Goal: Task Accomplishment & Management: Complete application form

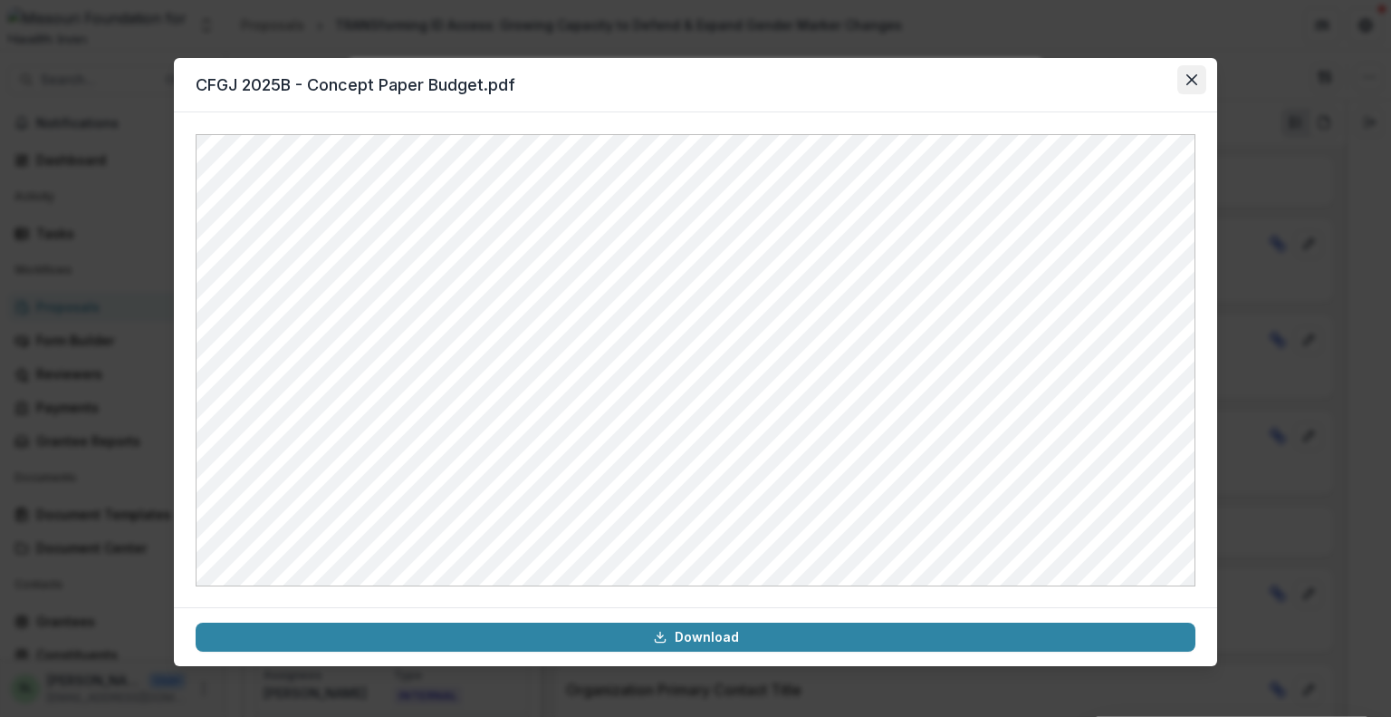
click at [1201, 73] on button "Close" at bounding box center [1192, 79] width 29 height 29
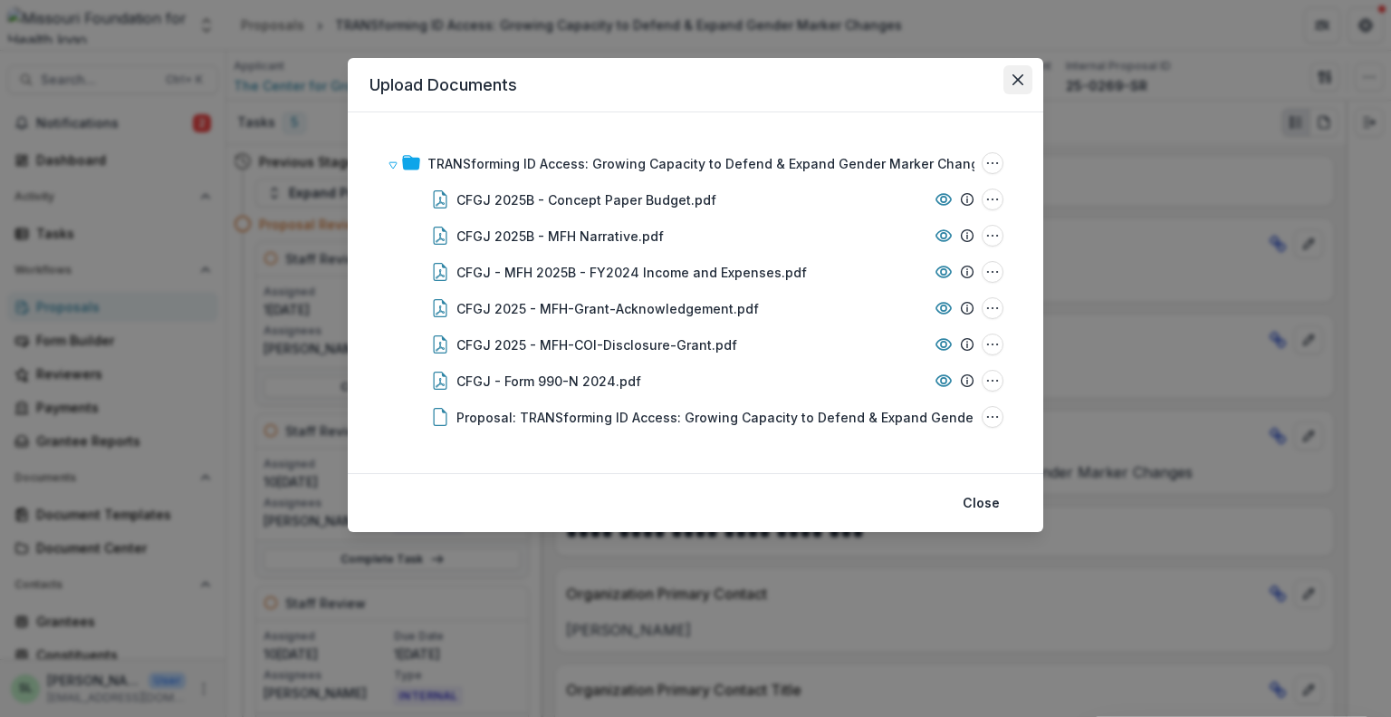
click at [1016, 81] on icon "Close" at bounding box center [1018, 79] width 11 height 11
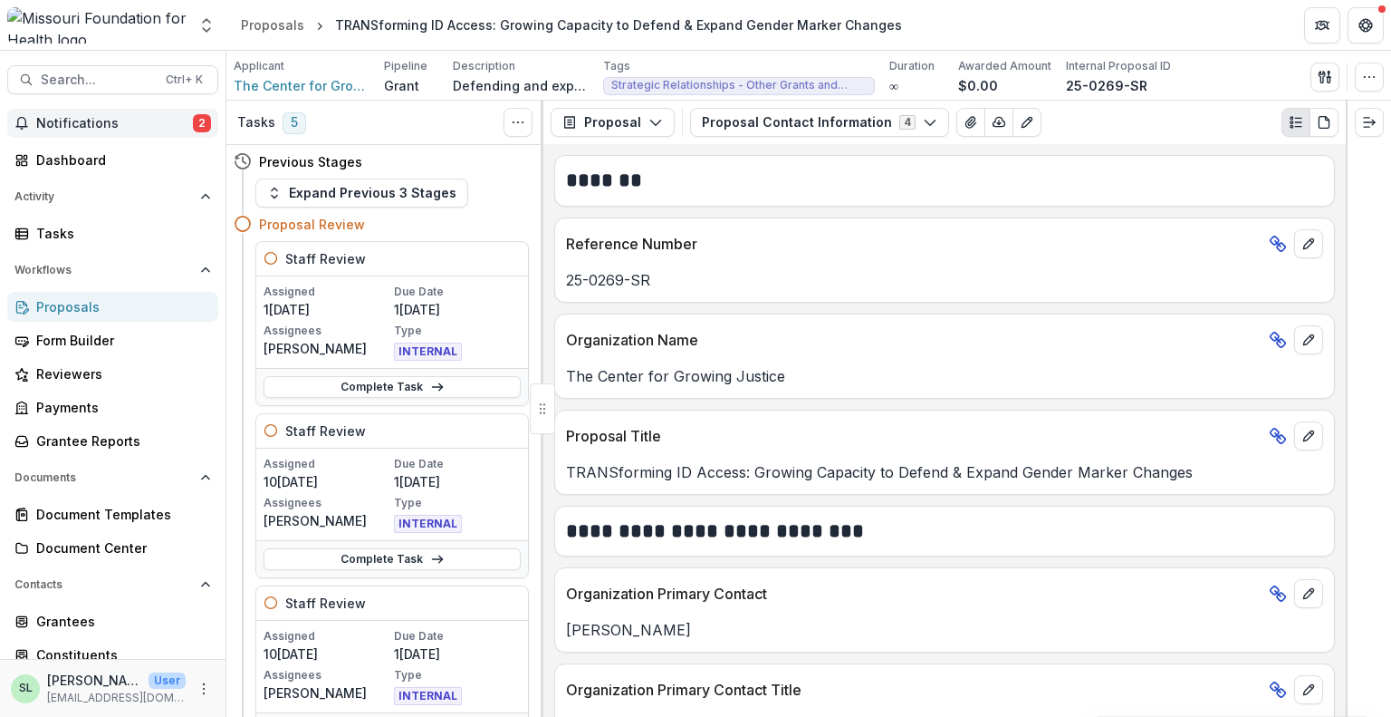
click at [112, 129] on span "Notifications" at bounding box center [114, 123] width 157 height 15
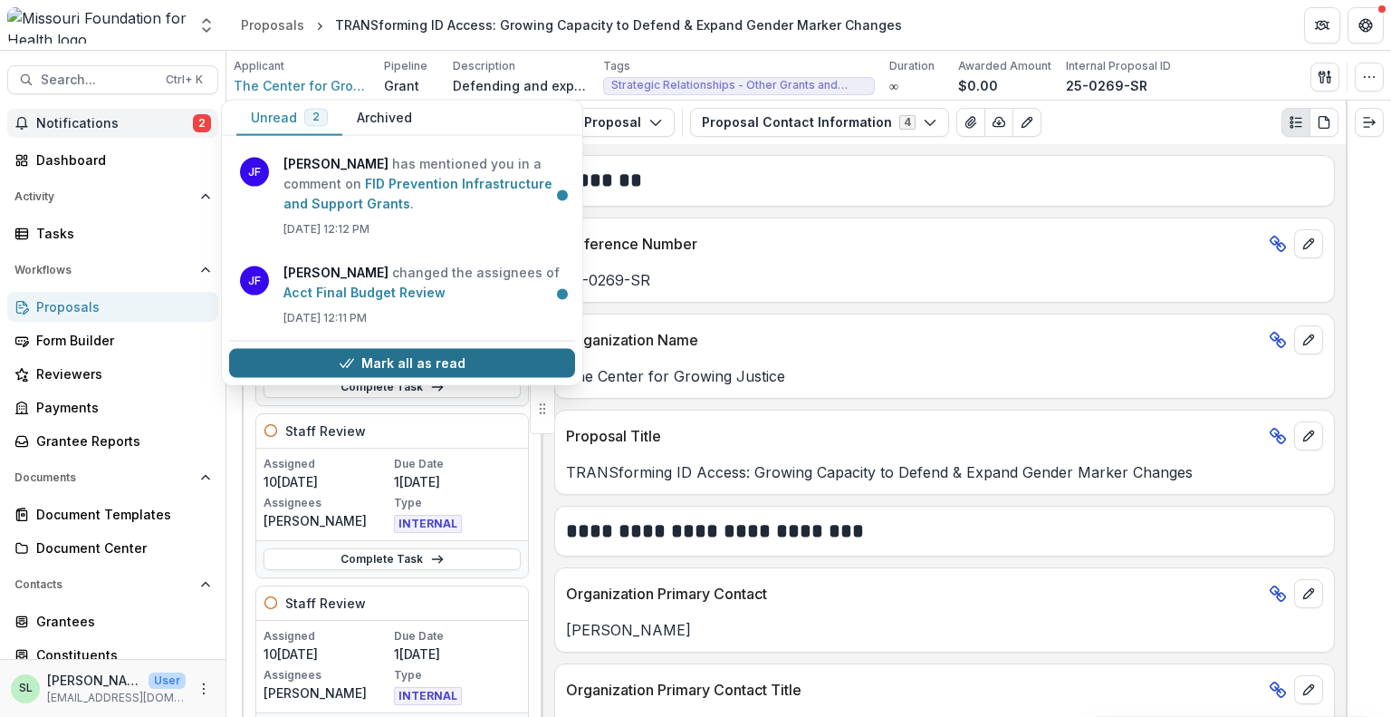
click at [381, 361] on button "Mark all as read" at bounding box center [402, 363] width 346 height 29
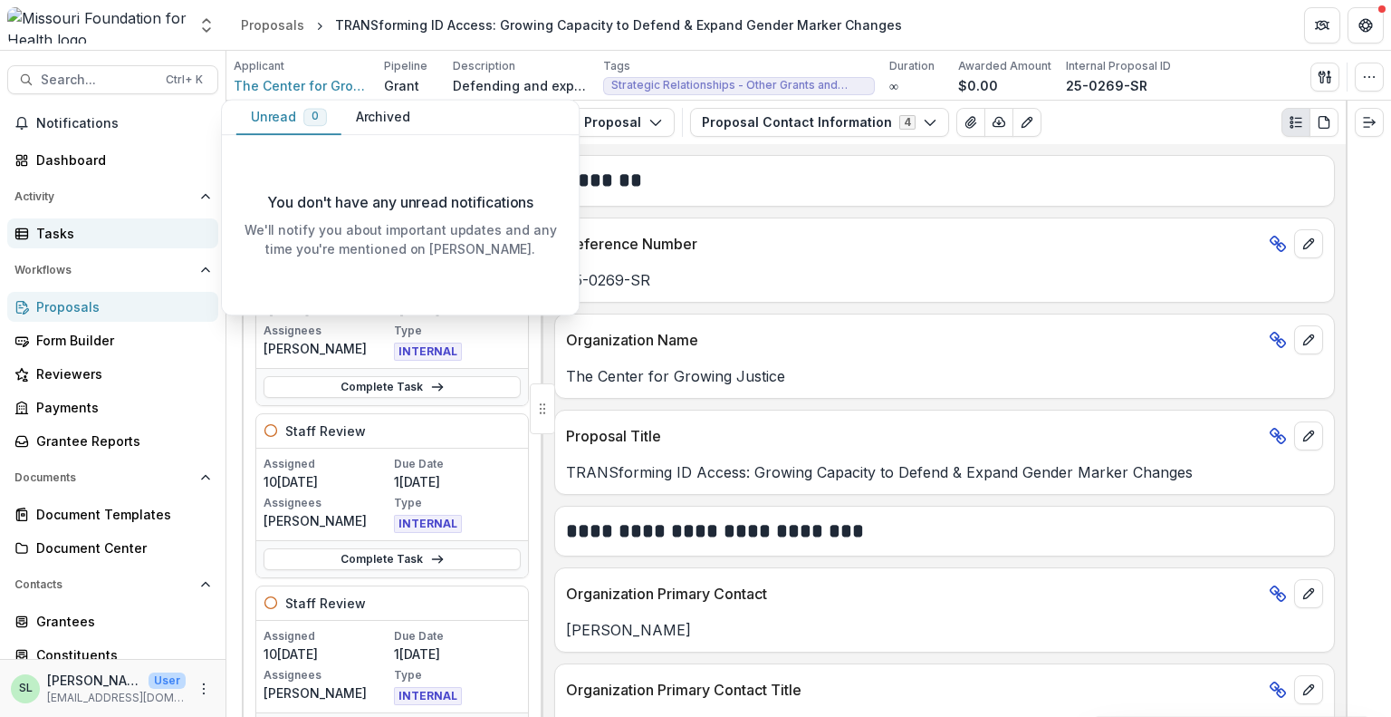
click at [59, 242] on link "Tasks" at bounding box center [112, 233] width 211 height 30
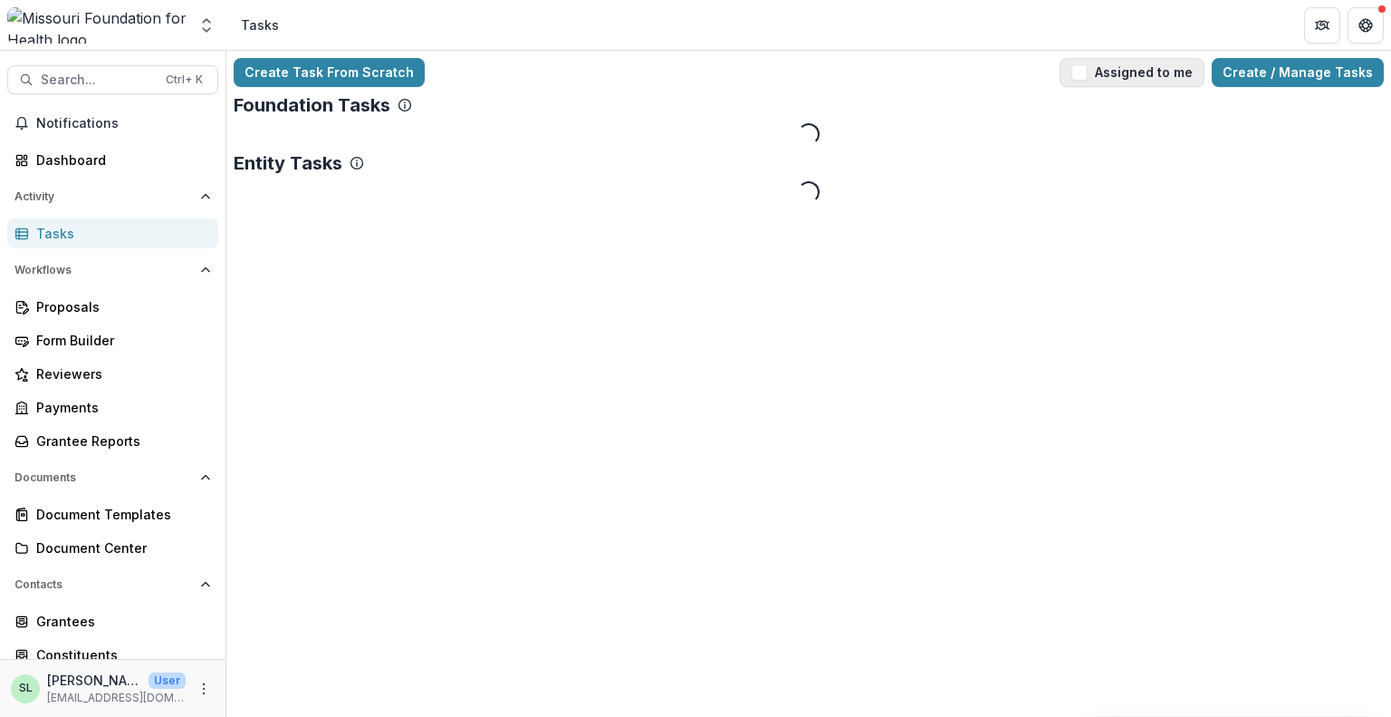
click at [1100, 62] on button "Assigned to me" at bounding box center [1132, 72] width 145 height 29
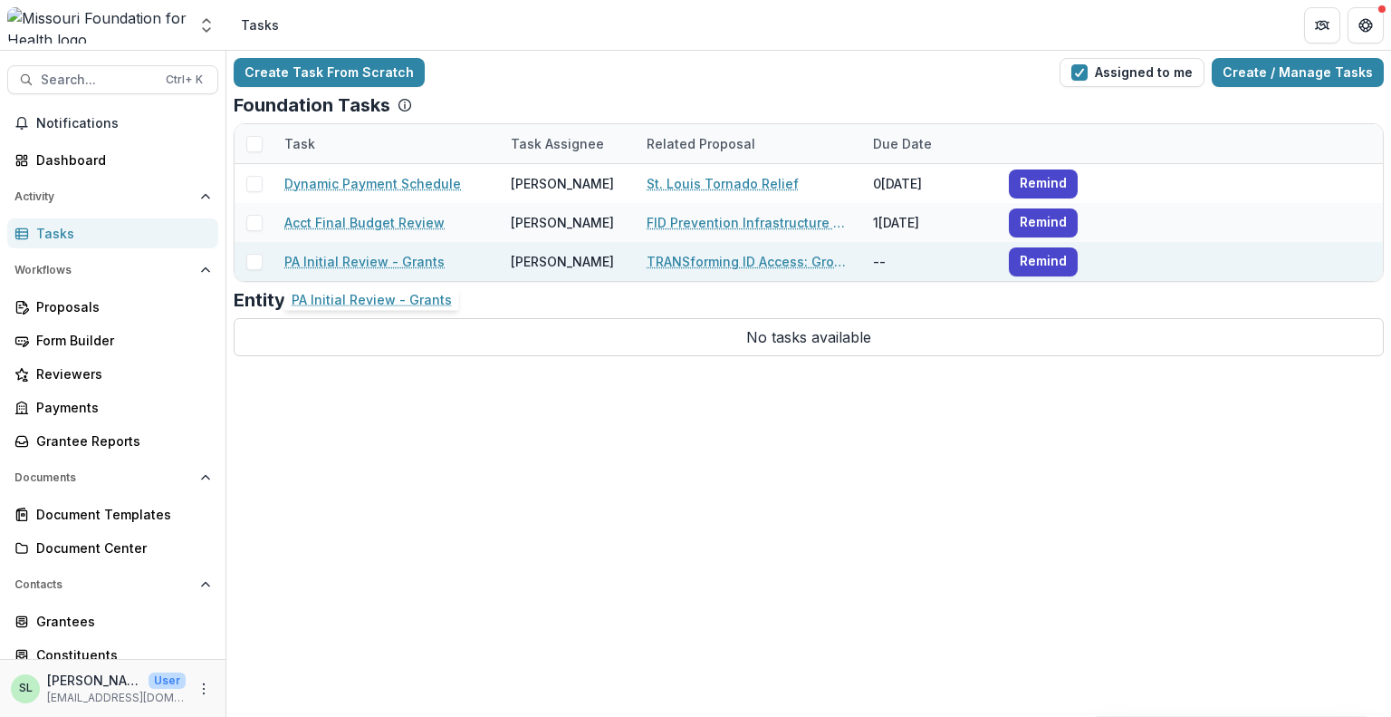
click at [359, 261] on link "PA Initial Review - Grants" at bounding box center [364, 261] width 160 height 19
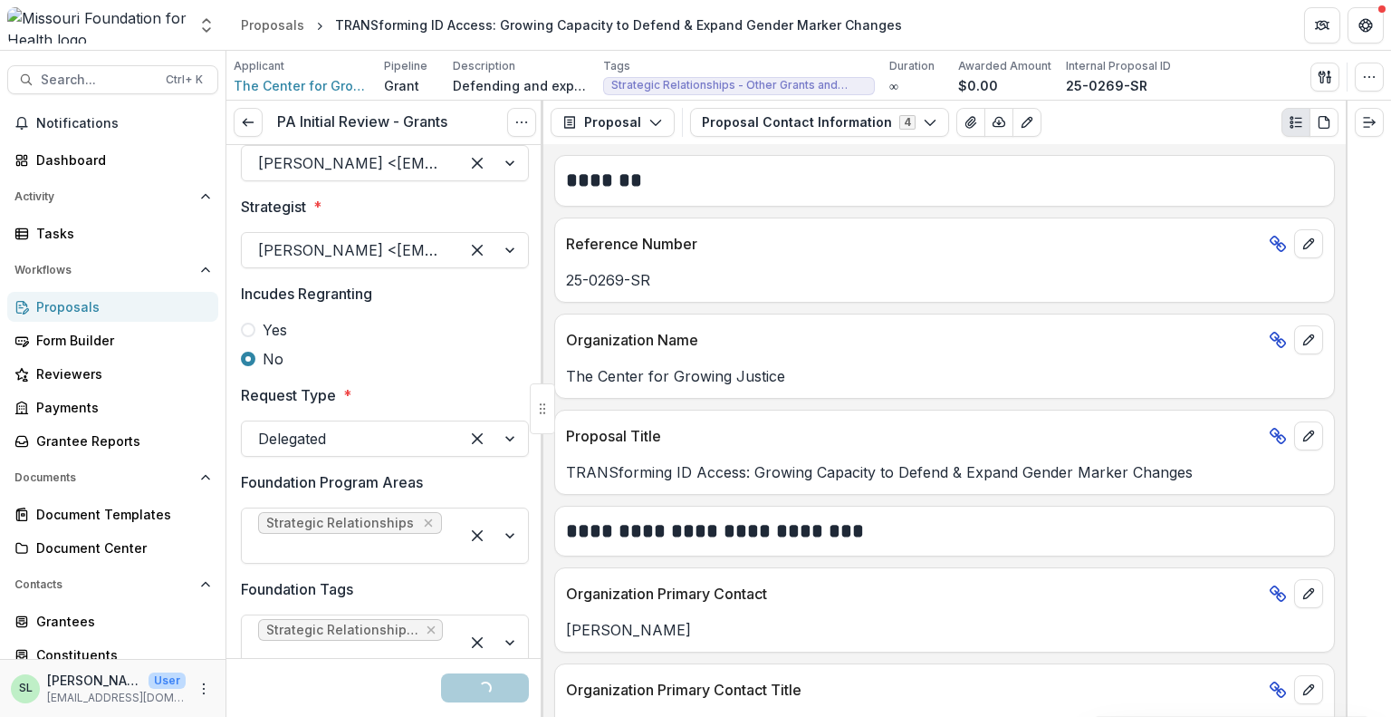
scroll to position [181, 0]
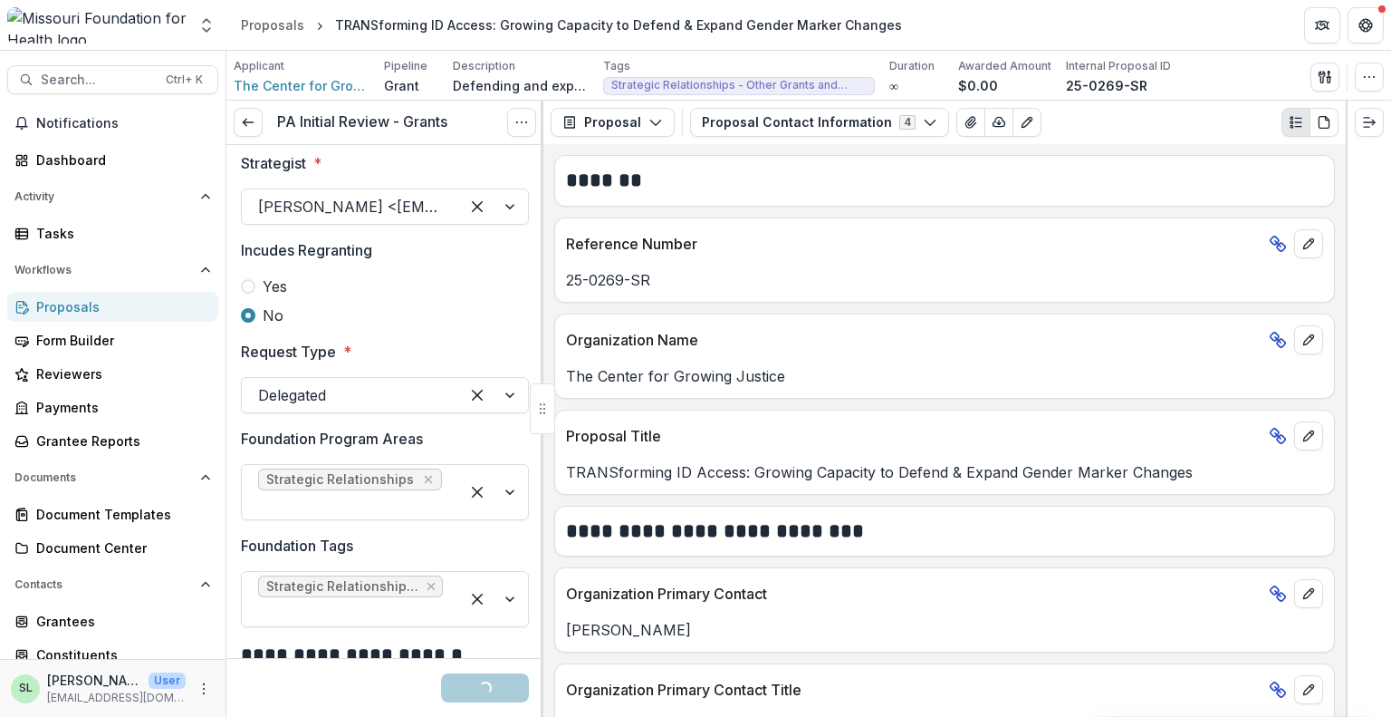
click at [268, 285] on span "Yes" at bounding box center [275, 286] width 24 height 22
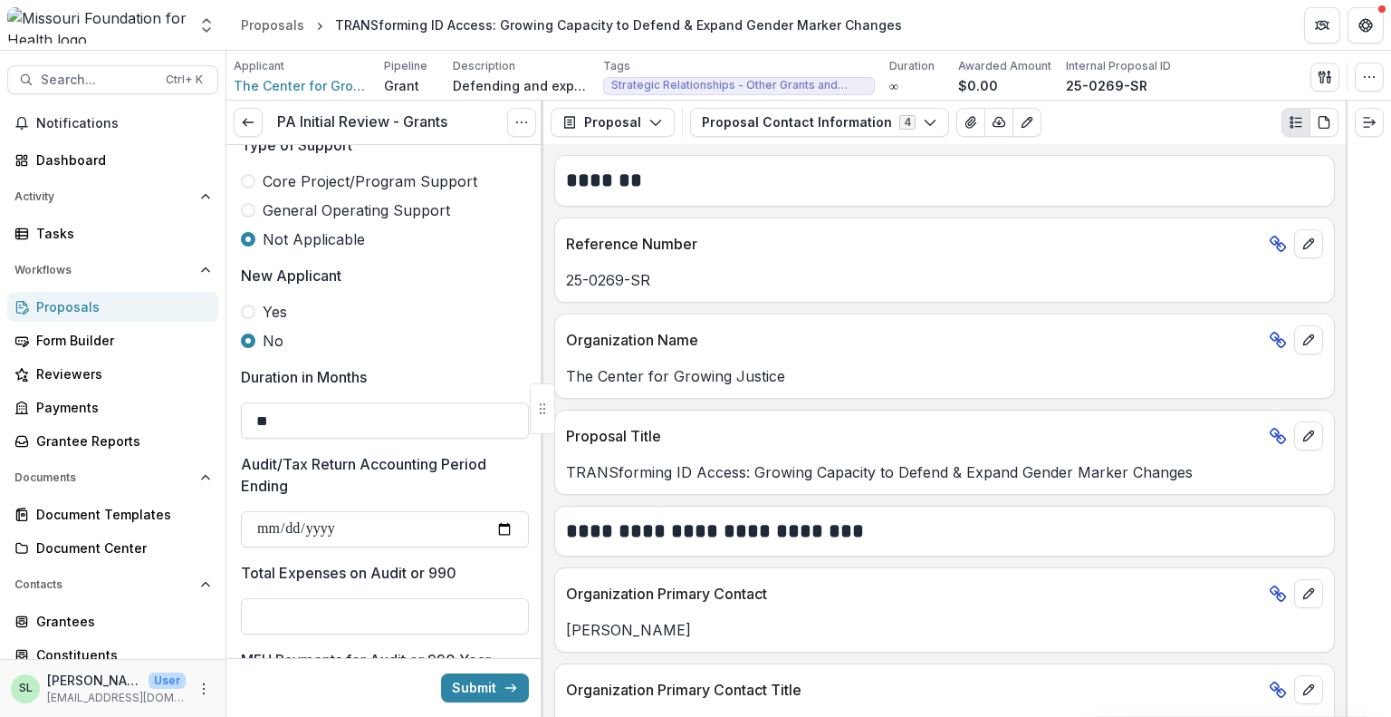
scroll to position [1268, 0]
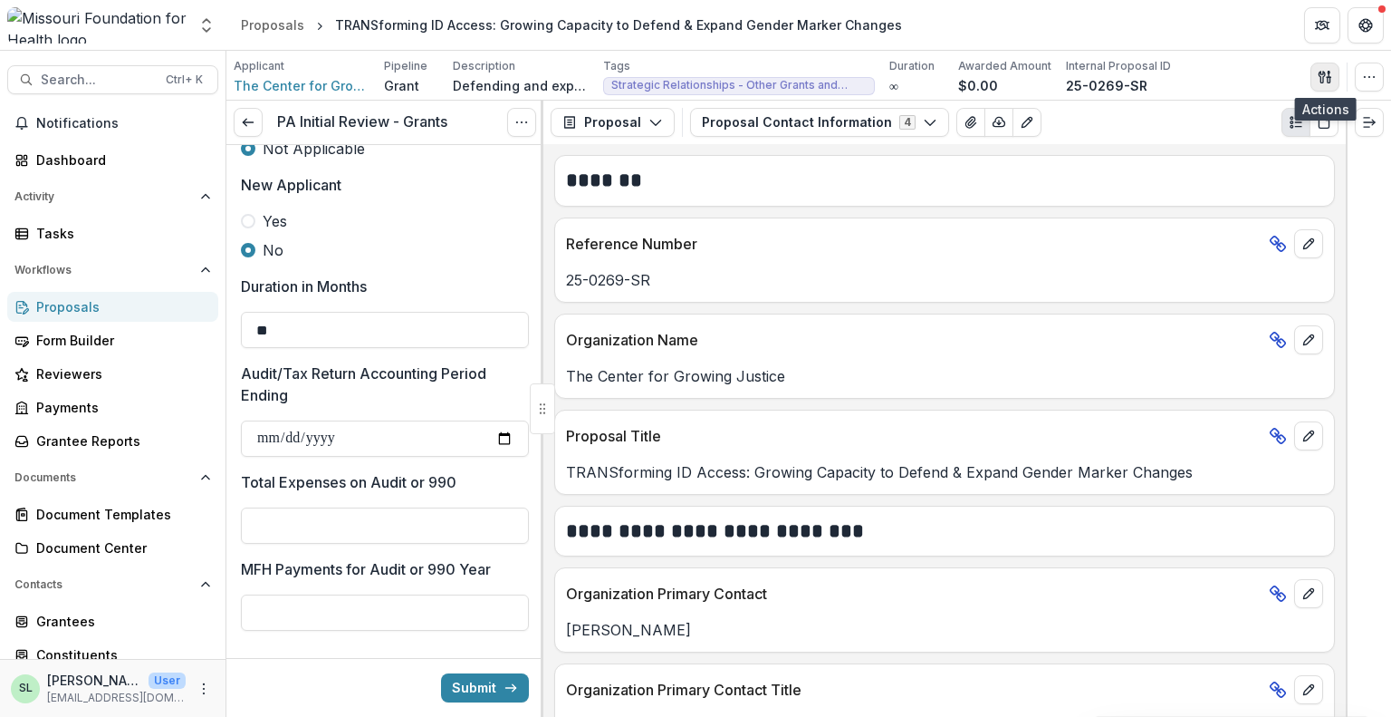
click at [1331, 72] on icon "button" at bounding box center [1325, 77] width 14 height 14
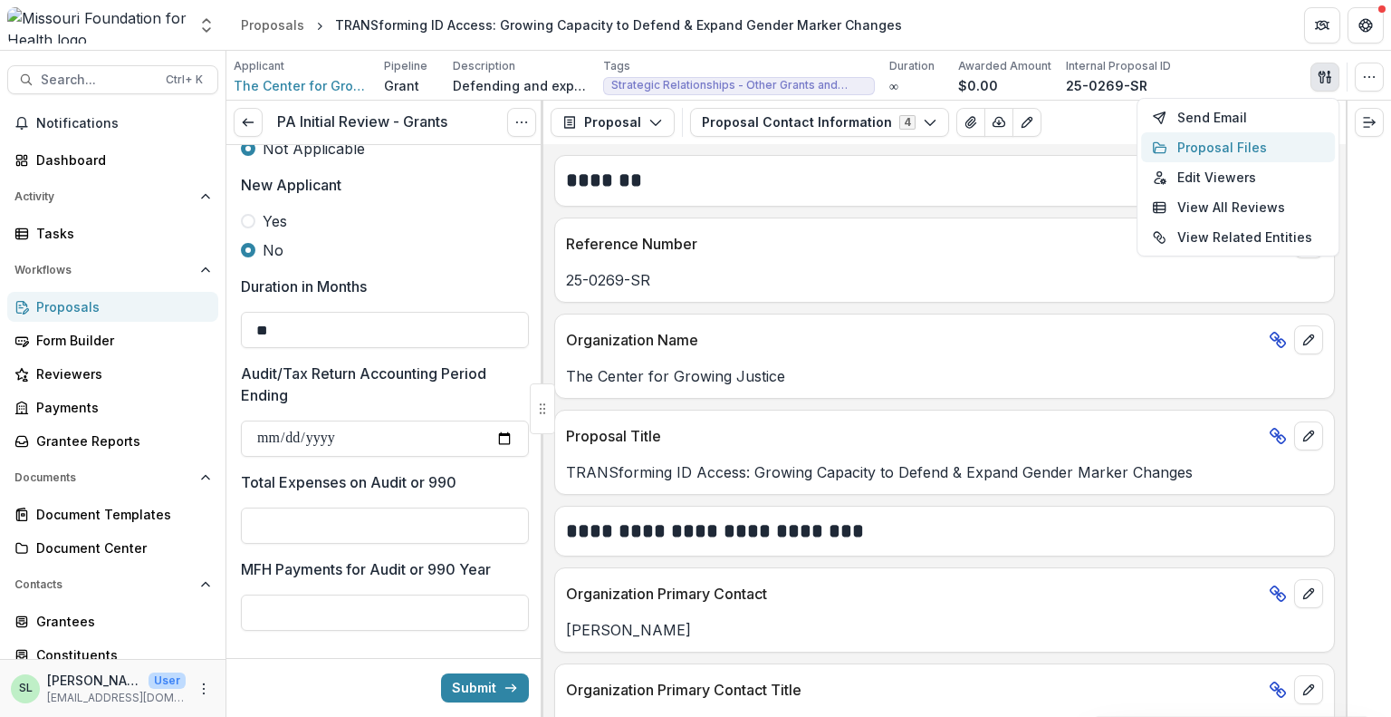
click at [1208, 148] on button "Proposal Files" at bounding box center [1238, 147] width 194 height 30
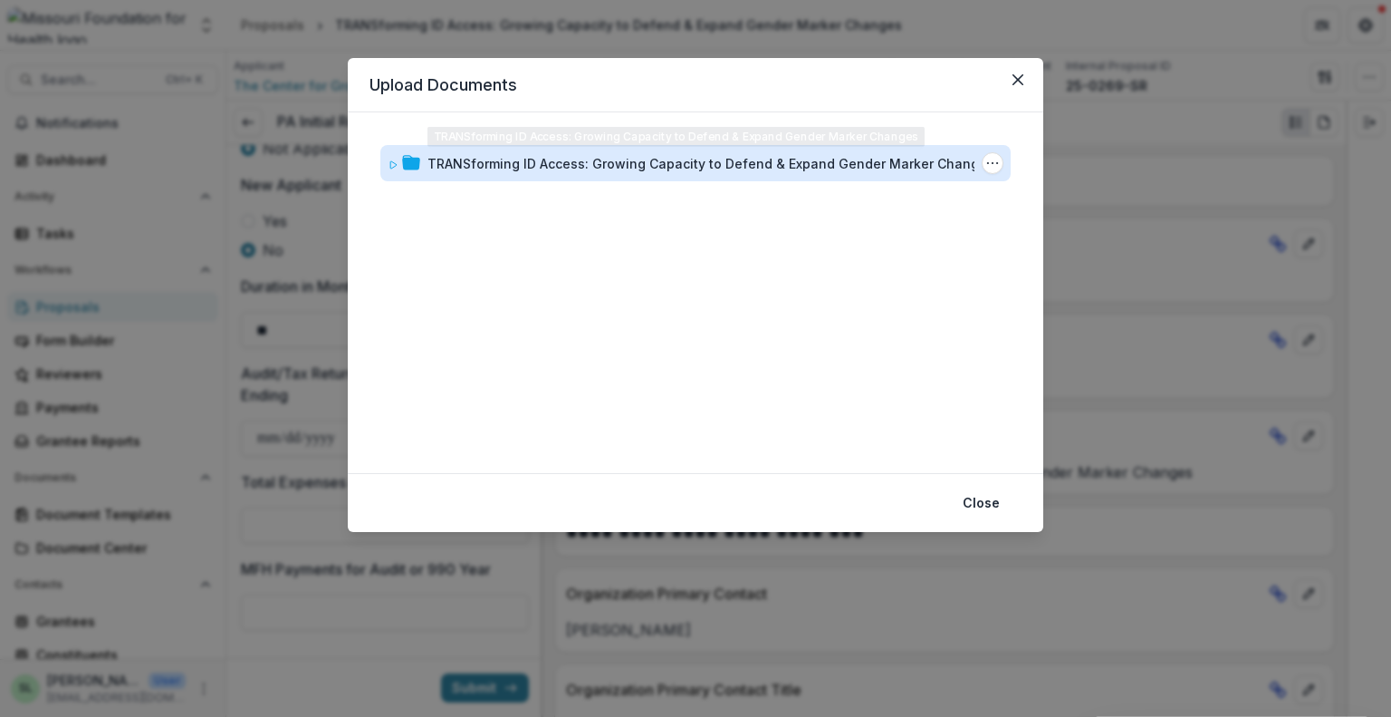
click at [620, 163] on div "TRANSforming ID Access: Growing Capacity to Defend & Expand Gender Marker Chang…" at bounding box center [711, 163] width 567 height 19
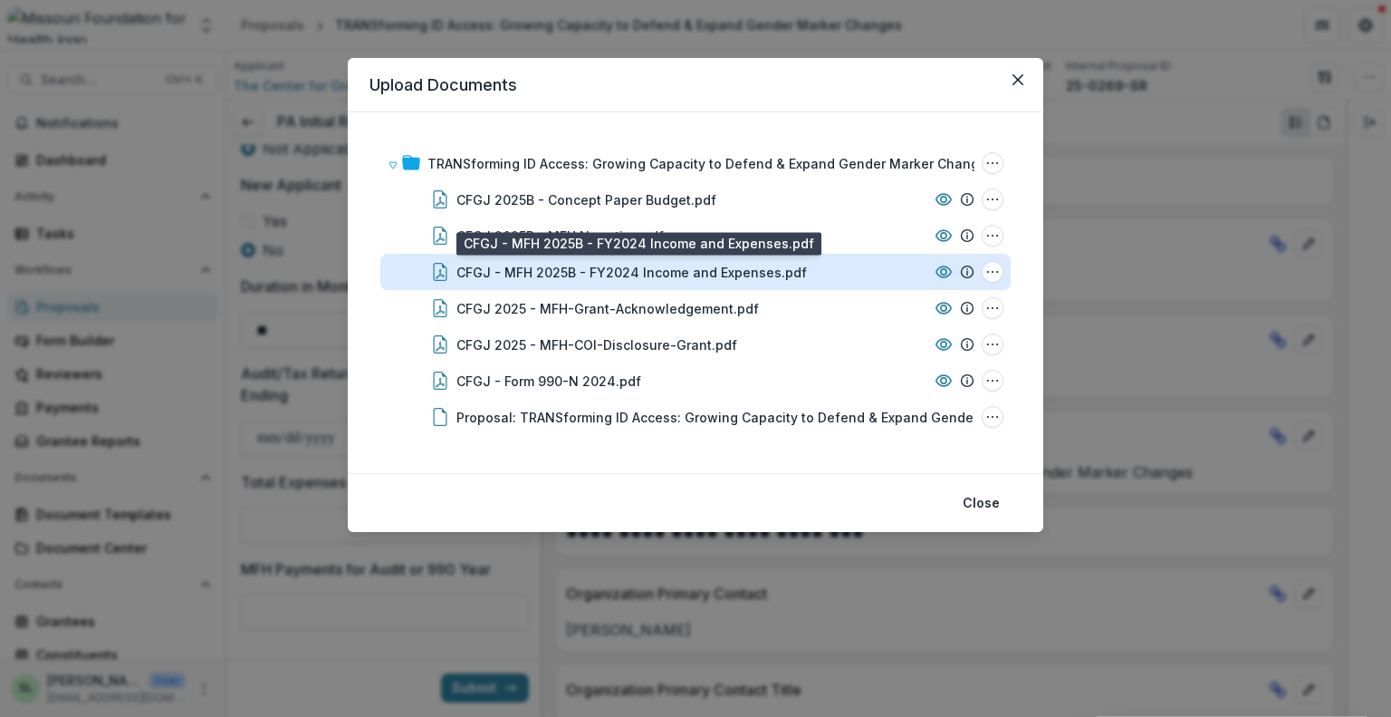
click at [710, 267] on div "CFGJ - MFH 2025B - FY2024 Income and Expenses.pdf" at bounding box center [632, 272] width 351 height 19
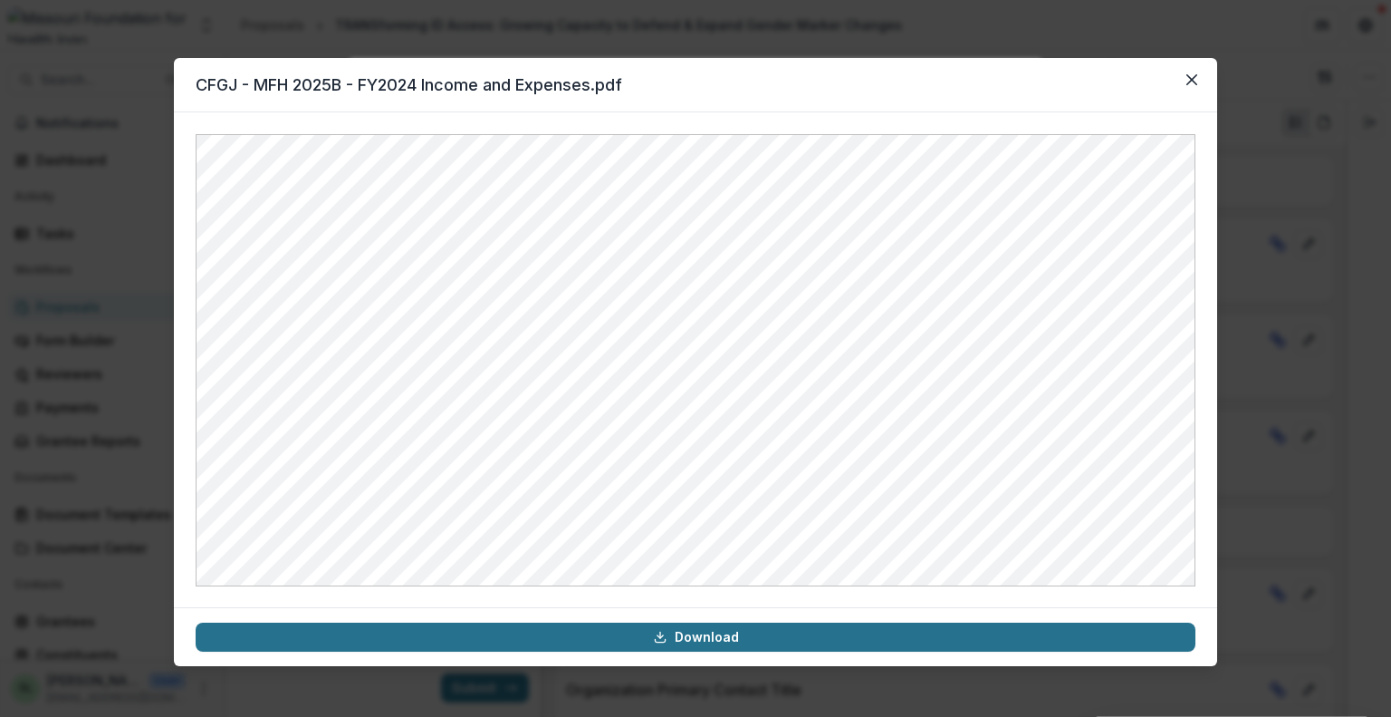
click at [720, 630] on link "Download" at bounding box center [696, 636] width 1000 height 29
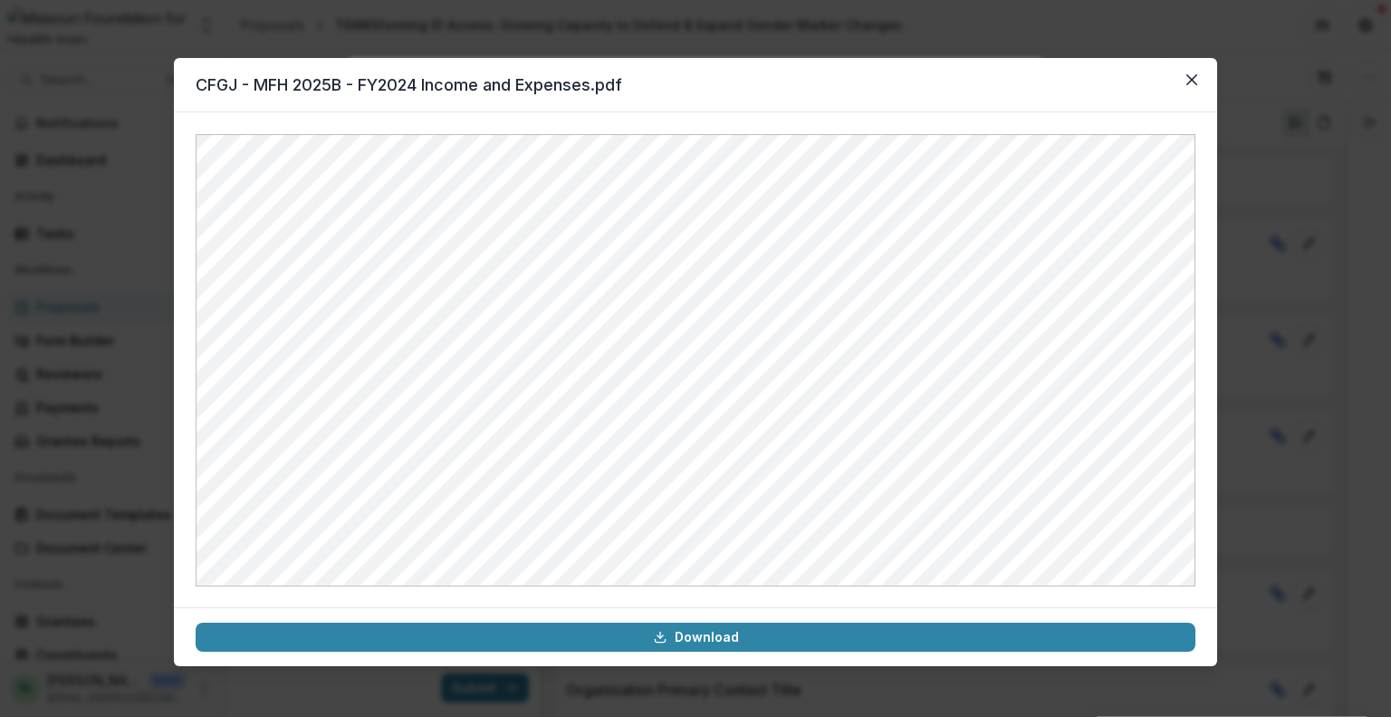
drag, startPoint x: 610, startPoint y: 78, endPoint x: 723, endPoint y: 79, distance: 113.2
click at [610, 78] on header "CFGJ - MFH 2025B - FY2024 Income and Expenses.pdf" at bounding box center [696, 85] width 1044 height 54
click at [1204, 73] on button "Close" at bounding box center [1192, 79] width 29 height 29
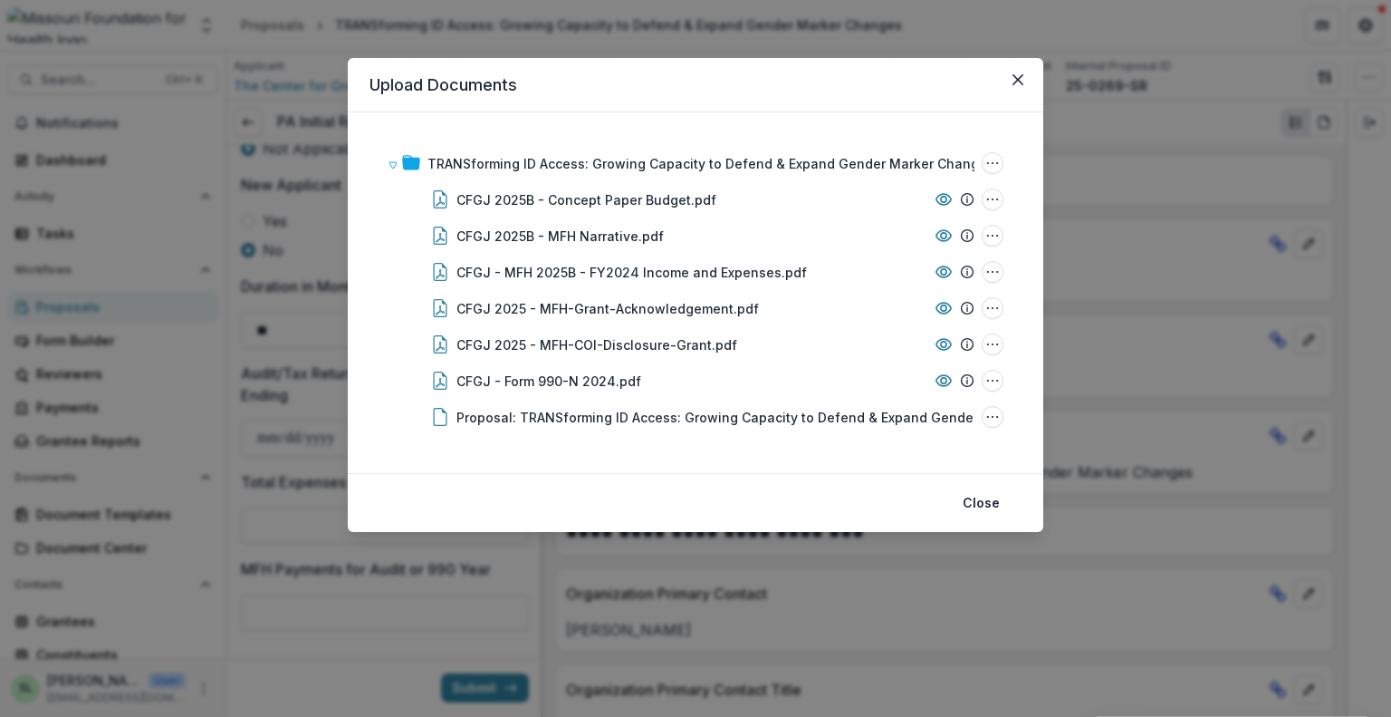
click at [601, 92] on header "Upload Documents" at bounding box center [696, 85] width 696 height 54
click at [1024, 80] on button "Close" at bounding box center [1018, 79] width 29 height 29
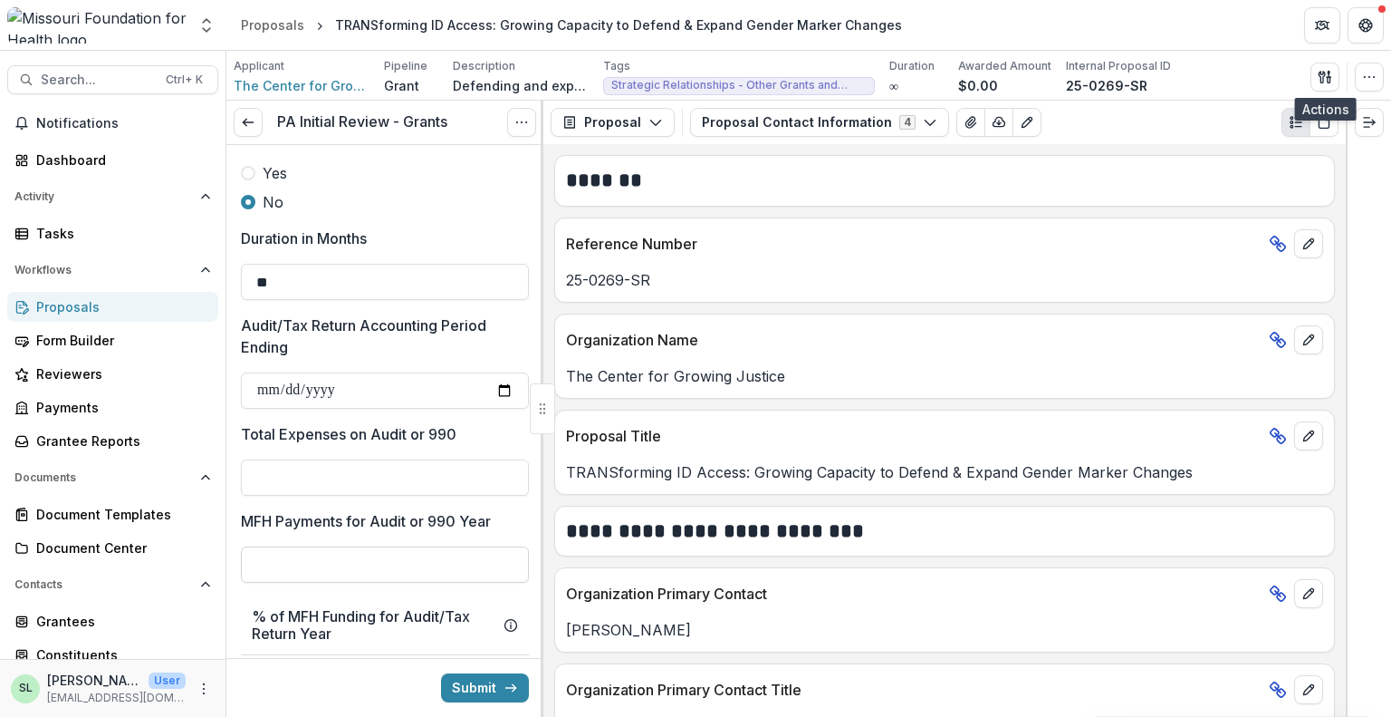
scroll to position [1359, 0]
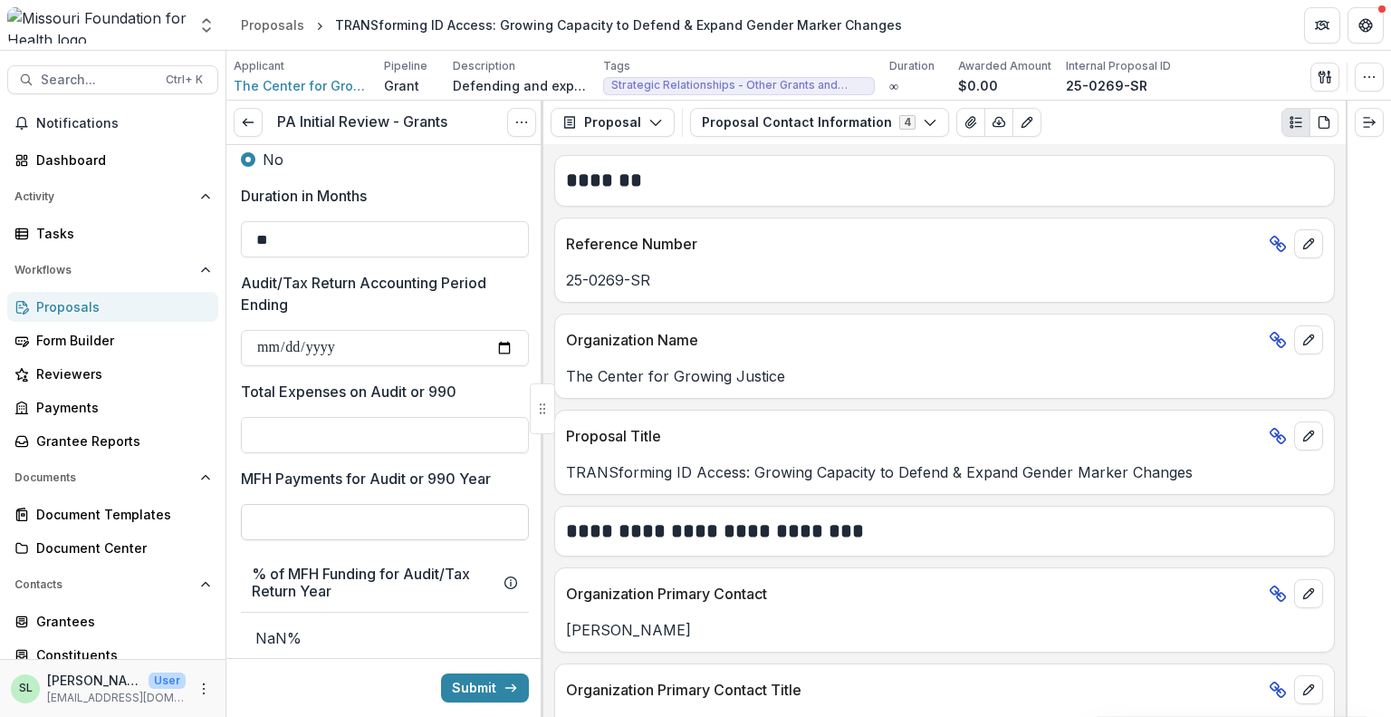
click at [350, 522] on input "MFH Payments for Audit or 990 Year" at bounding box center [385, 522] width 288 height 36
type input "**"
click at [529, 476] on div "**********" at bounding box center [384, 703] width 317 height 3834
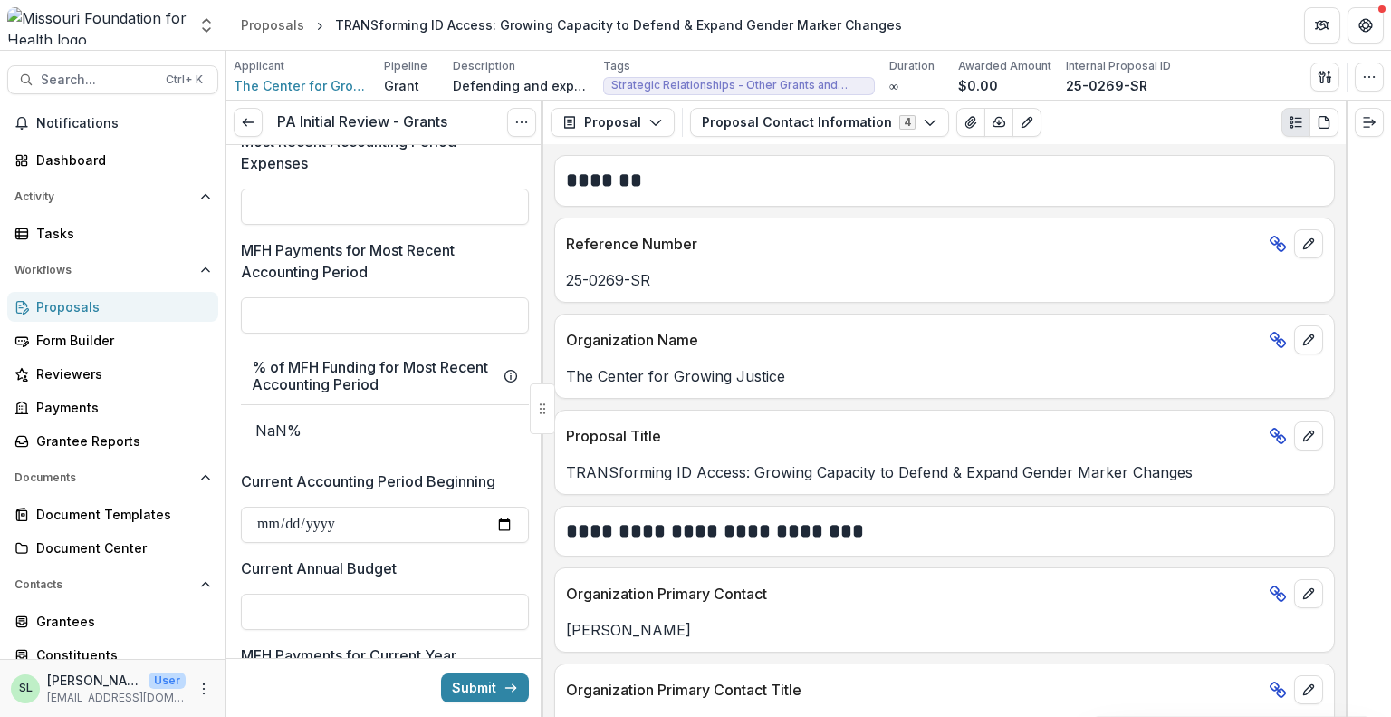
scroll to position [2083, 0]
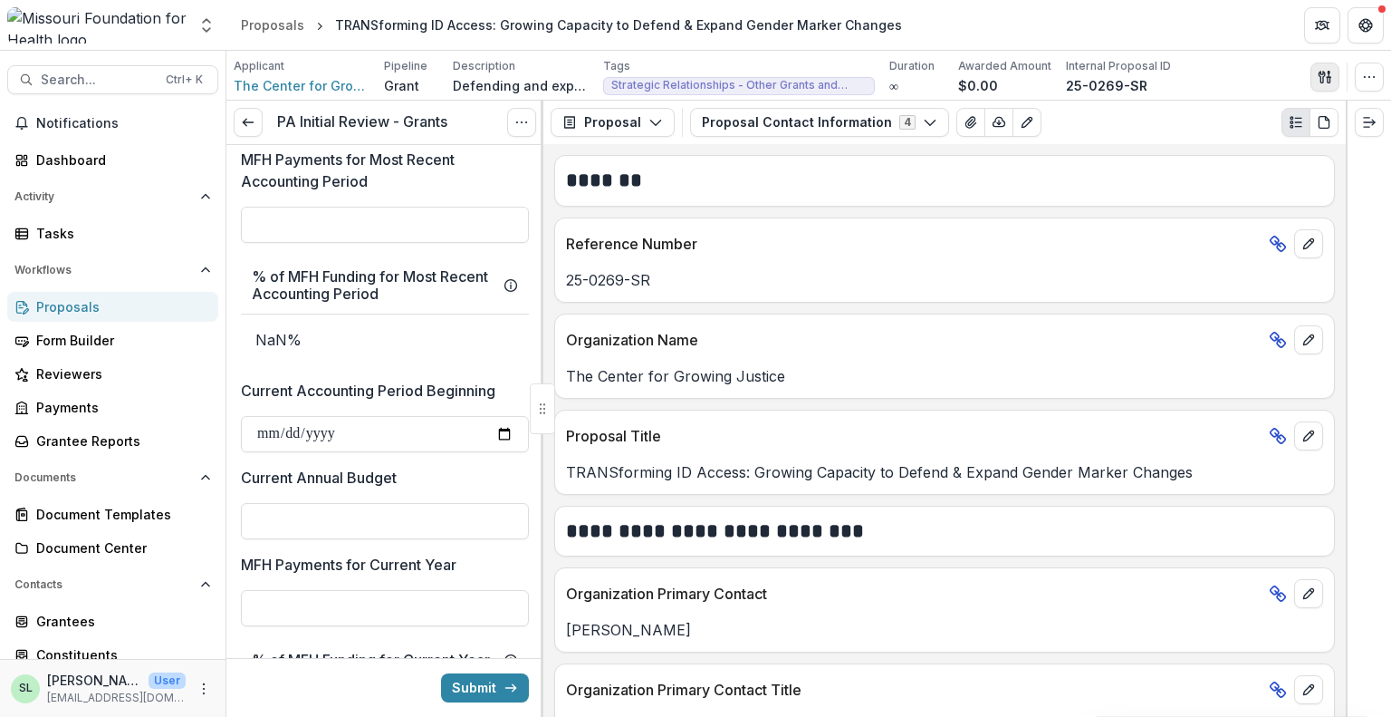
click at [1314, 76] on button "button" at bounding box center [1325, 77] width 29 height 29
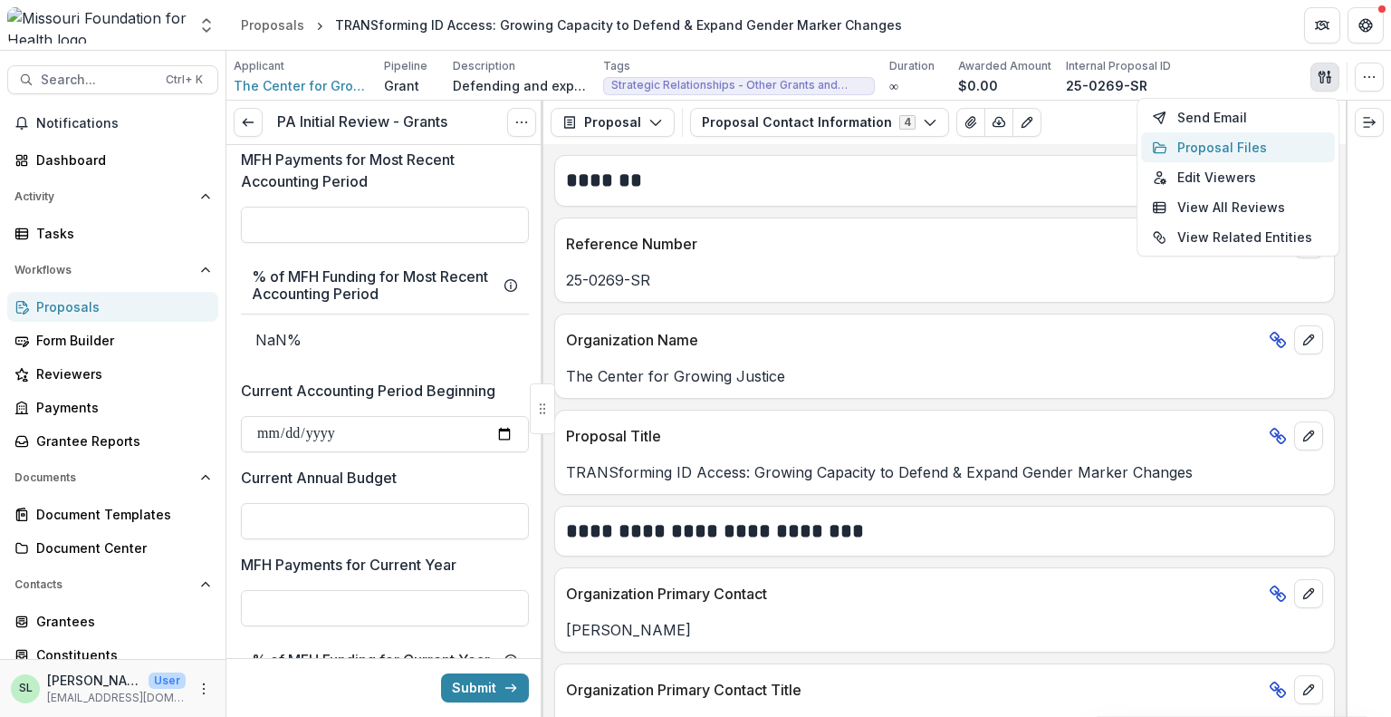
click at [1215, 149] on button "Proposal Files" at bounding box center [1238, 147] width 194 height 30
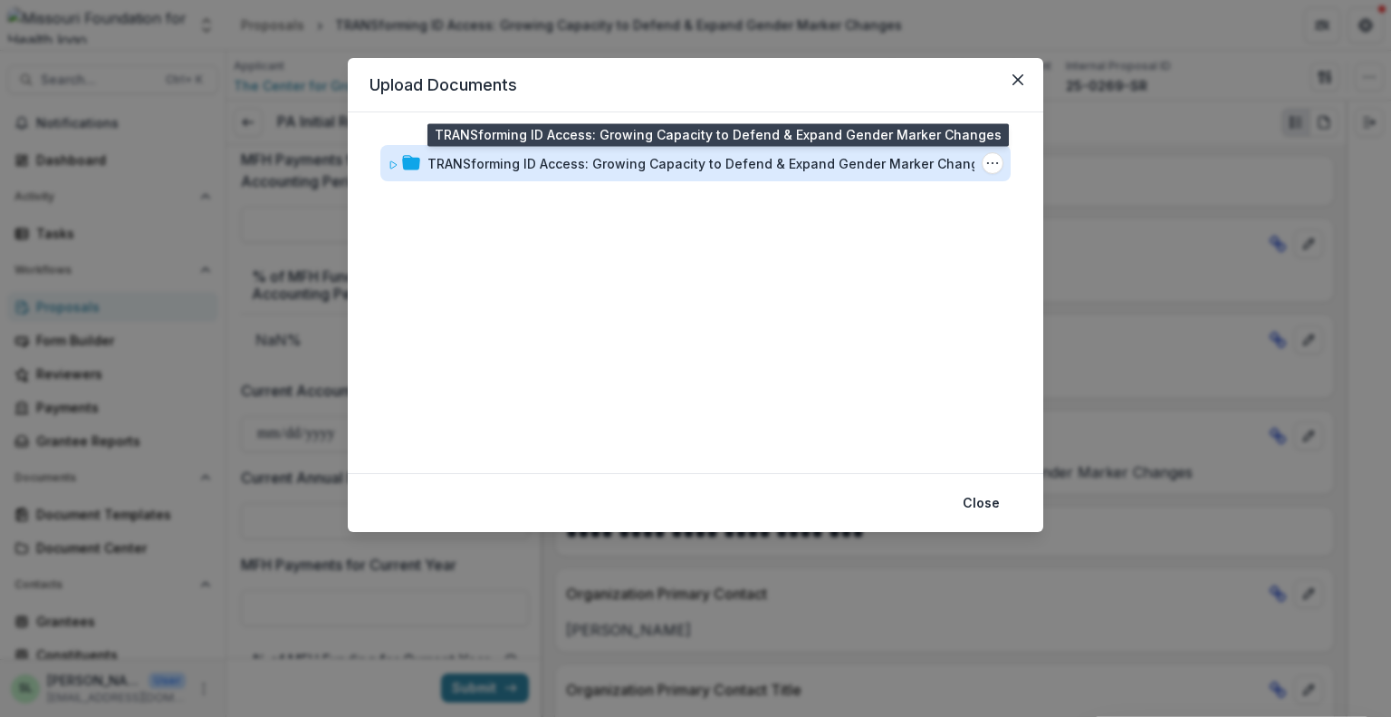
click at [714, 172] on div "TRANSforming ID Access: Growing Capacity to Defend & Expand Gender Marker Chang…" at bounding box center [711, 163] width 567 height 19
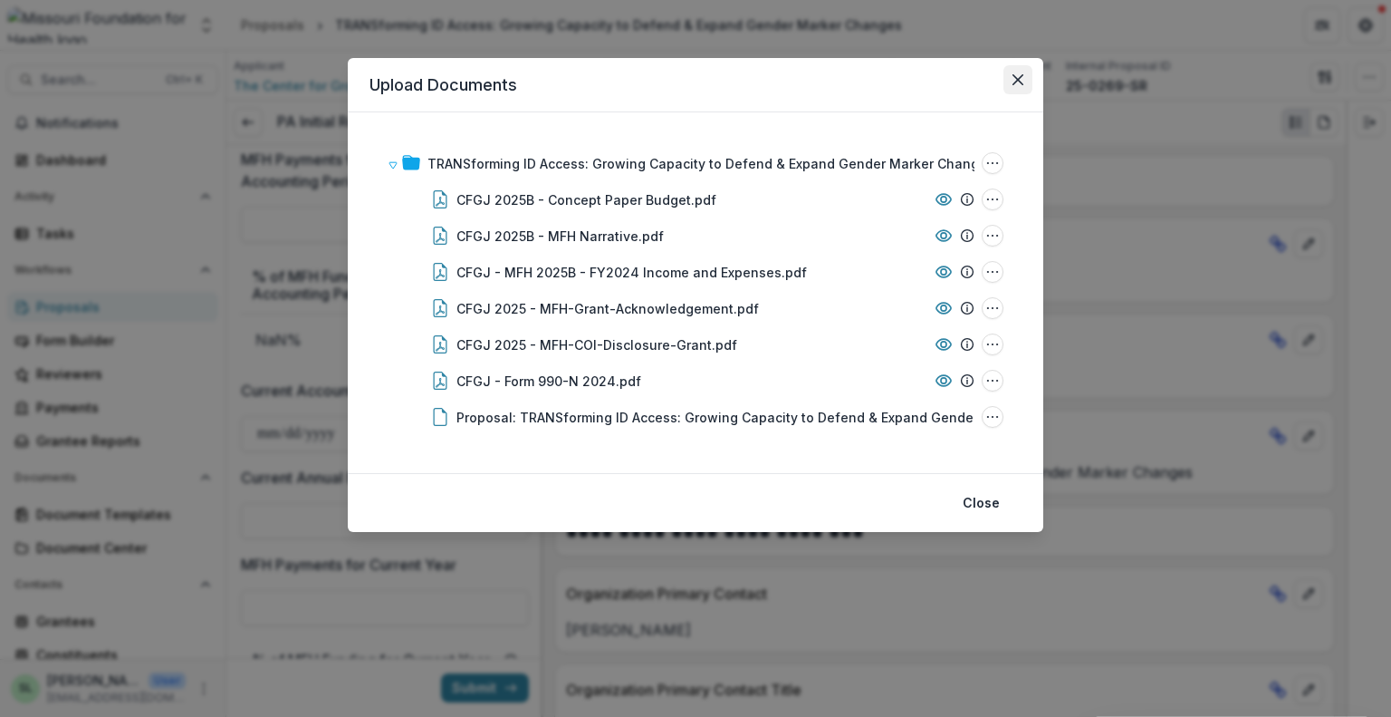
click at [1009, 82] on button "Close" at bounding box center [1018, 79] width 29 height 29
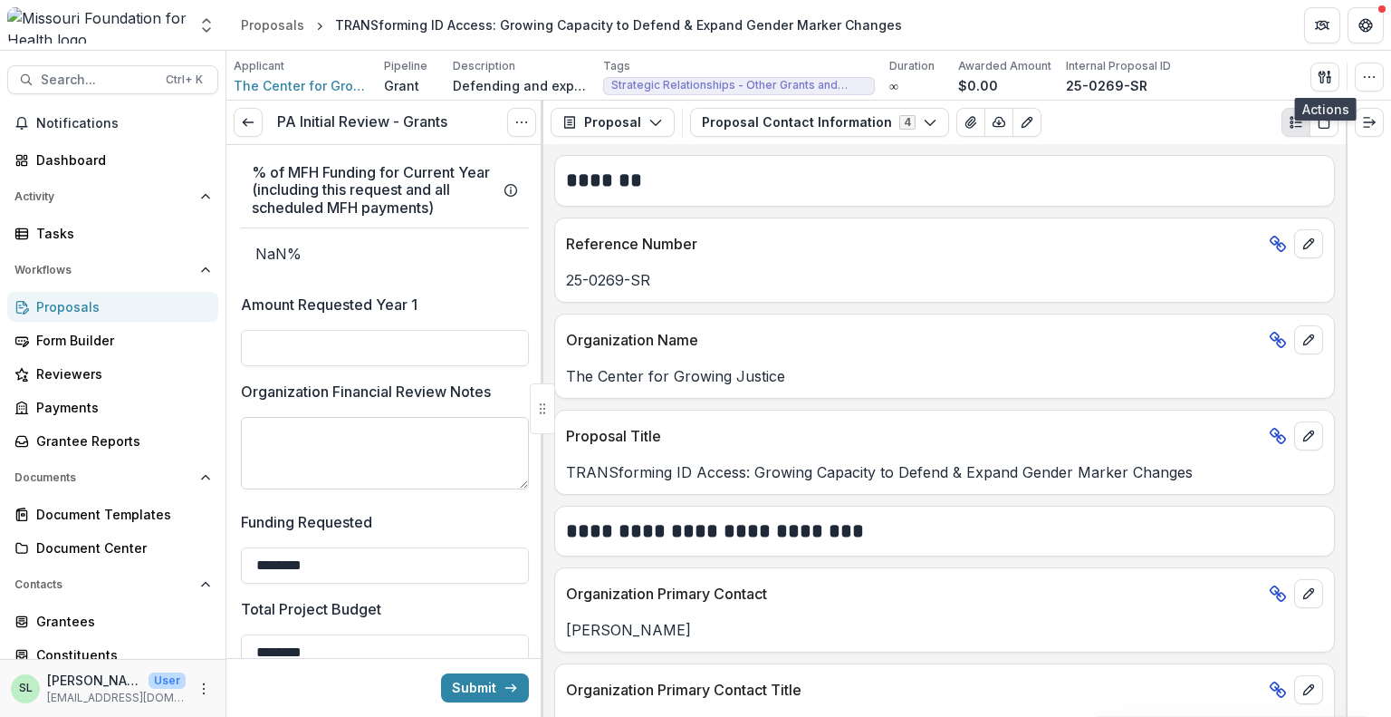
scroll to position [2808, 0]
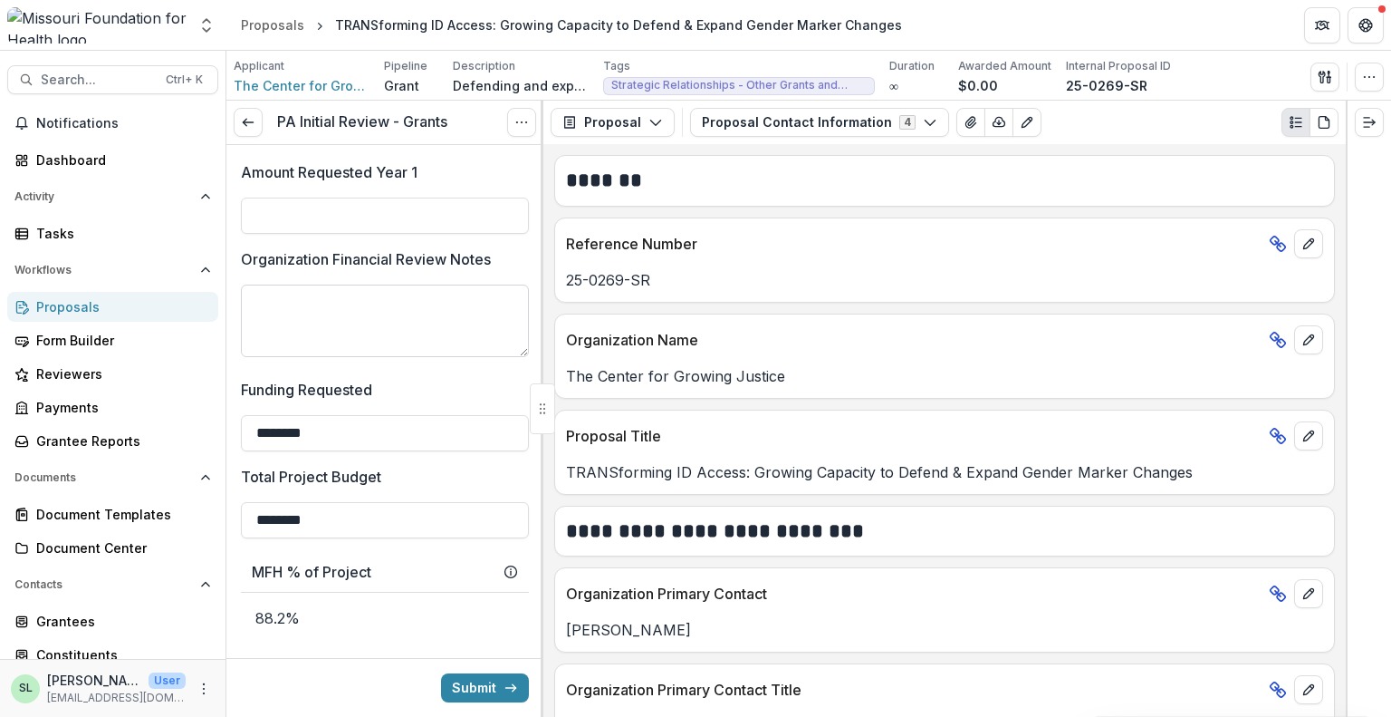
click at [362, 338] on textarea "Organization Financial Review Notes" at bounding box center [385, 320] width 288 height 72
type textarea "**********"
drag, startPoint x: 275, startPoint y: 533, endPoint x: 351, endPoint y: 528, distance: 76.2
click at [351, 528] on input "********" at bounding box center [385, 520] width 288 height 36
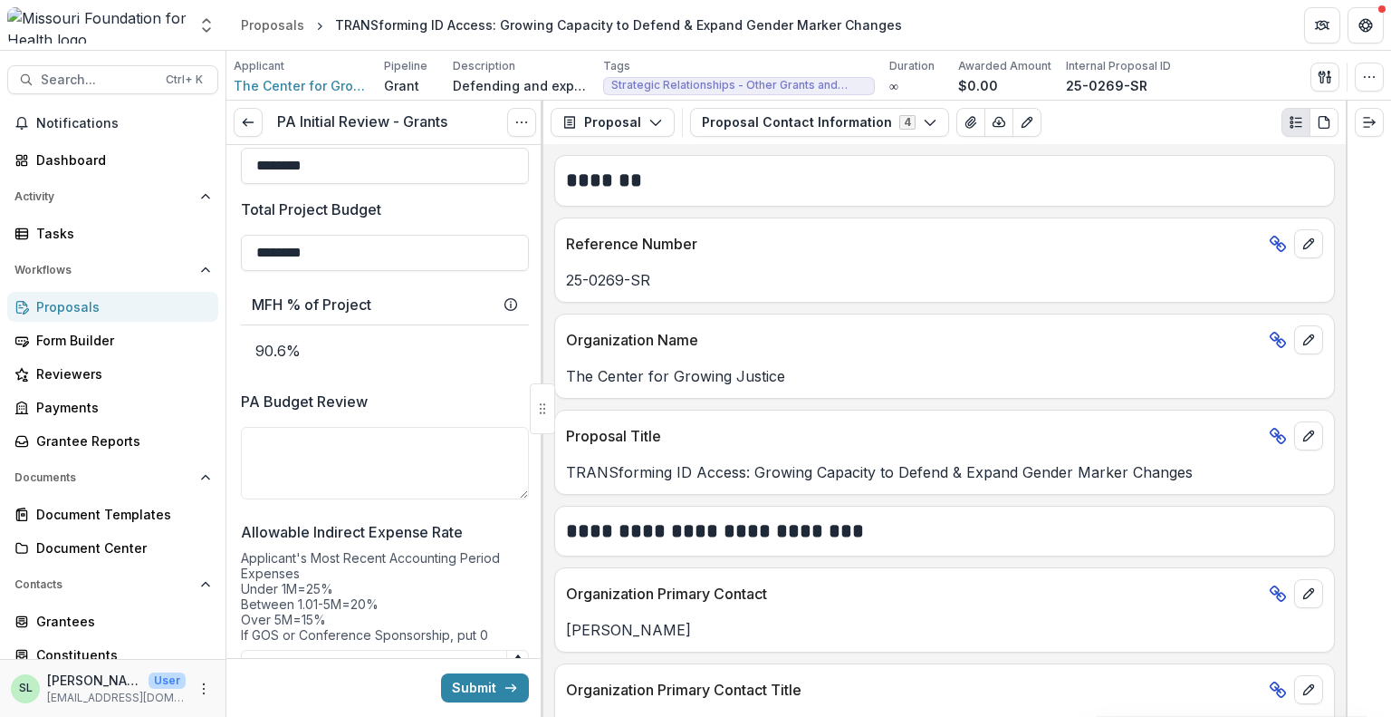
scroll to position [3170, 0]
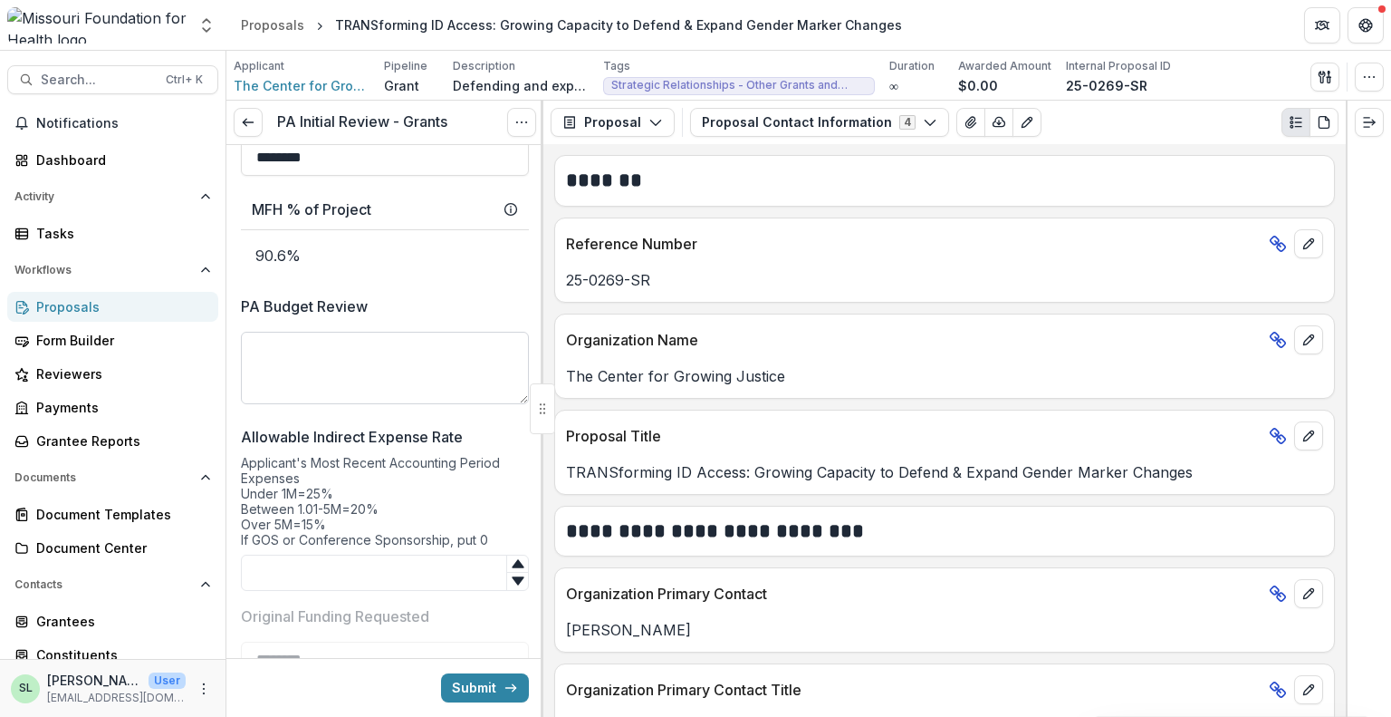
type input "********"
click at [287, 360] on textarea "PA Budget Review" at bounding box center [385, 368] width 288 height 72
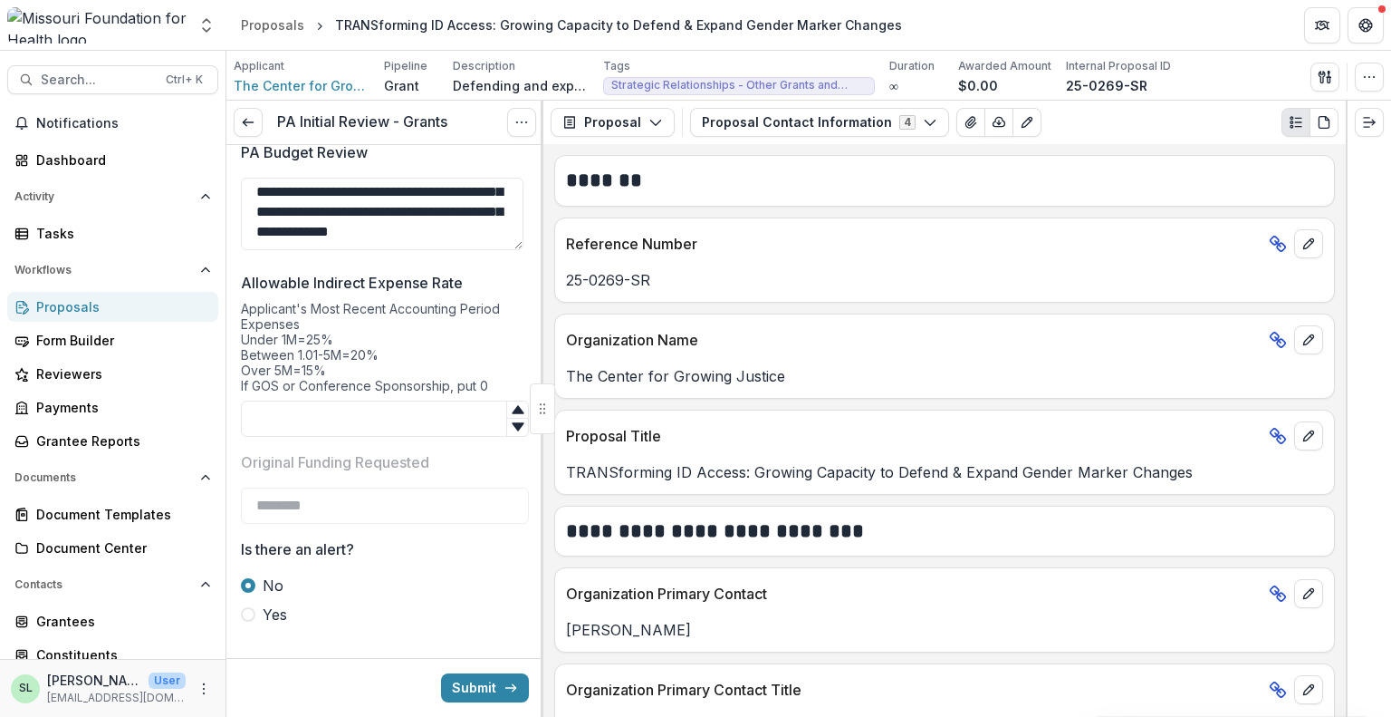
scroll to position [3352, 0]
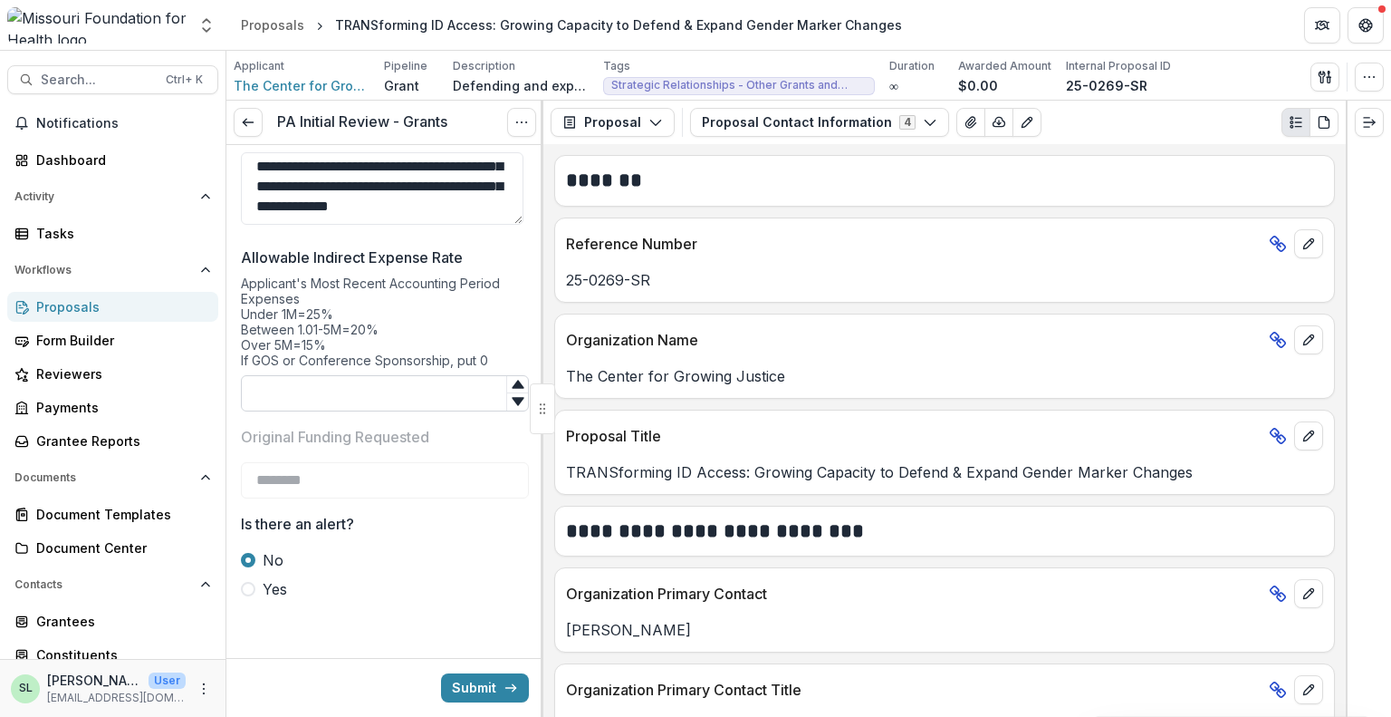
type textarea "**********"
click at [467, 401] on input "Allowable Indirect Expense Rate" at bounding box center [385, 393] width 288 height 36
type input "**"
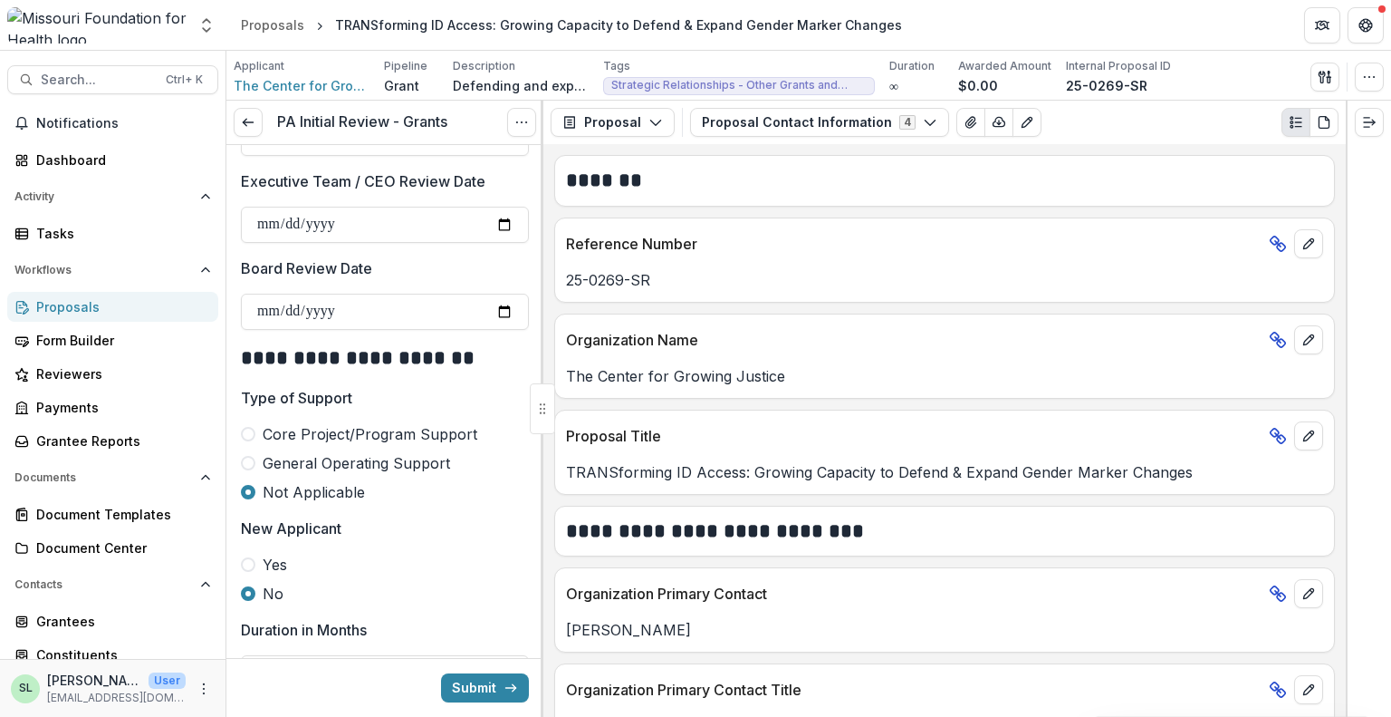
scroll to position [646, 0]
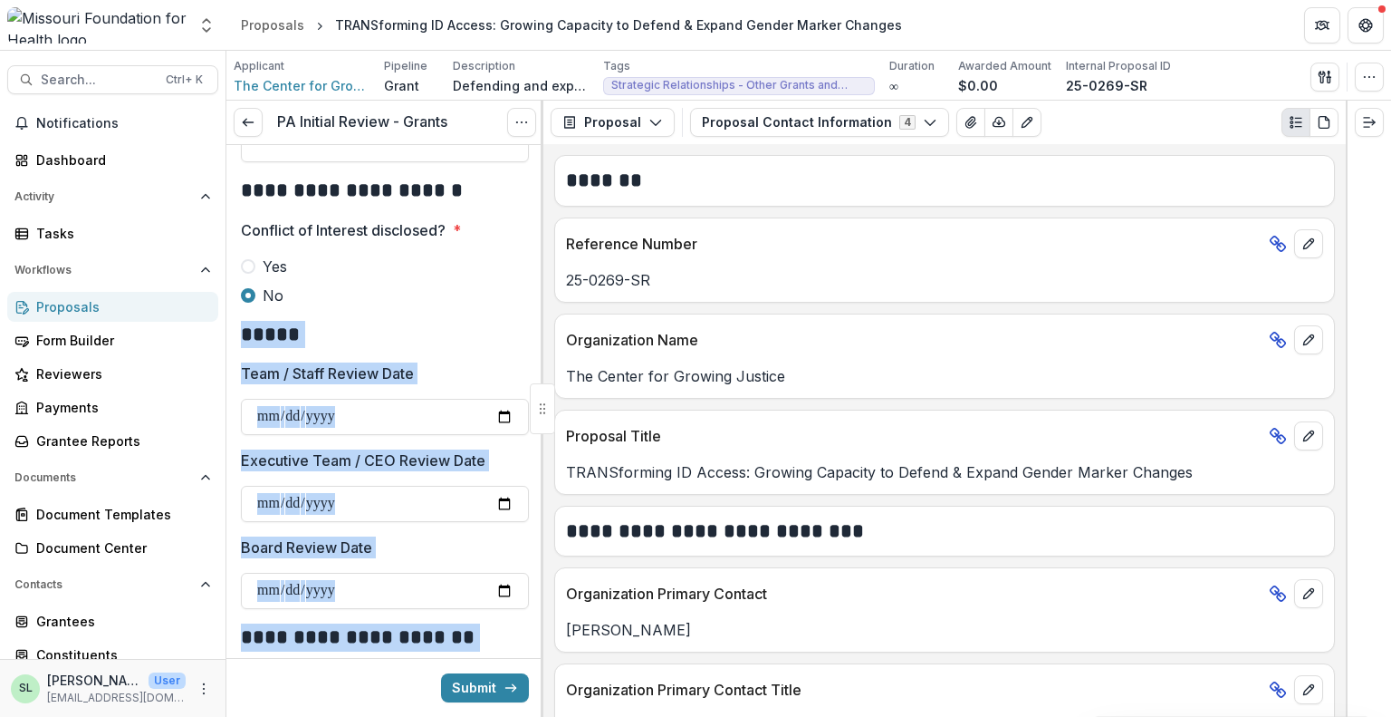
drag, startPoint x: 536, startPoint y: 270, endPoint x: 555, endPoint y: 179, distance: 92.6
click at [558, 178] on div "**********" at bounding box center [808, 409] width 1165 height 616
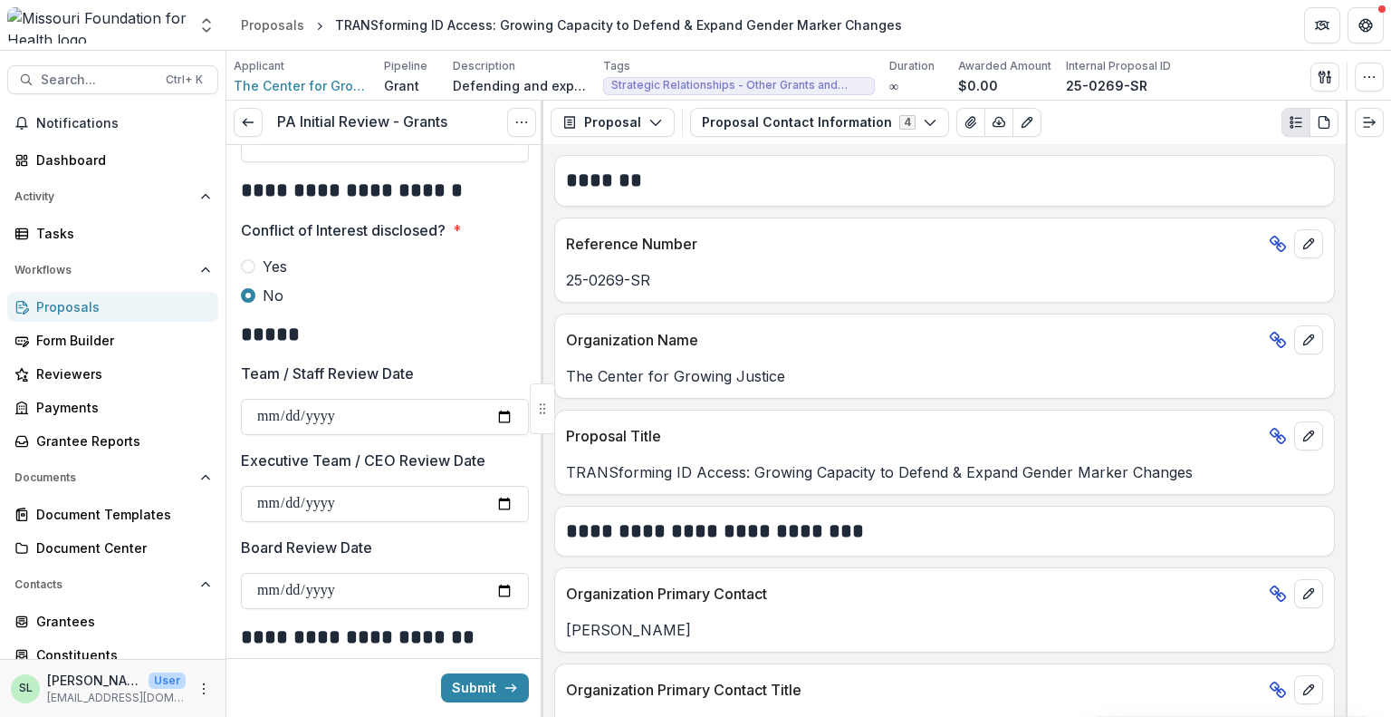
click at [482, 248] on div at bounding box center [385, 251] width 288 height 7
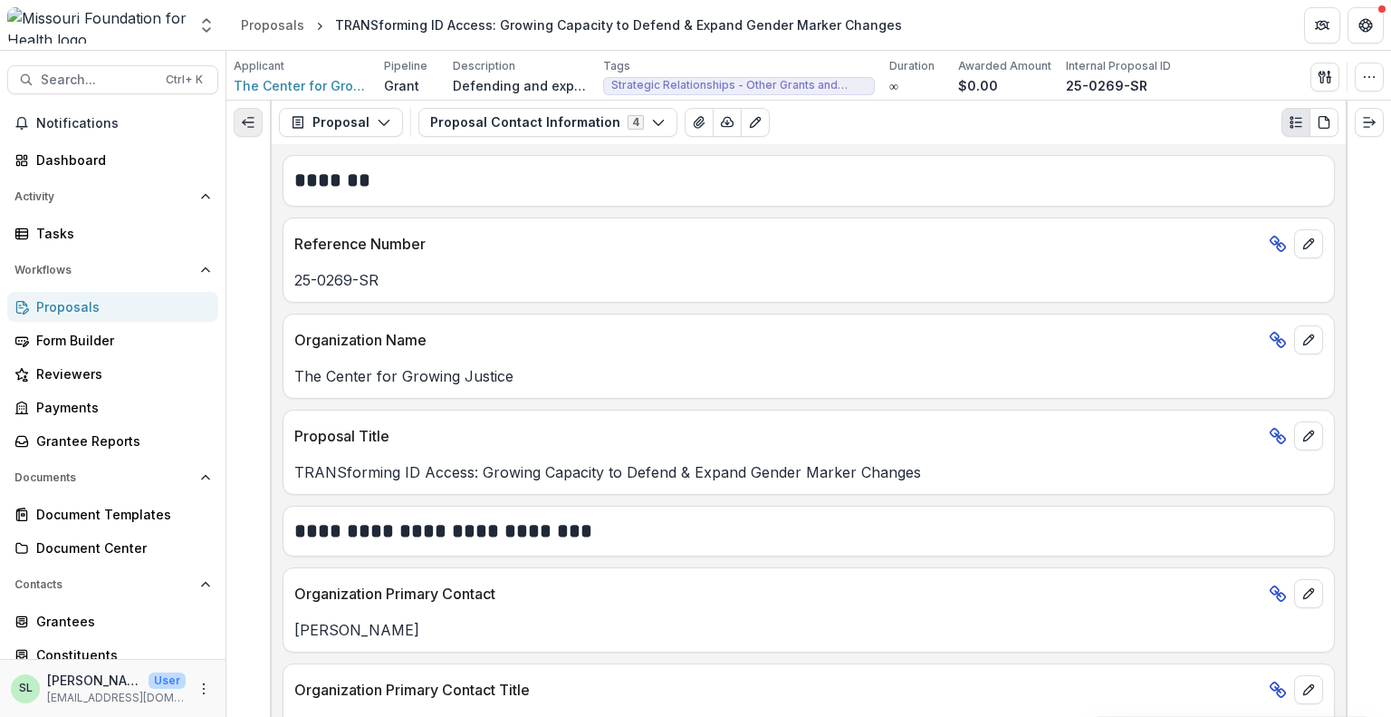
click at [234, 111] on button "Expand left" at bounding box center [248, 122] width 29 height 29
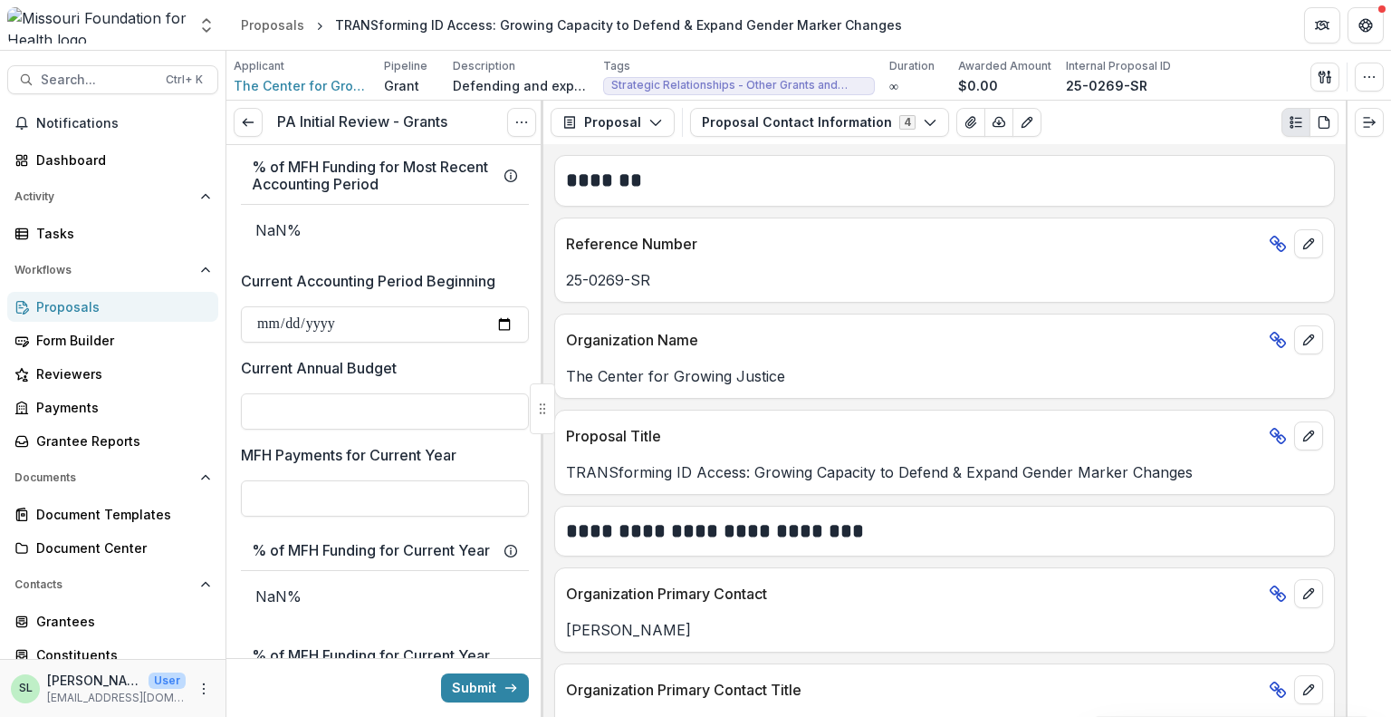
scroll to position [2186, 0]
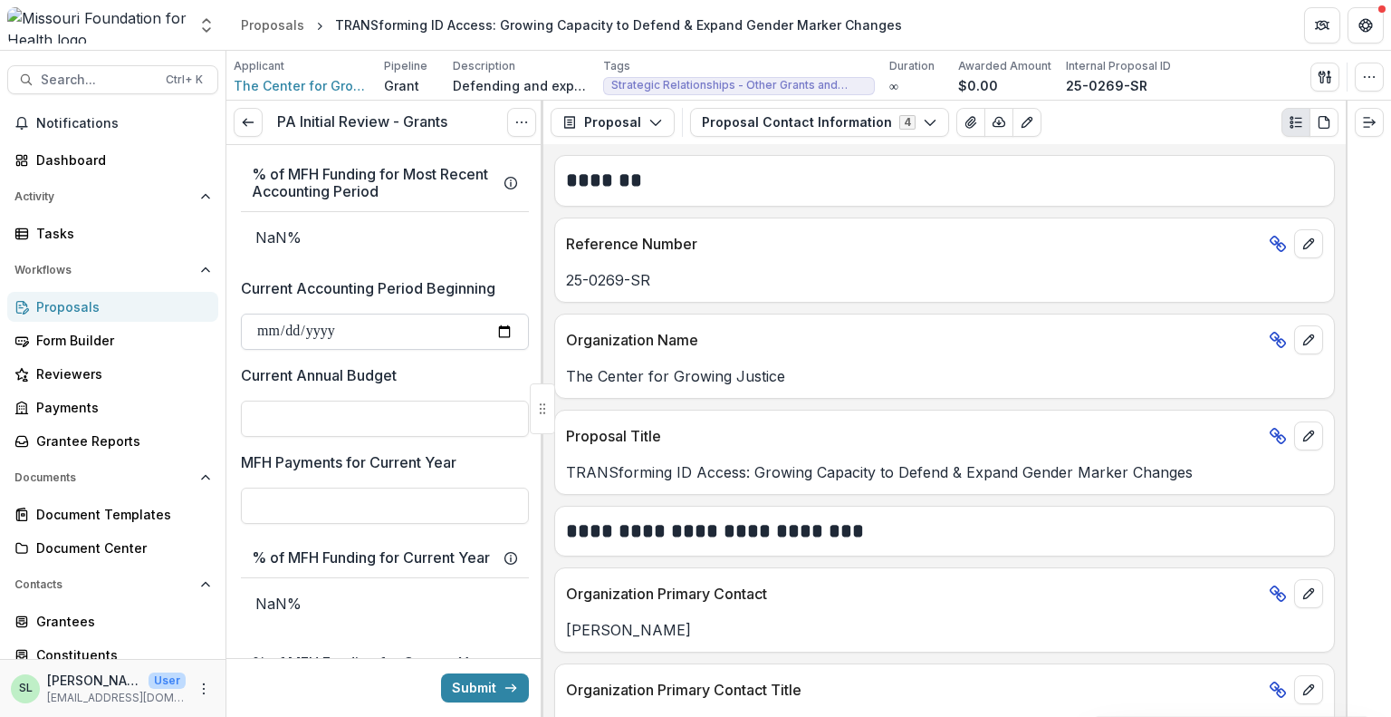
click at [270, 338] on input "Current Accounting Period Beginning" at bounding box center [385, 331] width 288 height 36
type input "**********"
click at [359, 418] on input "Current Annual Budget" at bounding box center [385, 418] width 288 height 36
type input "******"
click at [354, 499] on input "MFH Payments for Current Year" at bounding box center [385, 505] width 288 height 36
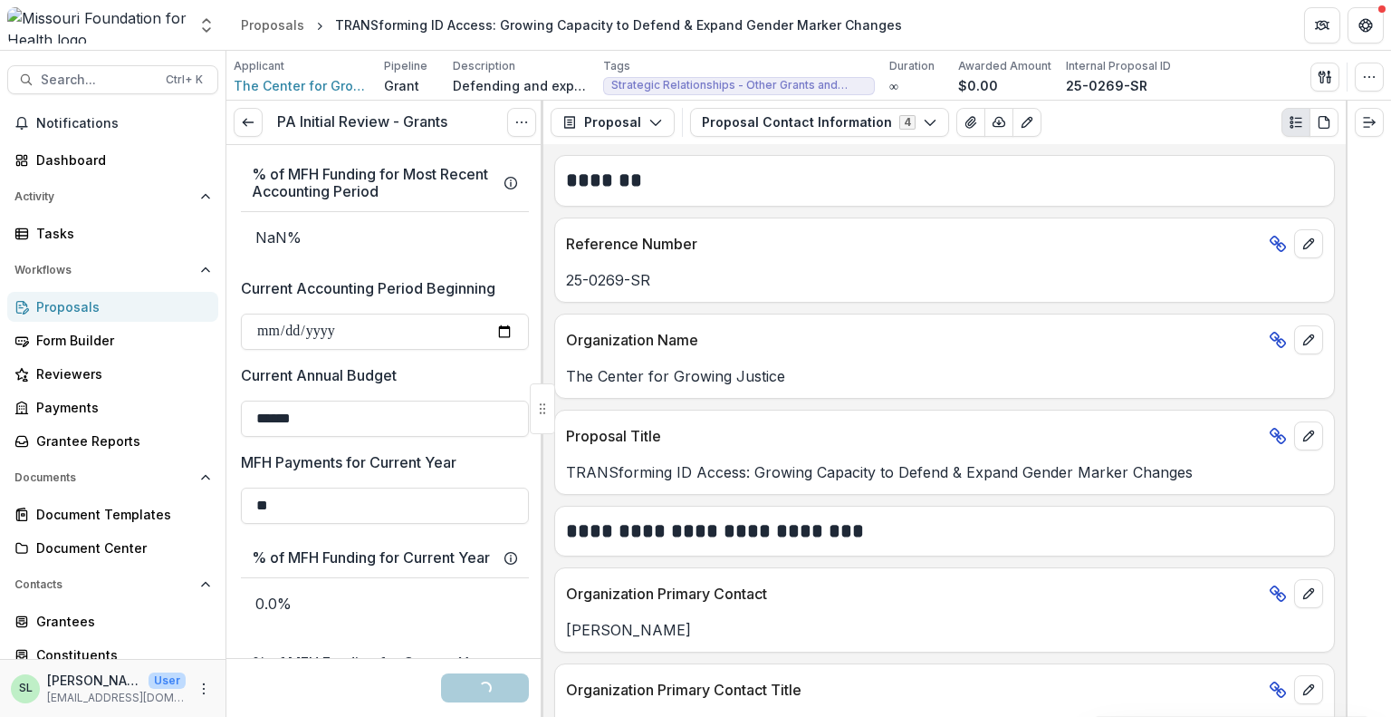
type input "**"
click at [418, 451] on p "MFH Payments for Current Year" at bounding box center [349, 462] width 216 height 22
click at [418, 487] on input "**" at bounding box center [385, 505] width 288 height 36
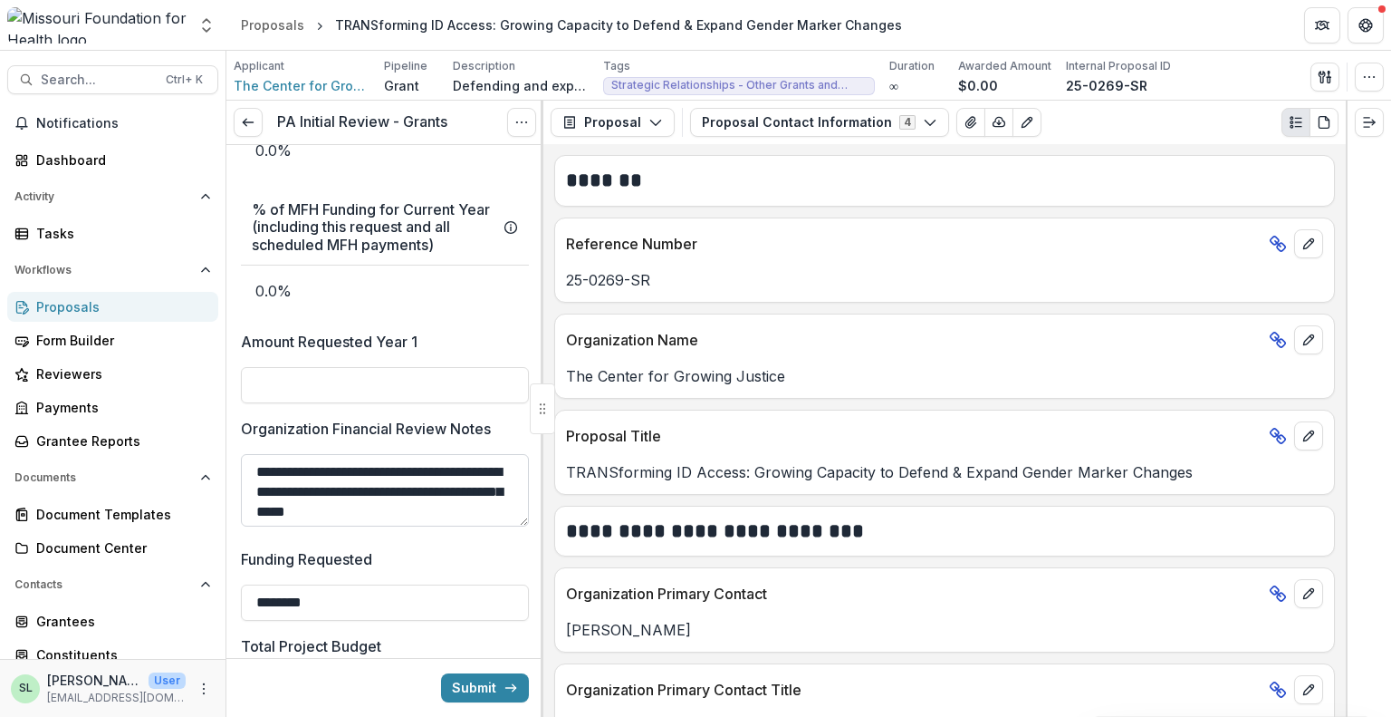
scroll to position [3, 0]
click at [486, 525] on textarea "**********" at bounding box center [382, 490] width 283 height 72
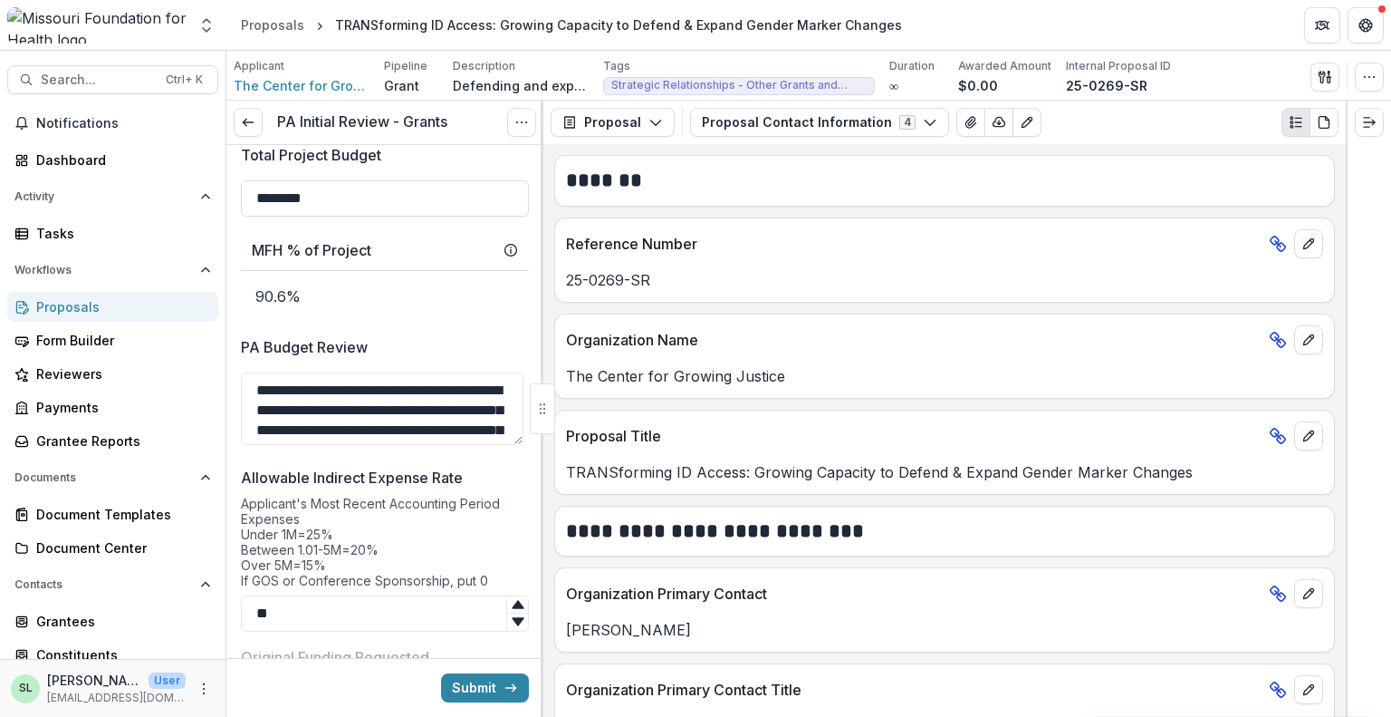
scroll to position [3273, 0]
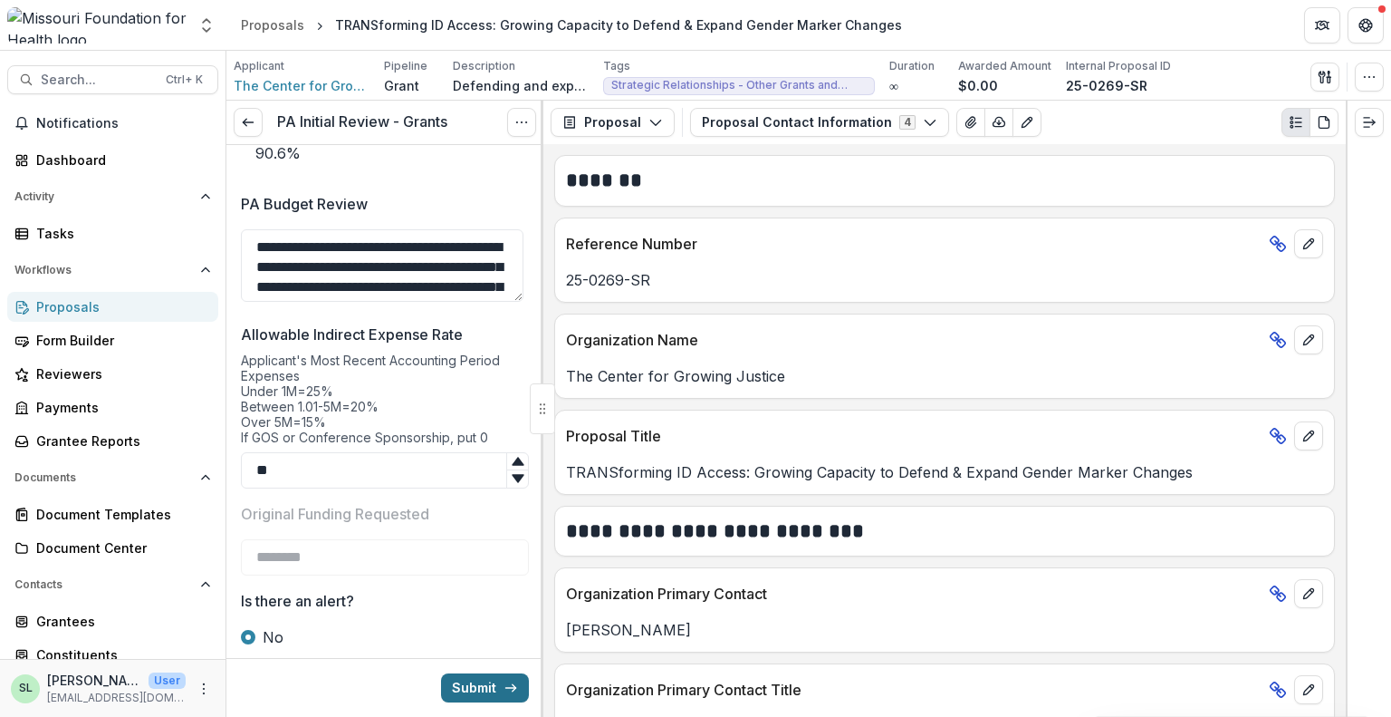
type textarea "**********"
click at [495, 697] on button "Submit" at bounding box center [485, 687] width 88 height 29
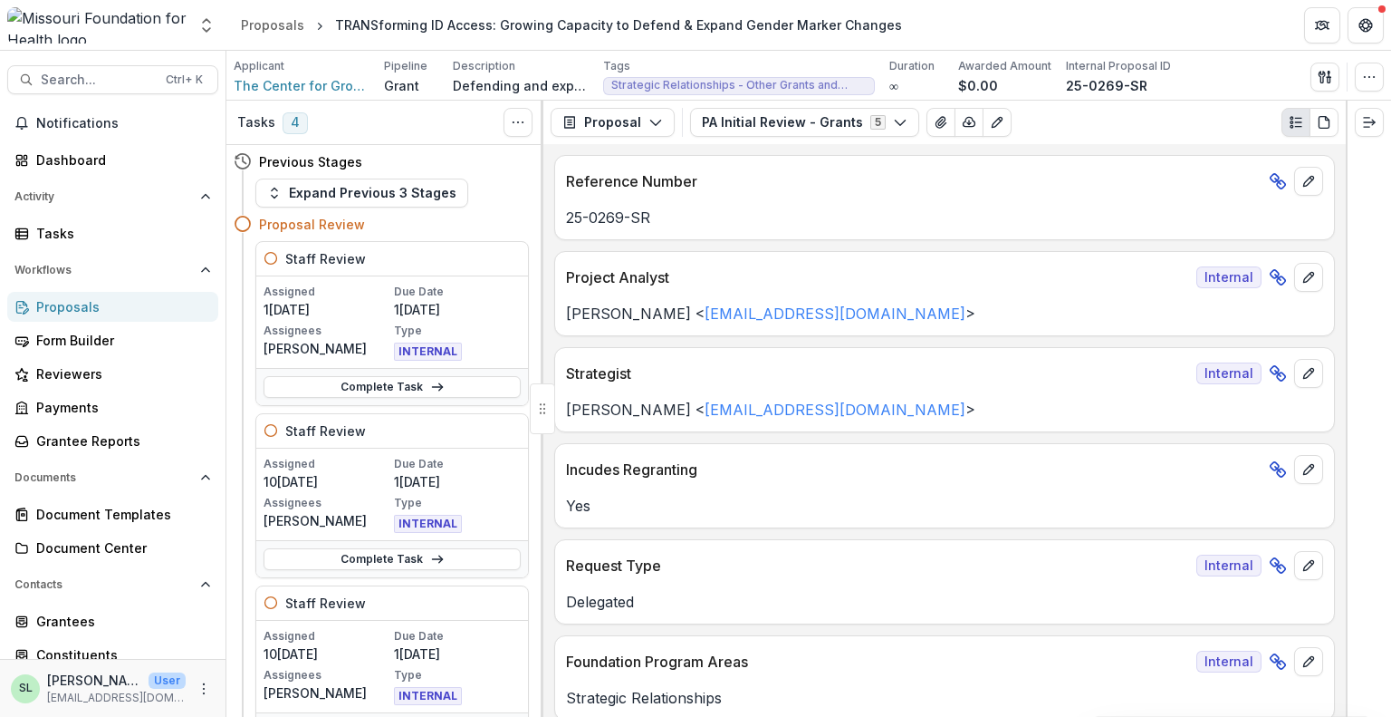
click at [75, 304] on div "Proposals" at bounding box center [120, 306] width 168 height 19
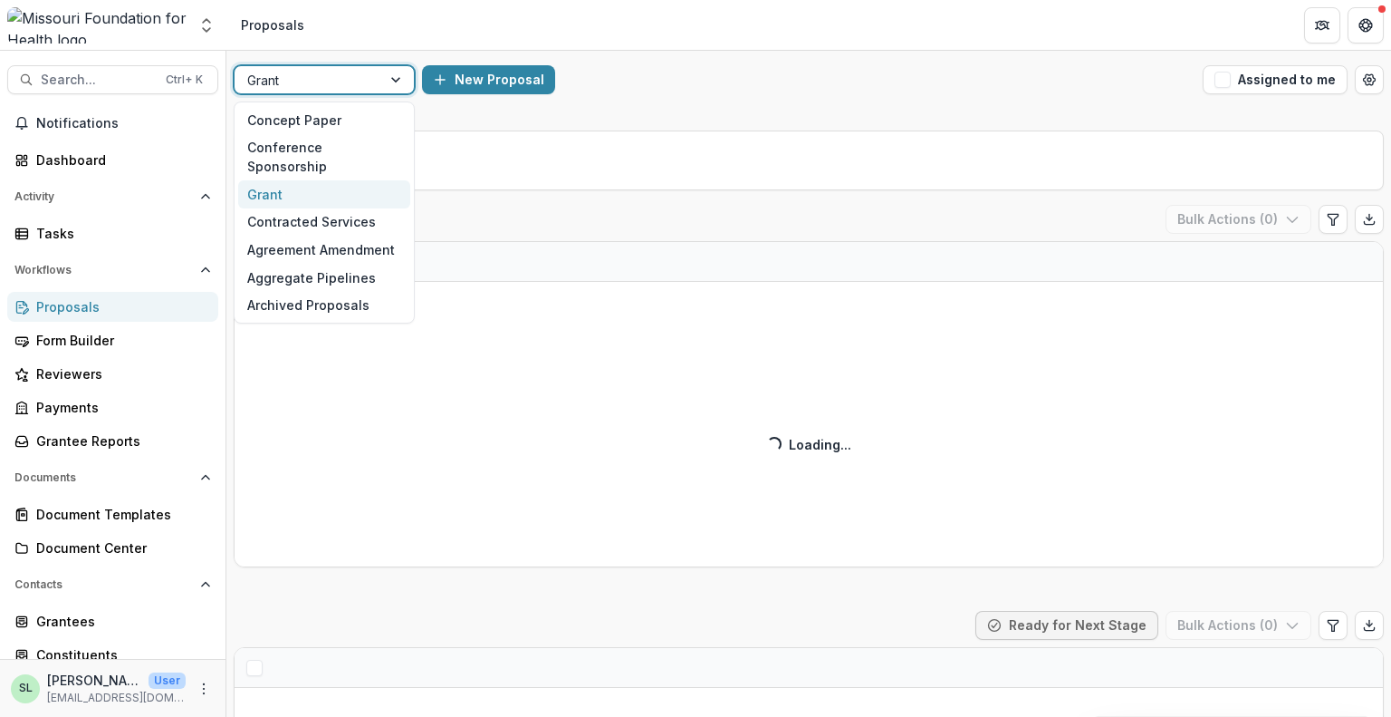
click at [359, 80] on div at bounding box center [307, 80] width 121 height 23
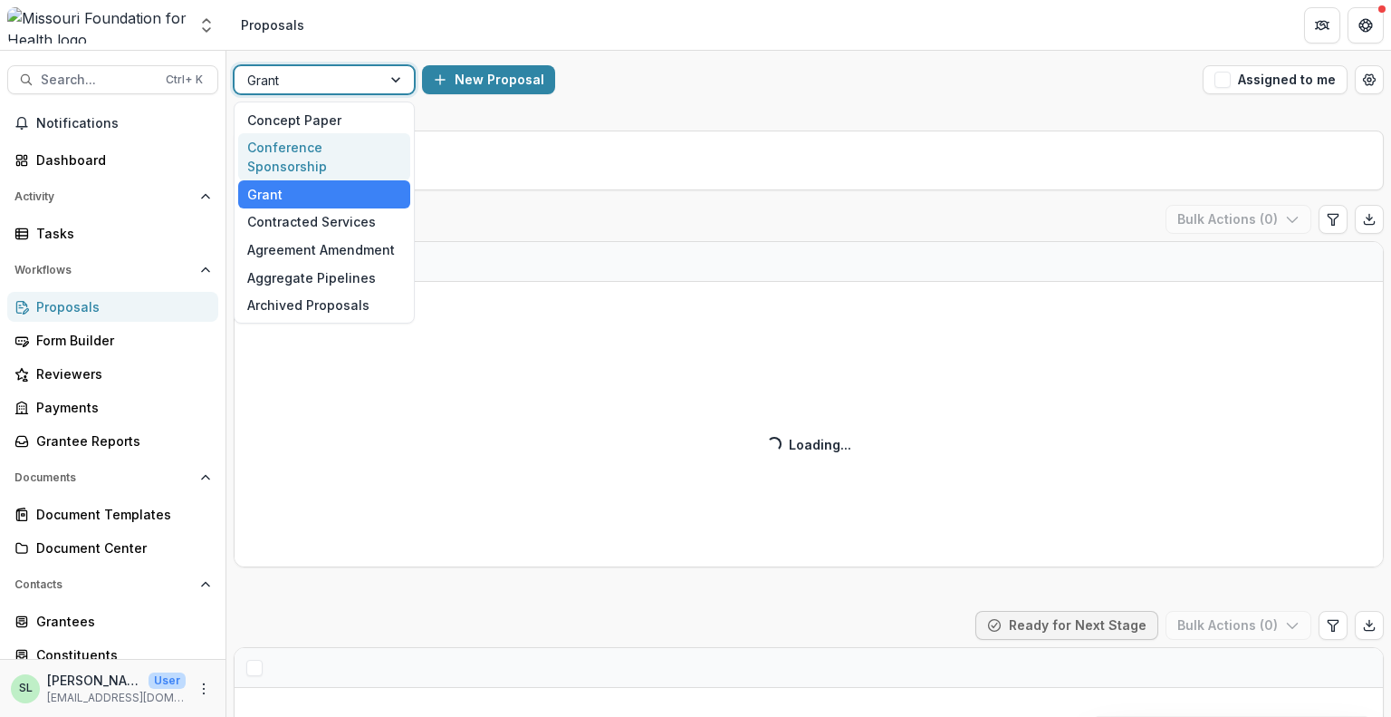
click at [370, 144] on div "Conference Sponsorship" at bounding box center [324, 156] width 172 height 47
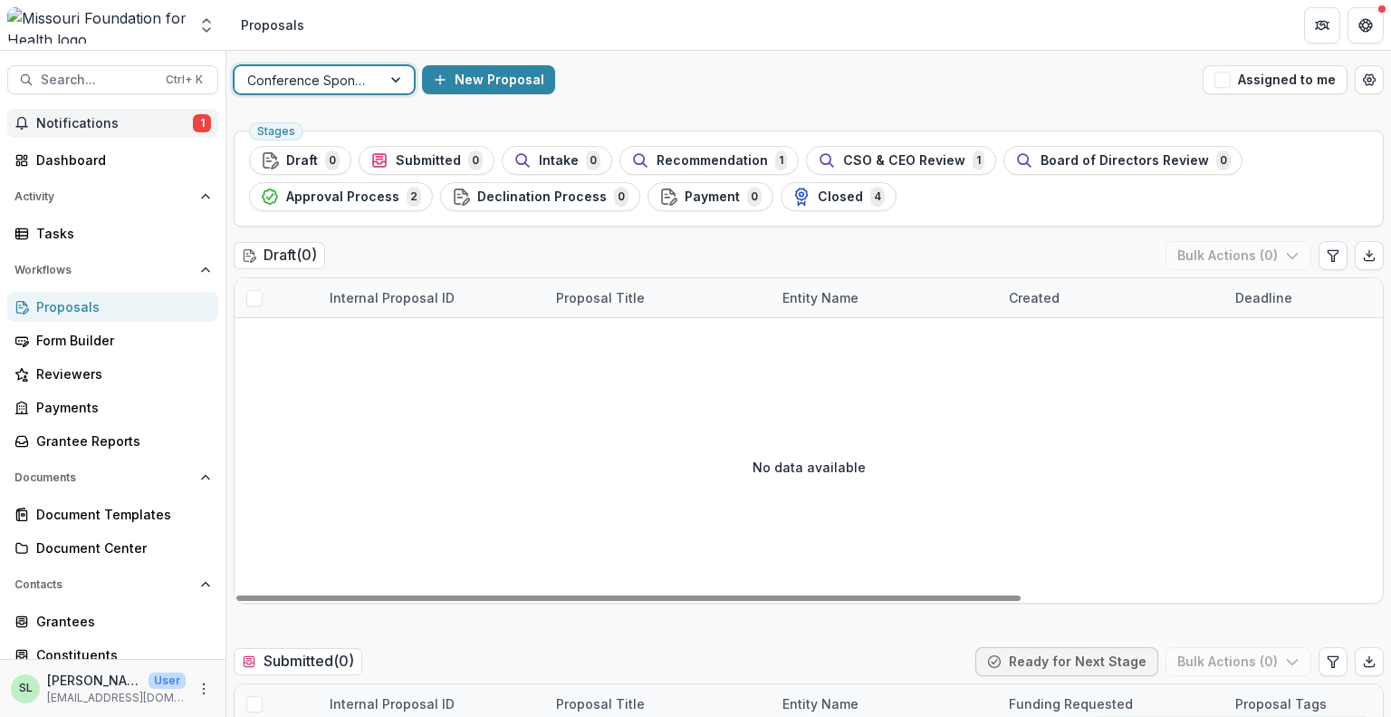
click at [104, 123] on span "Notifications" at bounding box center [114, 123] width 157 height 15
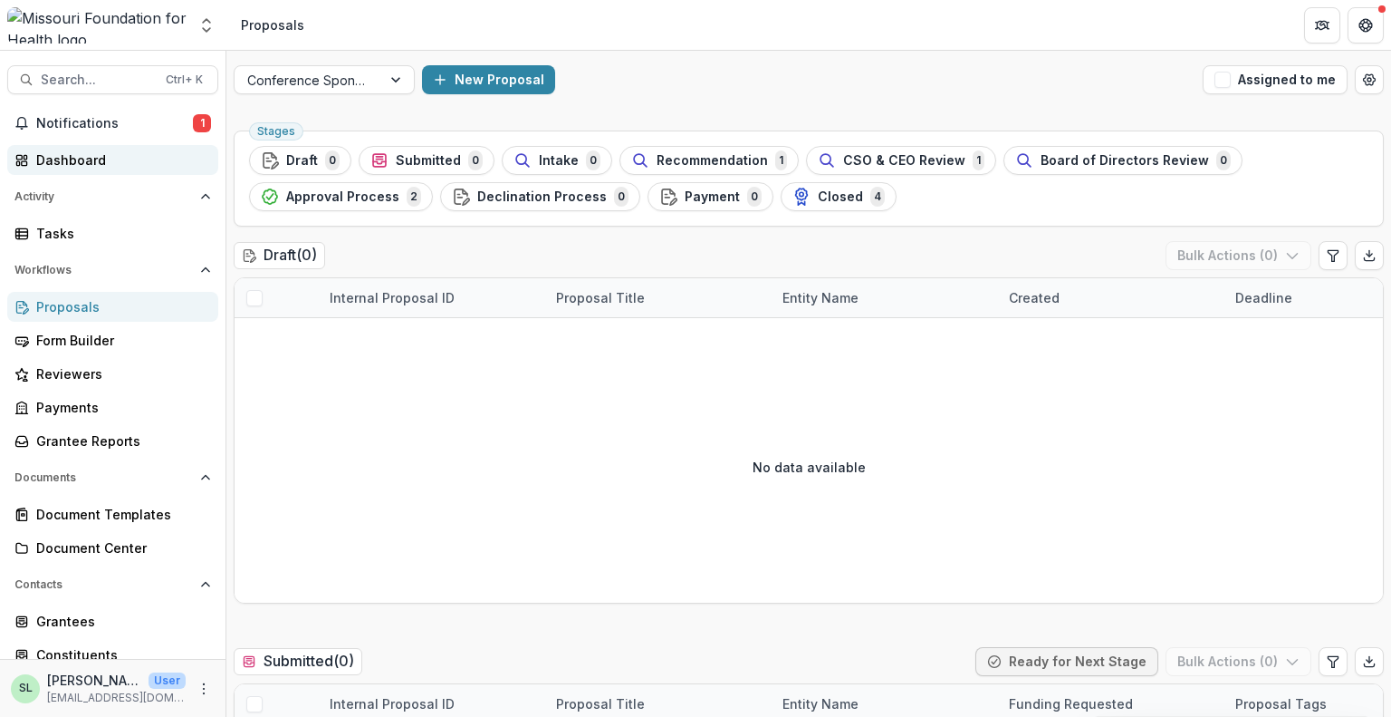
click at [90, 155] on div "Dashboard" at bounding box center [120, 159] width 168 height 19
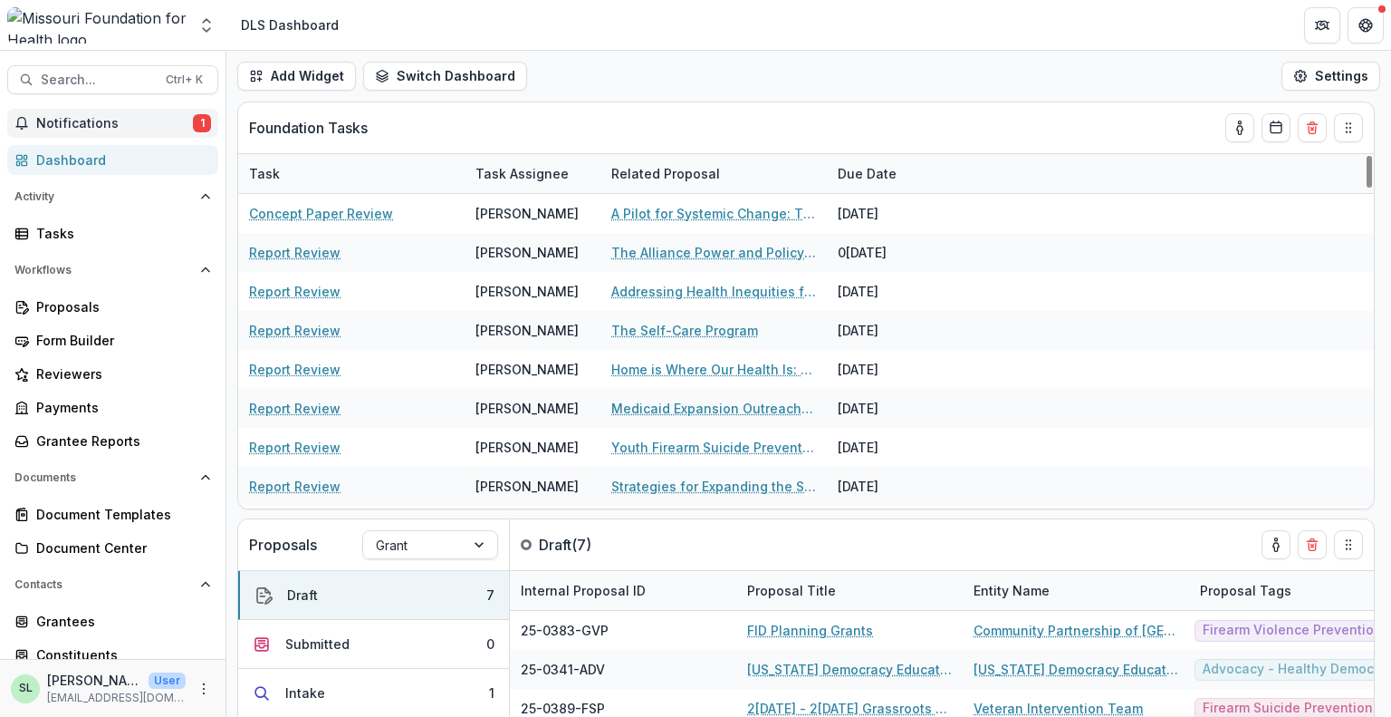
click at [166, 131] on button "Notifications 1" at bounding box center [112, 123] width 211 height 29
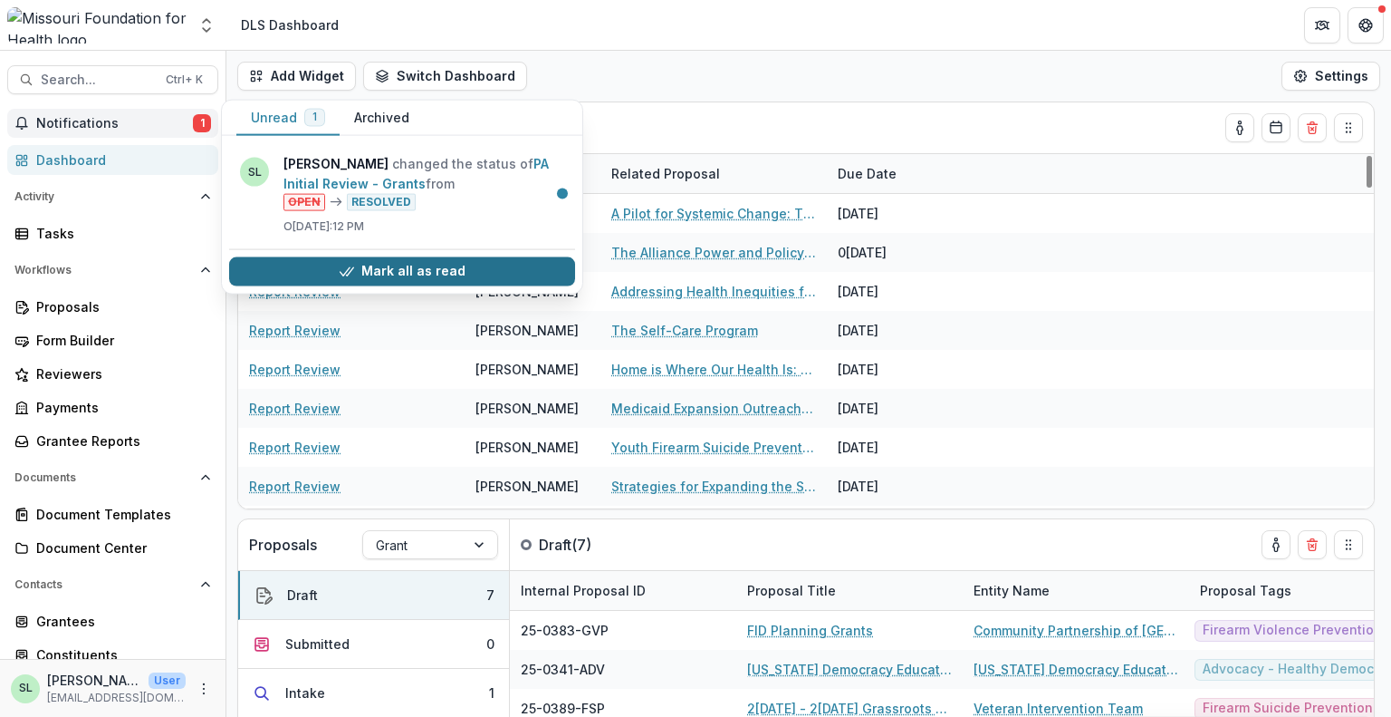
click at [399, 263] on button "Mark all as read" at bounding box center [402, 270] width 346 height 29
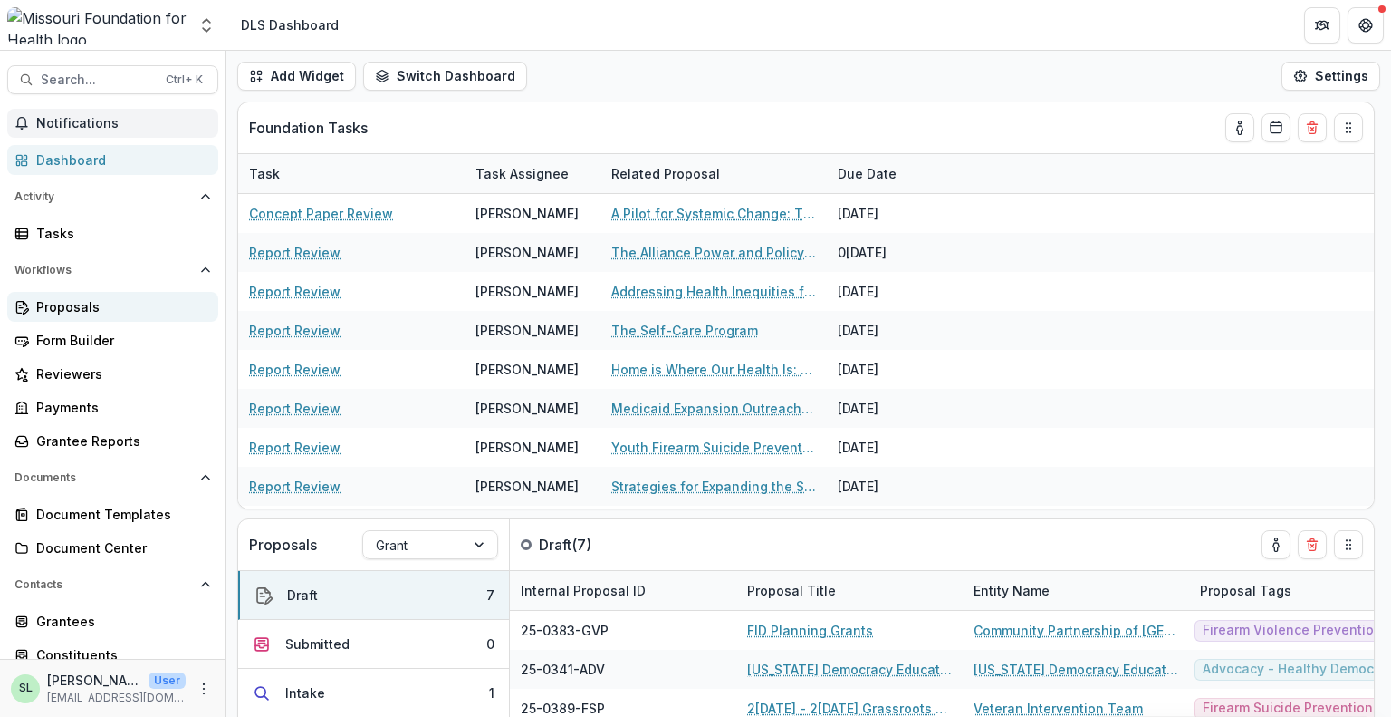
click at [98, 307] on div "Proposals" at bounding box center [120, 306] width 168 height 19
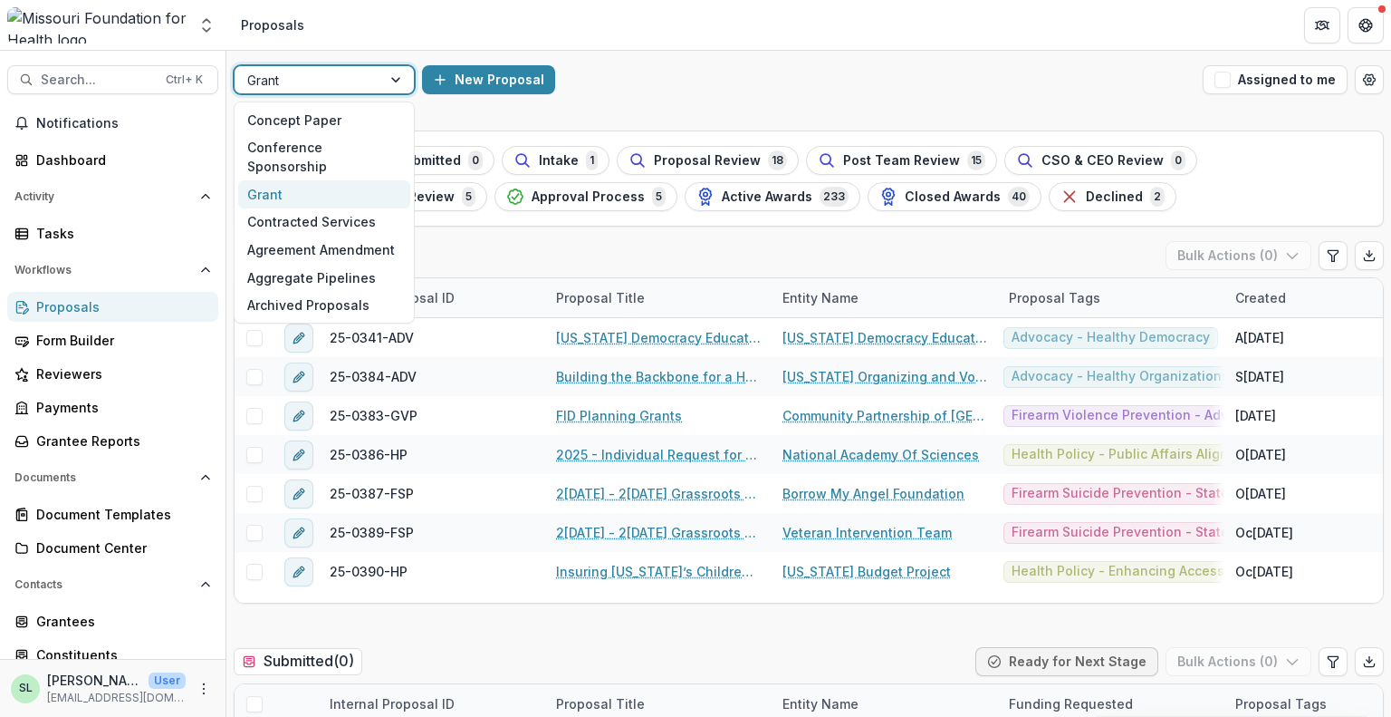
click at [335, 78] on div at bounding box center [307, 80] width 121 height 23
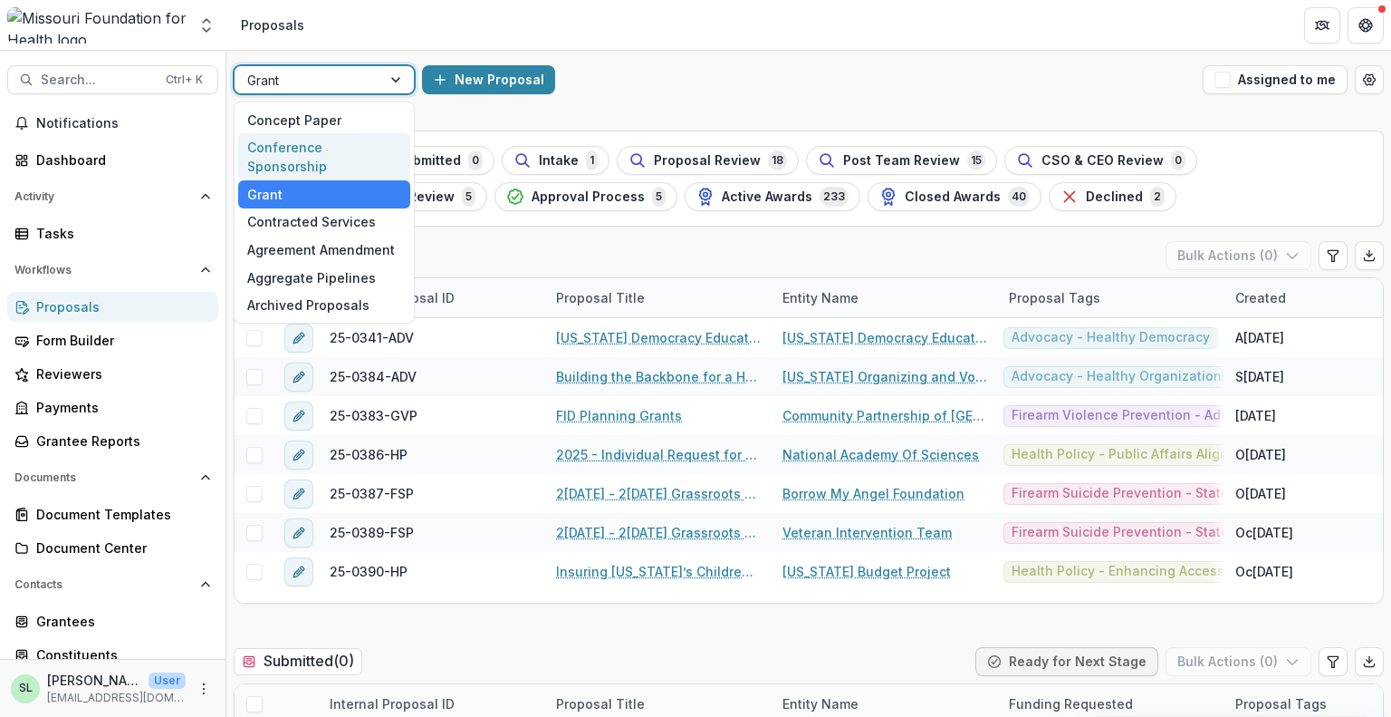
click at [332, 140] on div "Conference Sponsorship" at bounding box center [324, 156] width 172 height 47
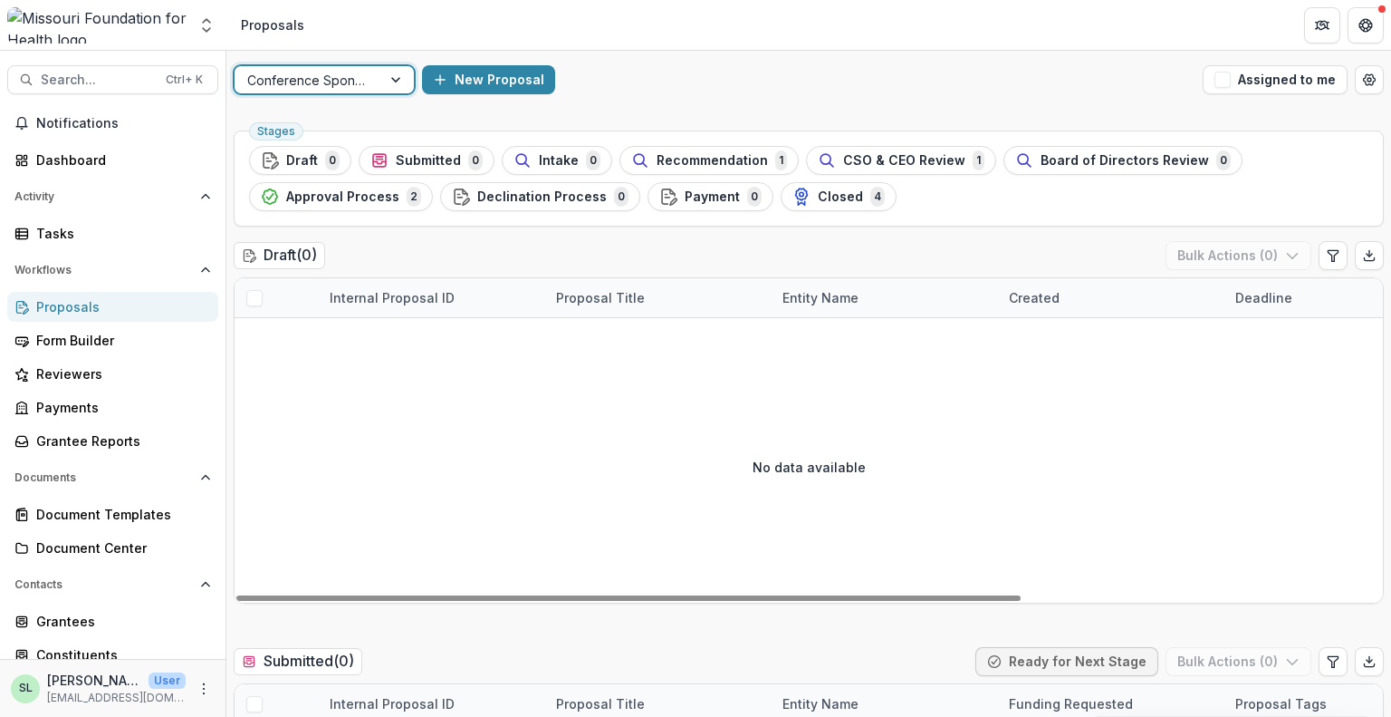
click at [873, 298] on div "Entity Name" at bounding box center [885, 297] width 226 height 39
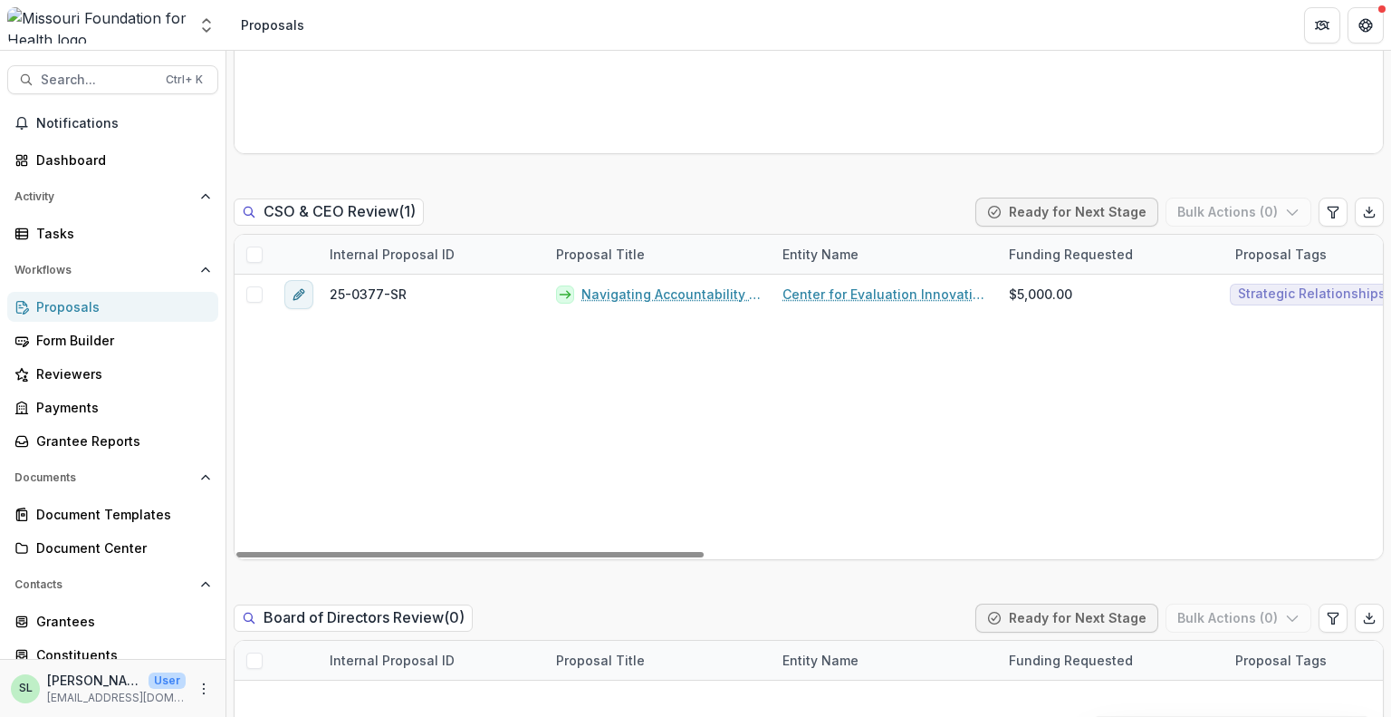
scroll to position [1540, 0]
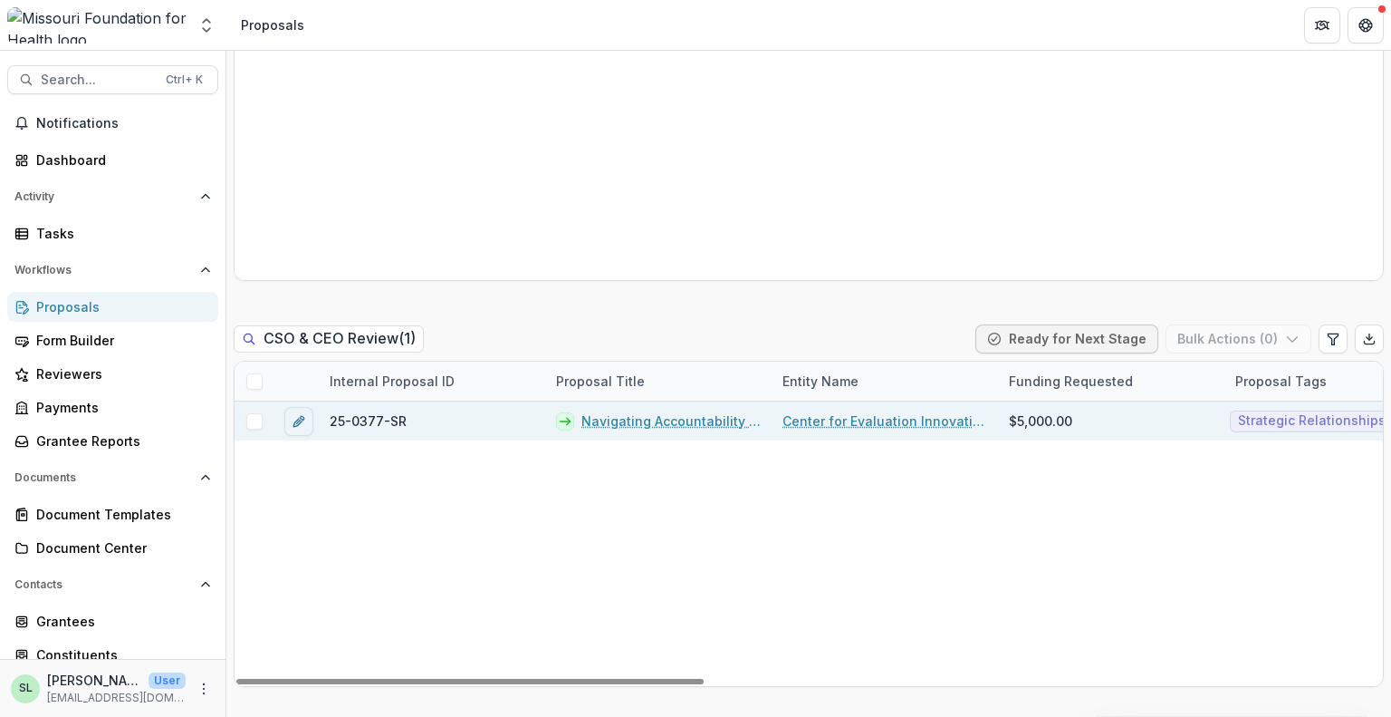
click at [635, 426] on link "Navigating Accountability for Systemic Impact" at bounding box center [671, 420] width 179 height 19
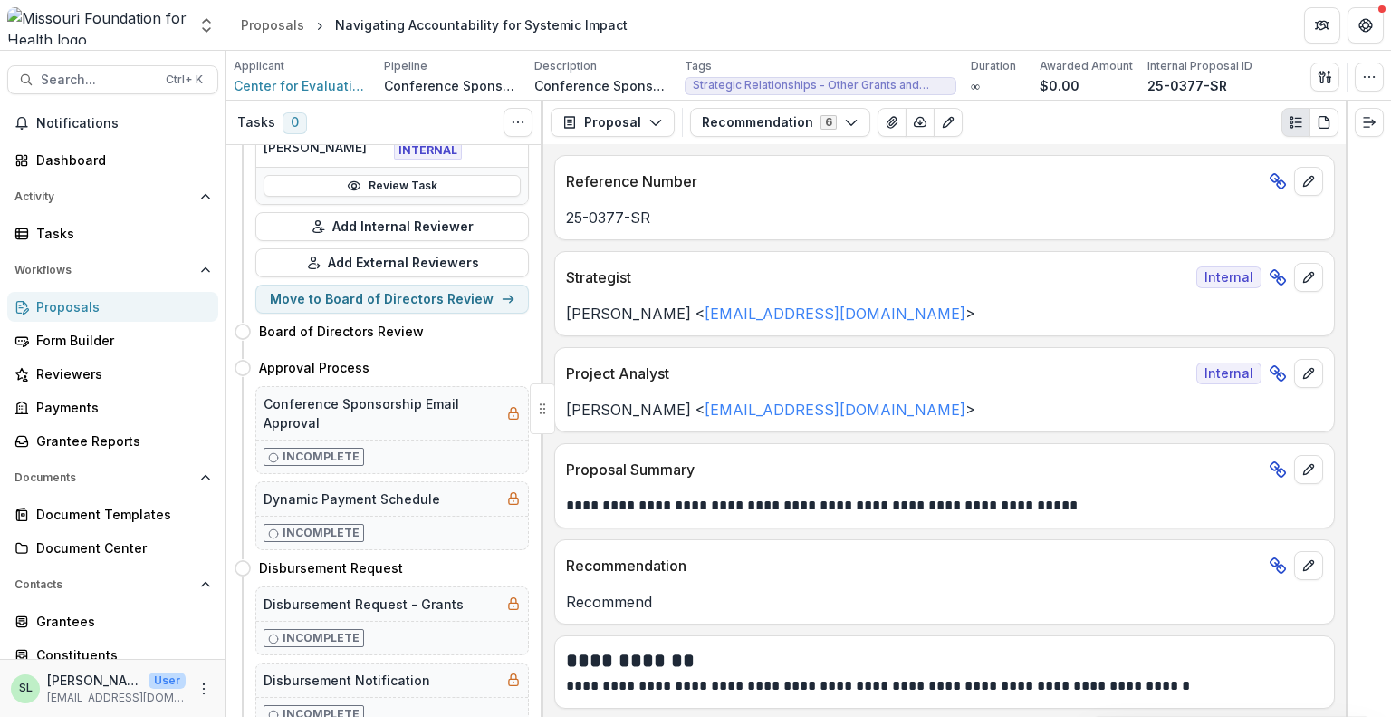
scroll to position [453, 0]
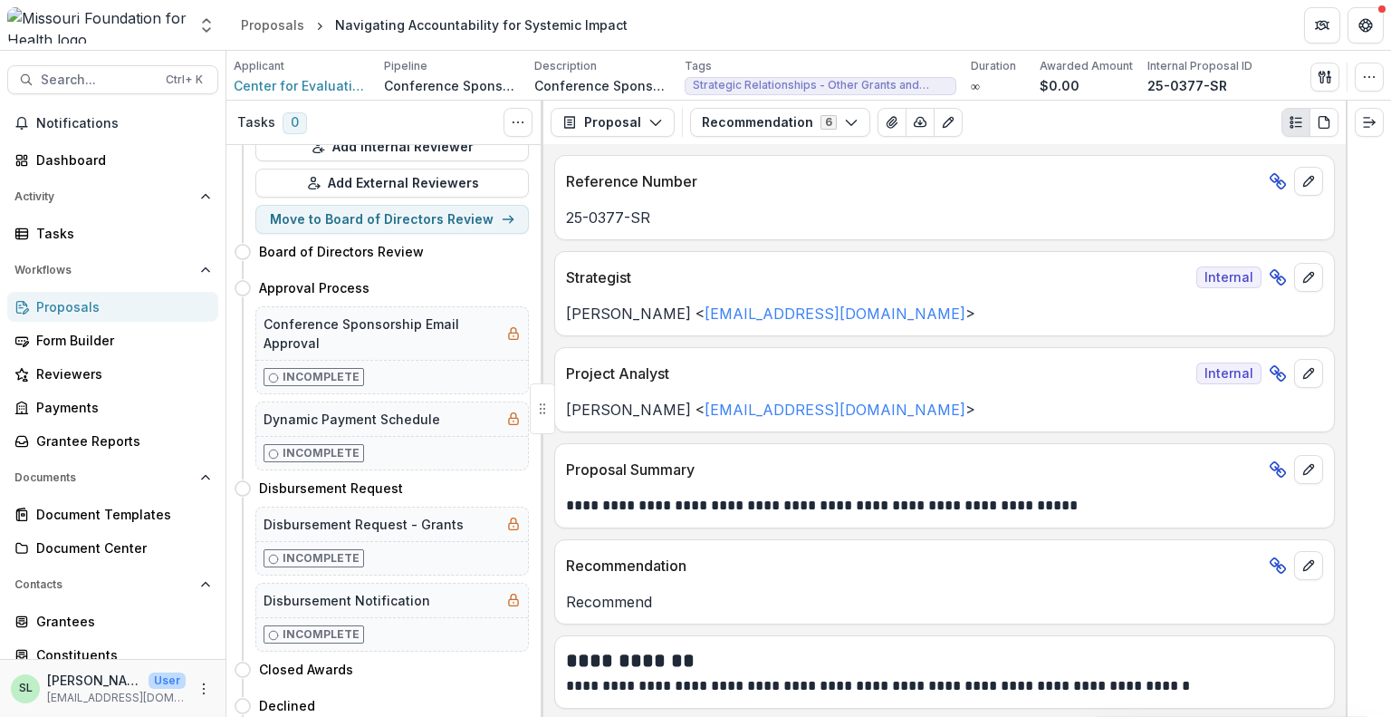
click at [60, 304] on div "Proposals" at bounding box center [120, 306] width 168 height 19
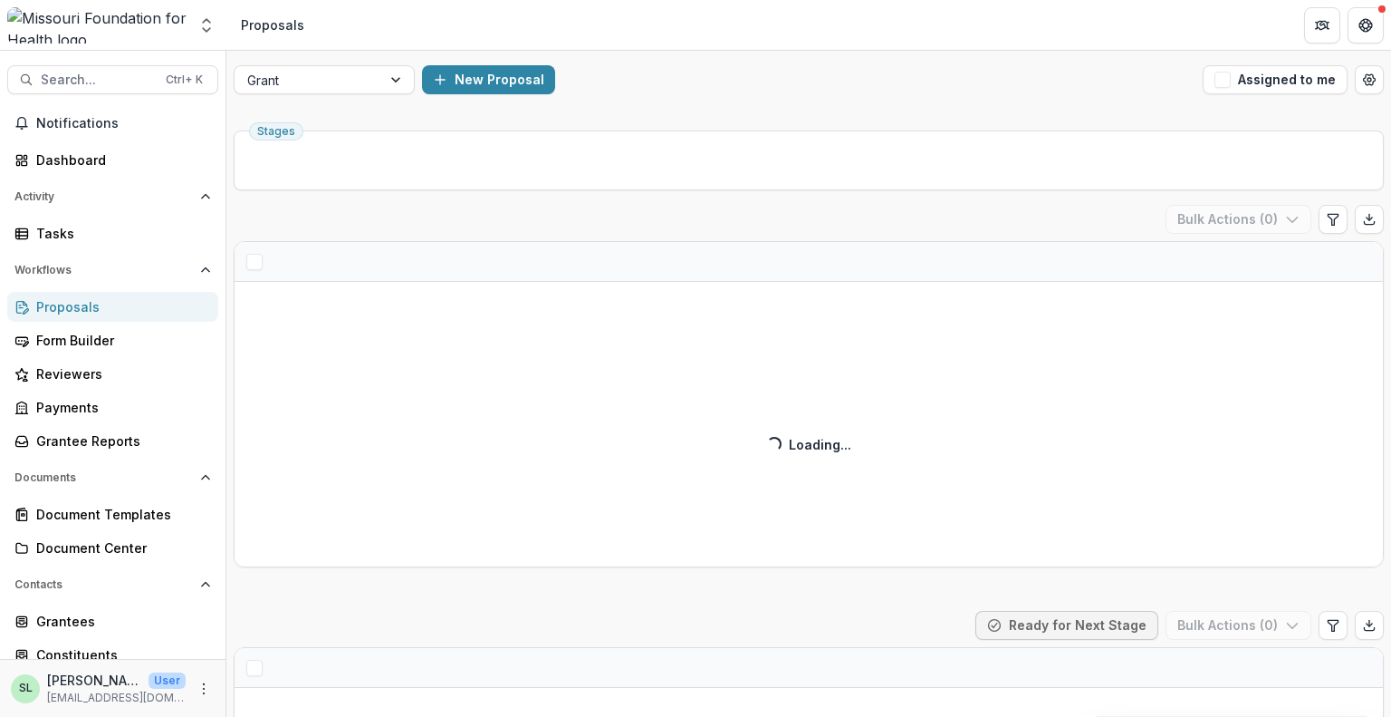
click at [326, 97] on div "Grant New Proposal Assigned to me" at bounding box center [808, 80] width 1165 height 58
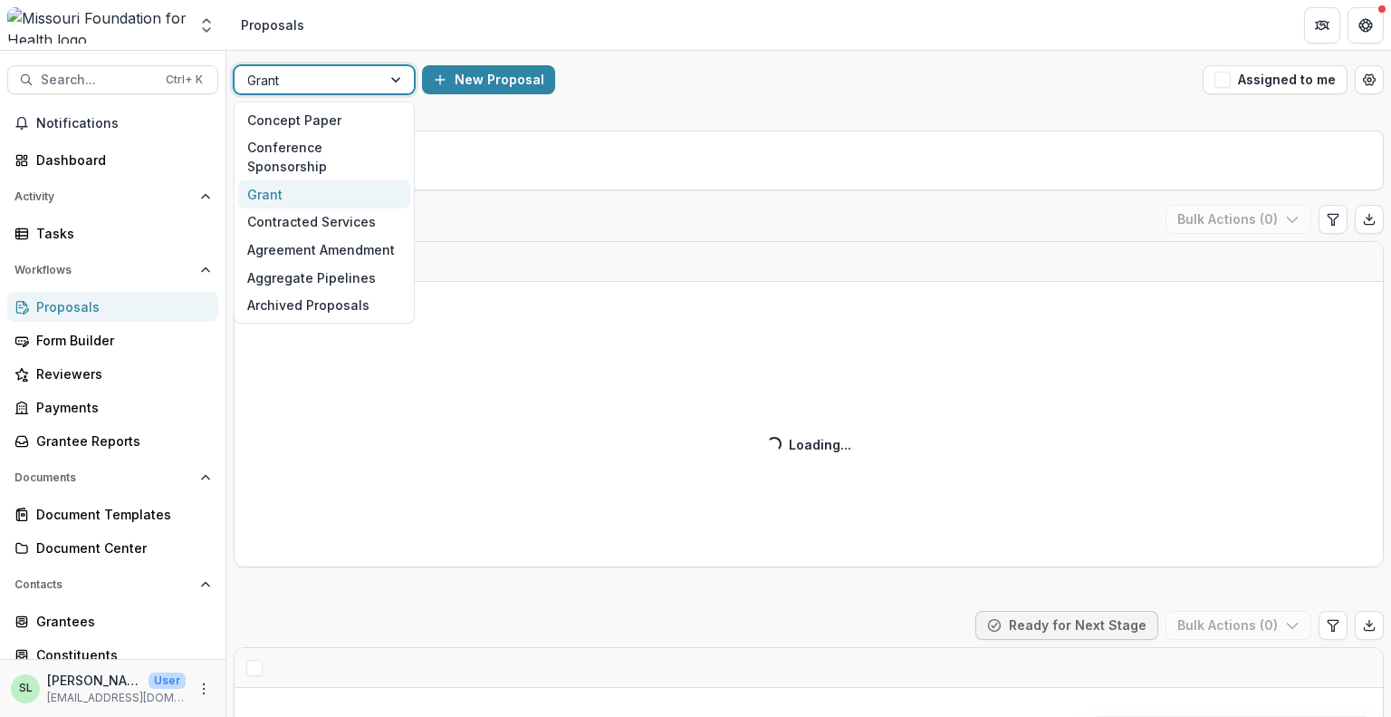
click at [326, 82] on div at bounding box center [307, 80] width 121 height 23
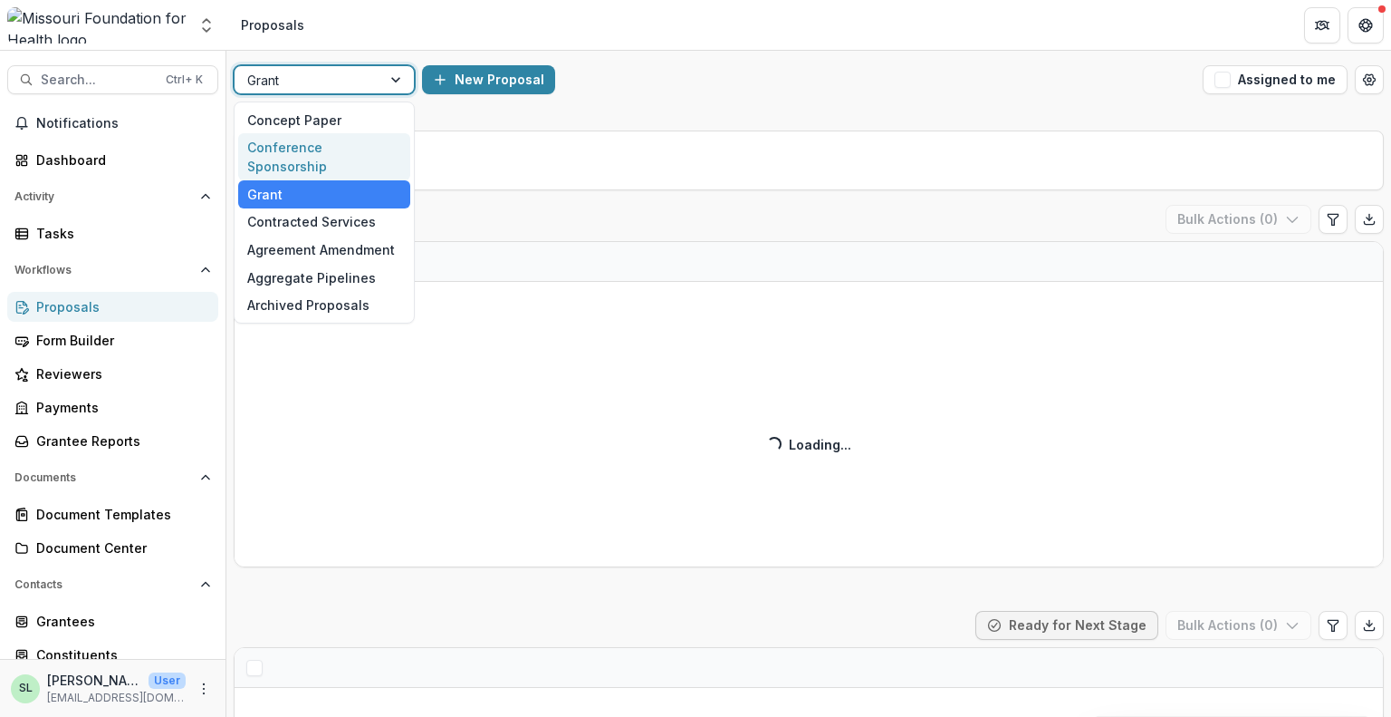
click at [322, 140] on div "Conference Sponsorship" at bounding box center [324, 156] width 172 height 47
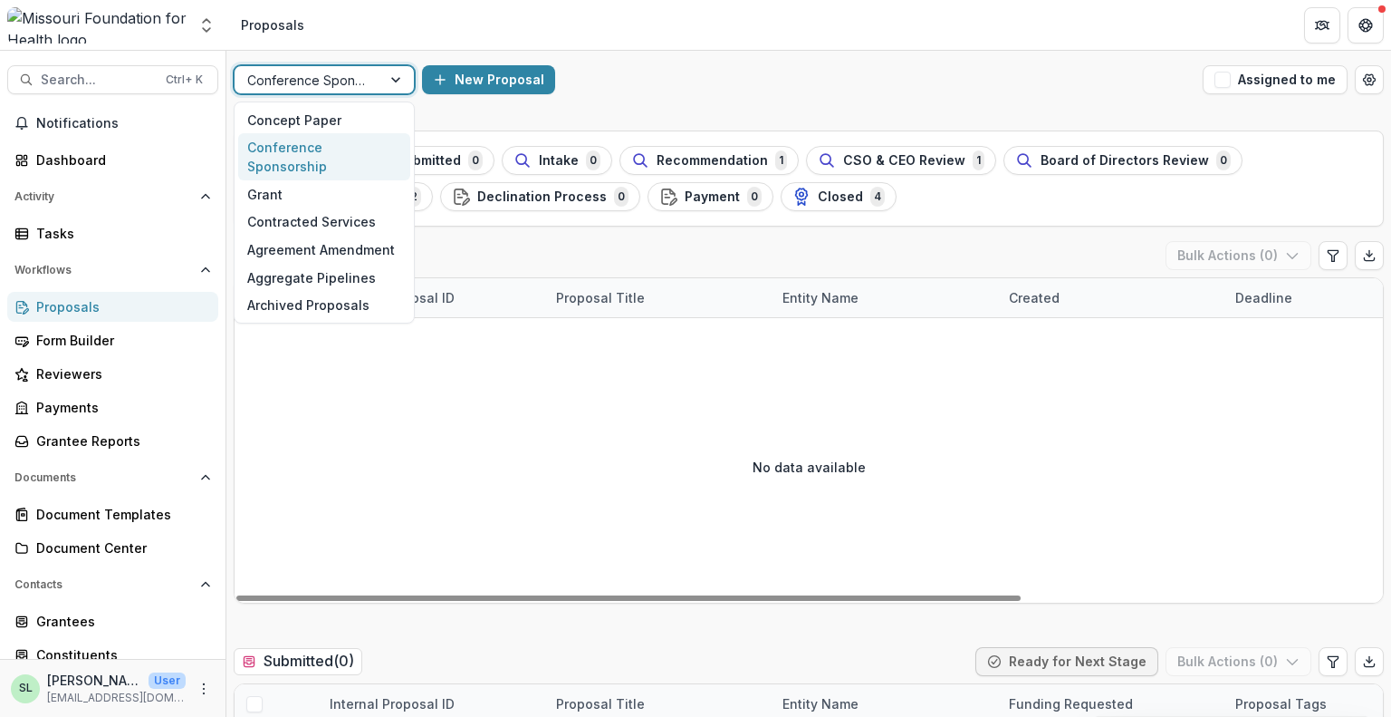
click at [323, 79] on div at bounding box center [307, 80] width 121 height 23
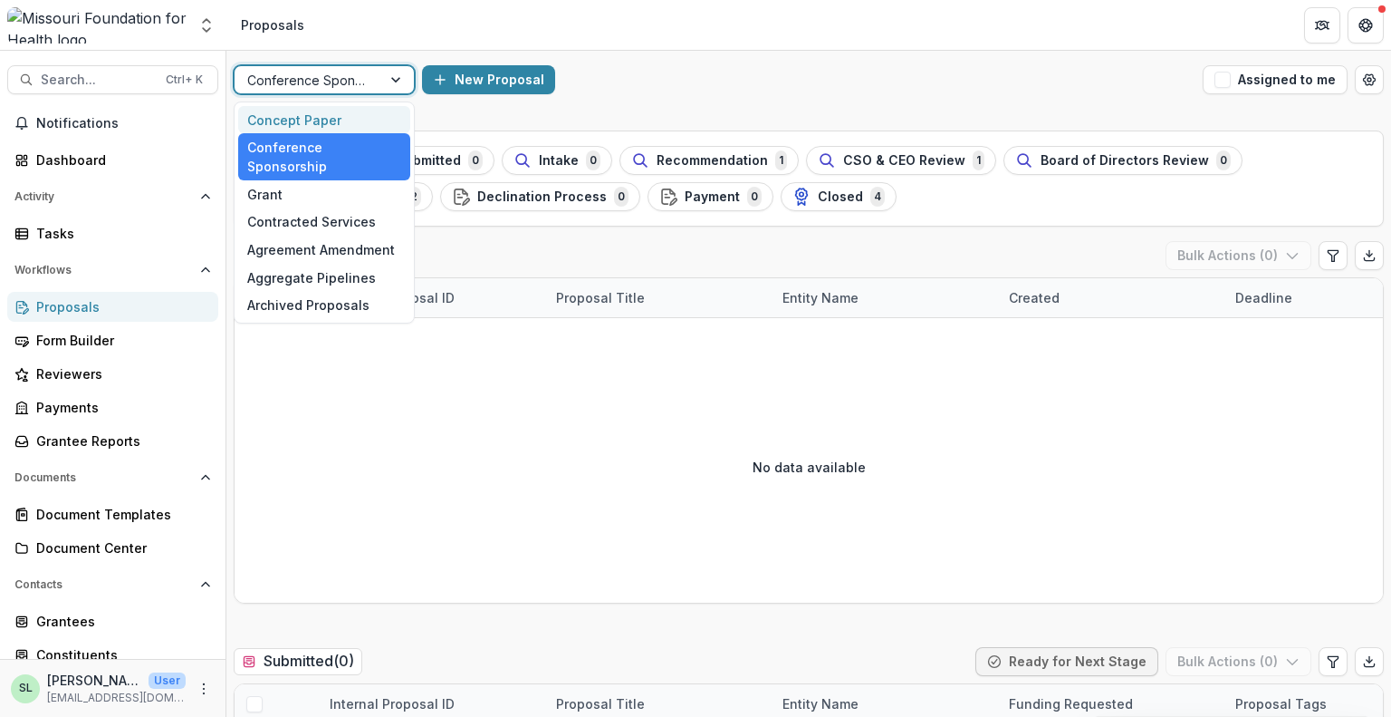
click at [322, 130] on div "Concept Paper" at bounding box center [324, 120] width 172 height 28
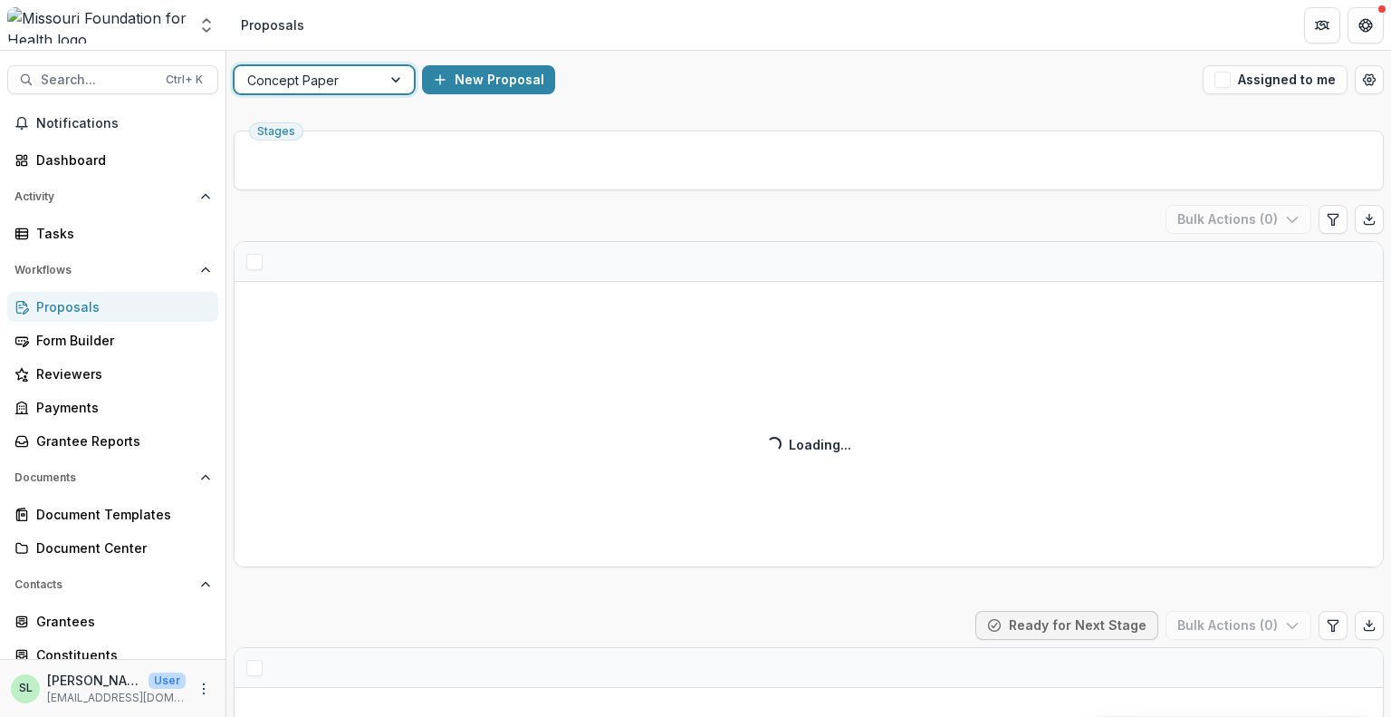
click at [325, 74] on div at bounding box center [307, 80] width 121 height 23
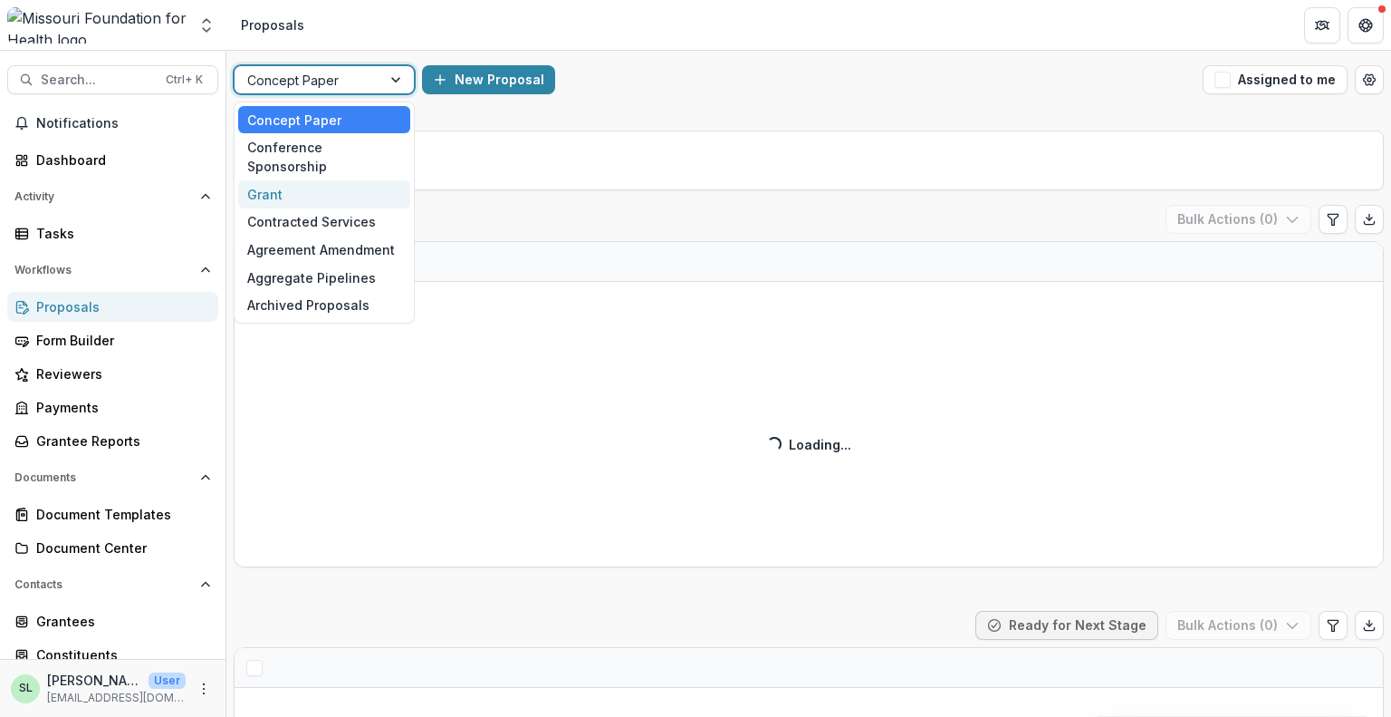
click at [326, 180] on div "Grant" at bounding box center [324, 194] width 172 height 28
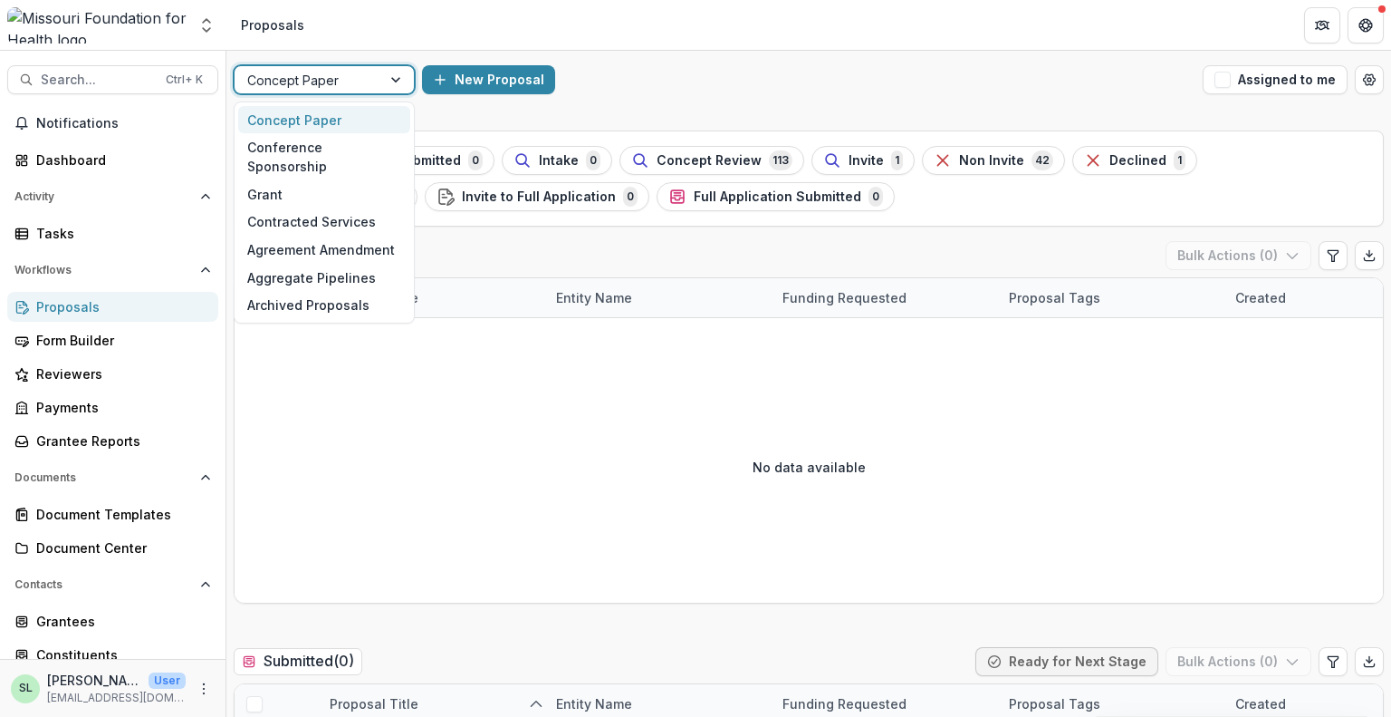
click at [344, 82] on div at bounding box center [307, 80] width 121 height 23
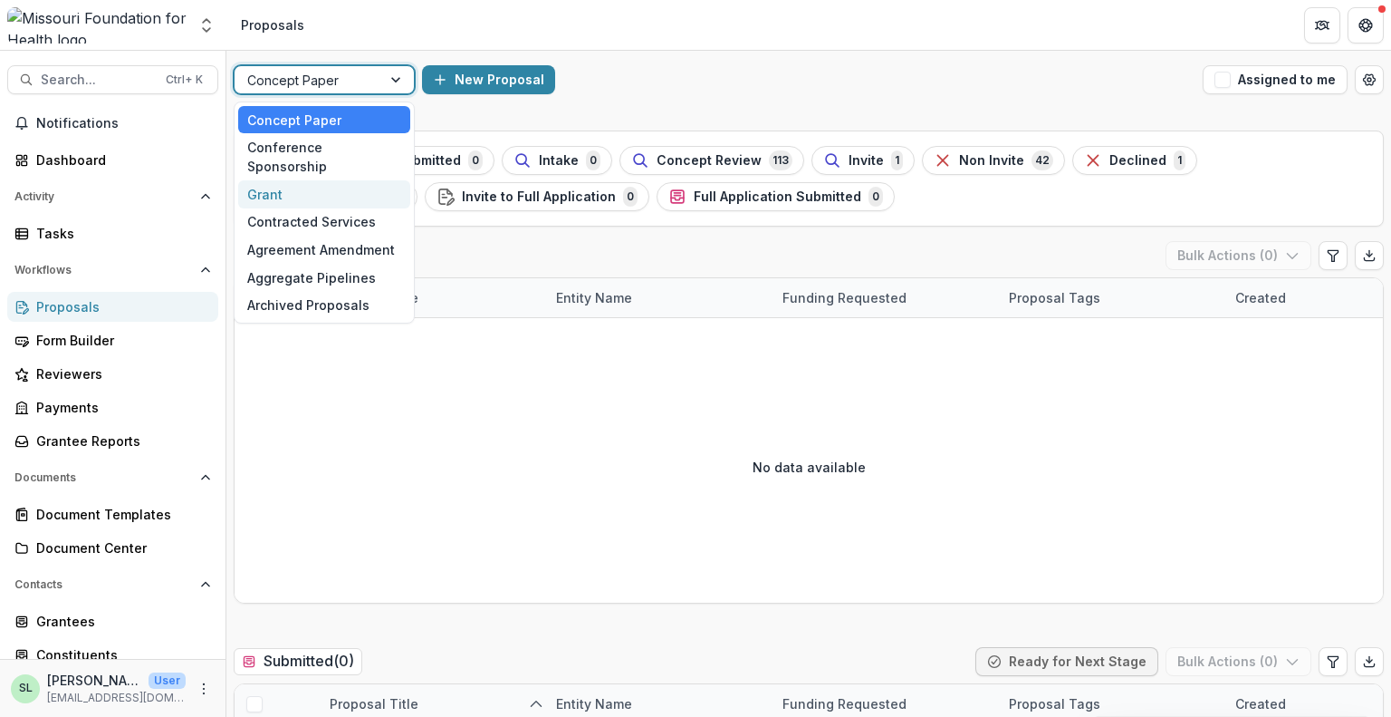
click at [315, 180] on div "Grant" at bounding box center [324, 194] width 172 height 28
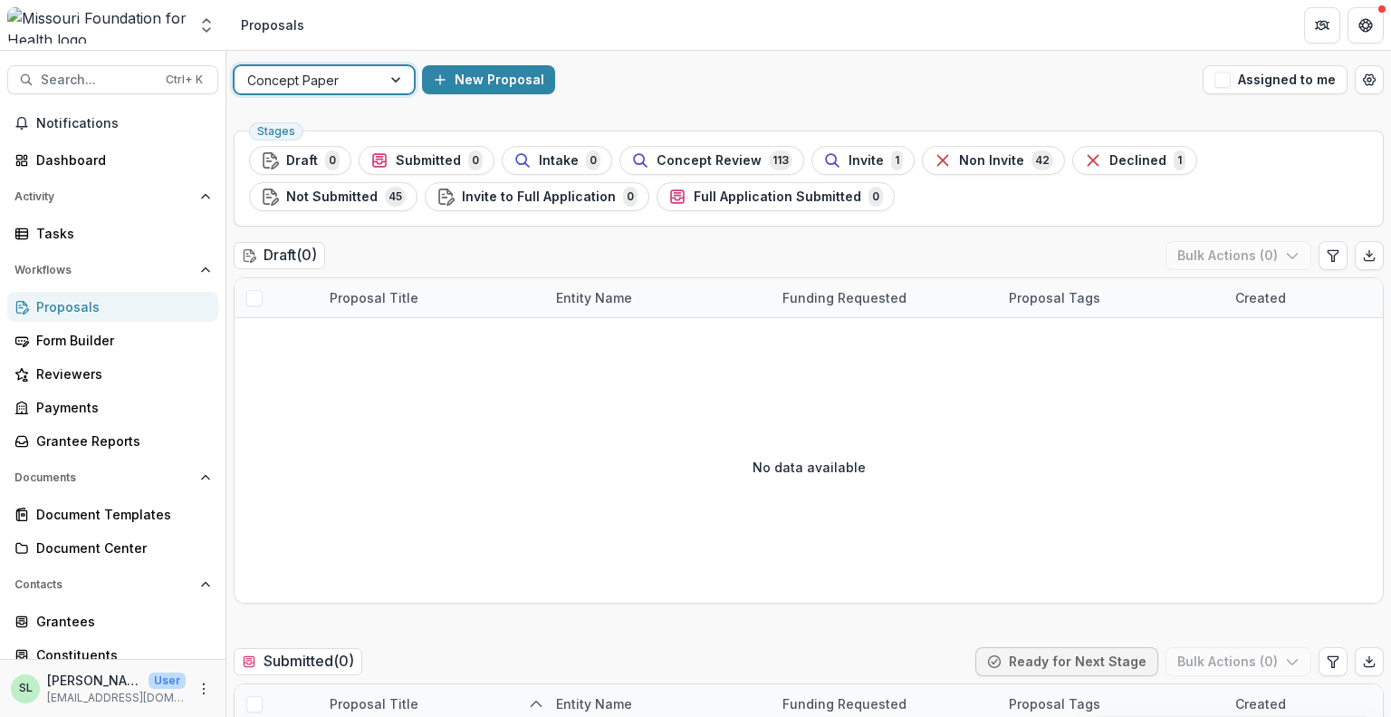
click at [69, 313] on div "Proposals" at bounding box center [120, 306] width 168 height 19
click at [74, 226] on div "Tasks" at bounding box center [120, 233] width 168 height 19
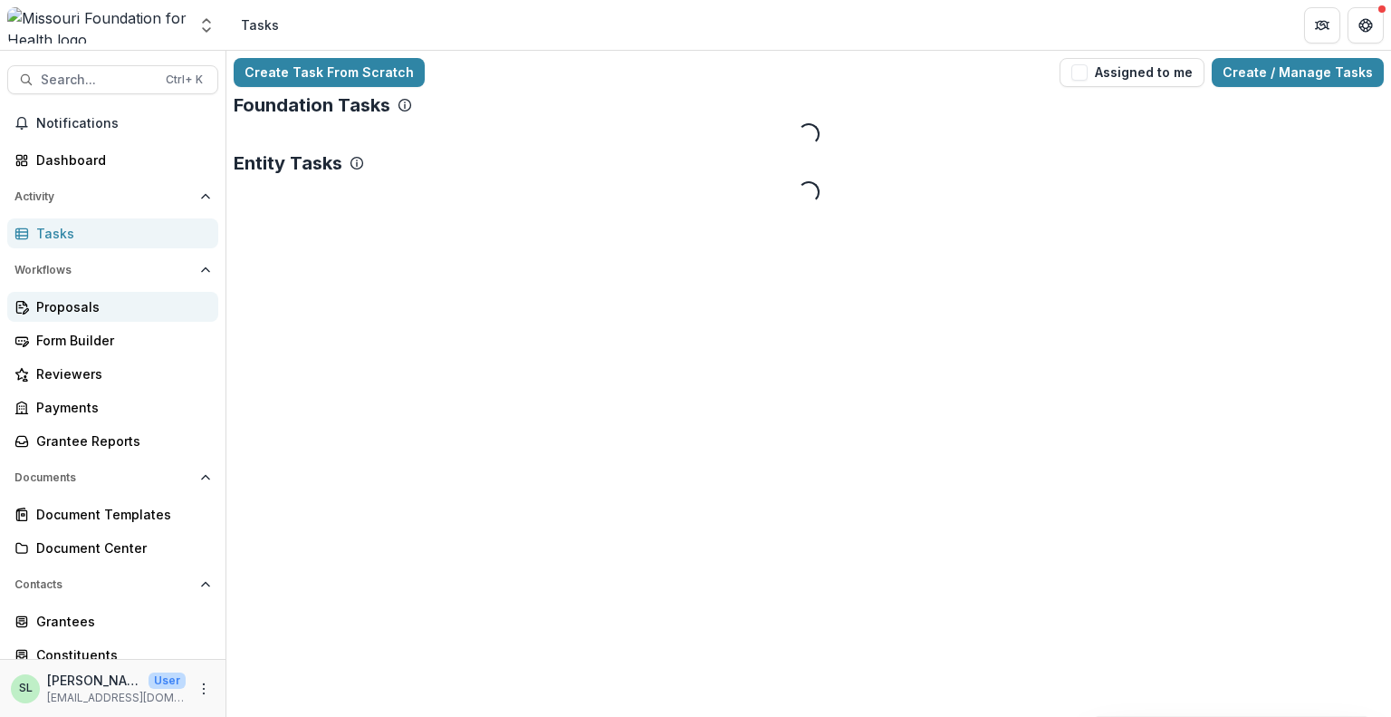
click at [76, 303] on div "Proposals" at bounding box center [120, 306] width 168 height 19
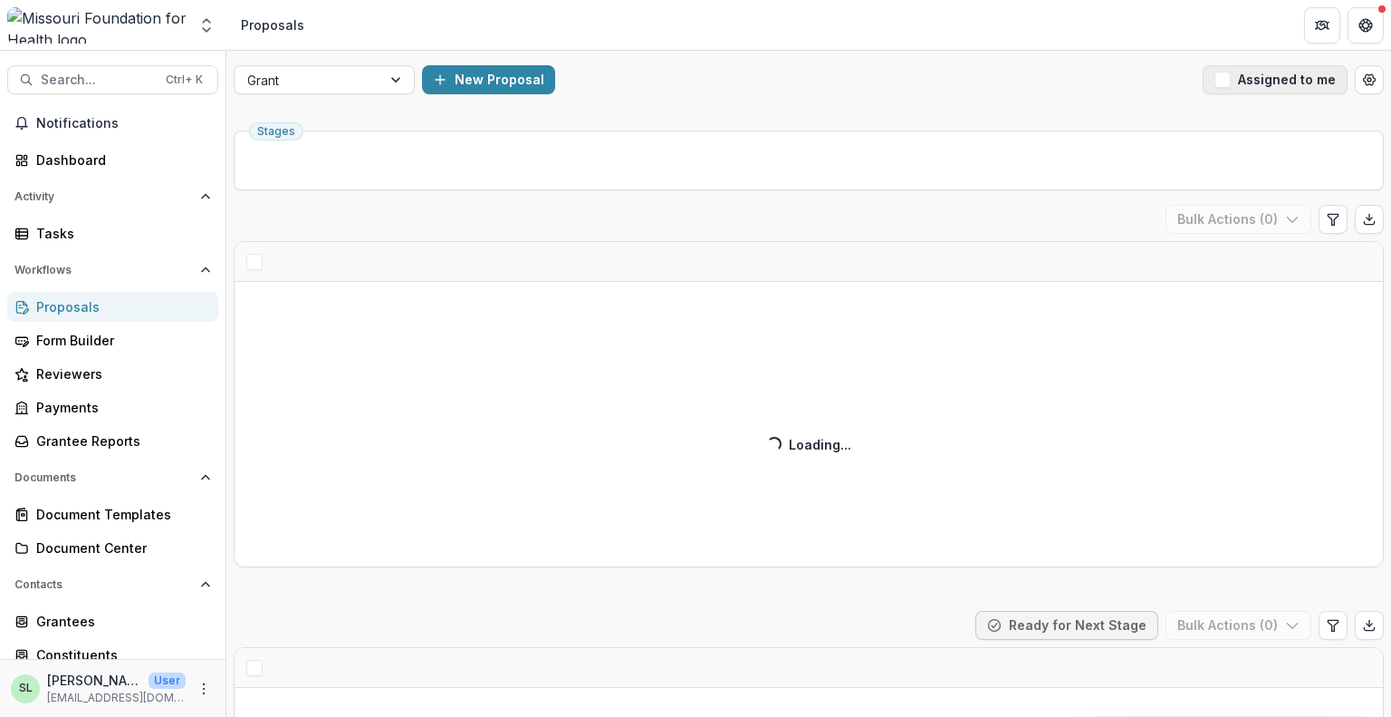
click at [1267, 84] on button "Assigned to me" at bounding box center [1275, 79] width 145 height 29
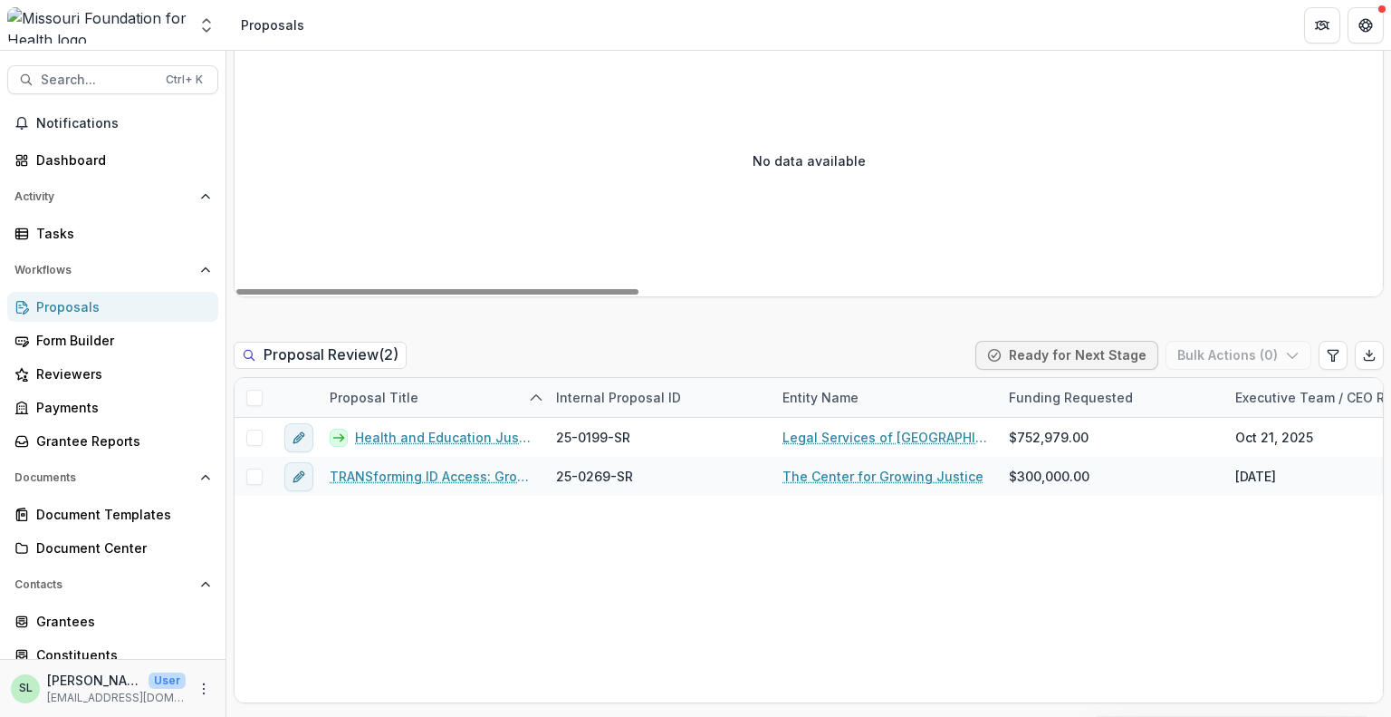
scroll to position [1268, 0]
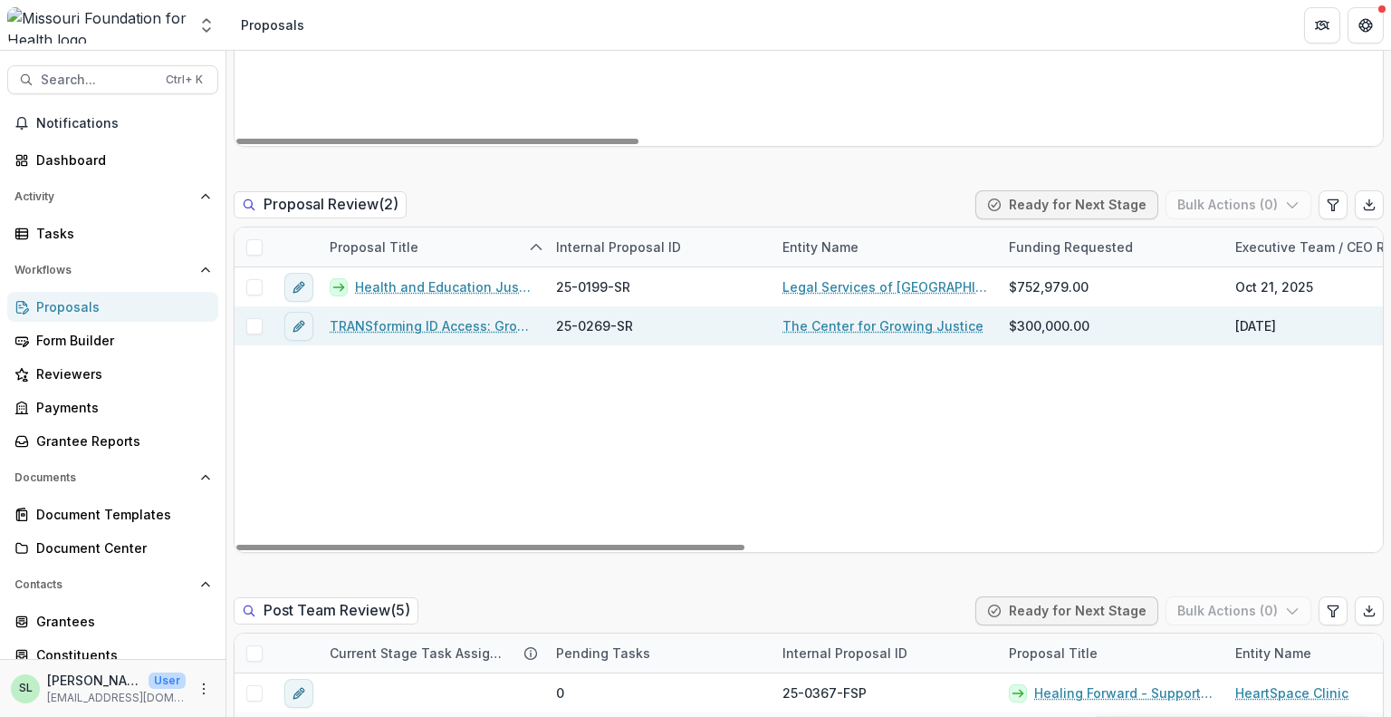
click at [437, 322] on link "TRANSforming ID Access: Growing Capacity to Defend & Expand Gender Marker Chang…" at bounding box center [432, 325] width 205 height 19
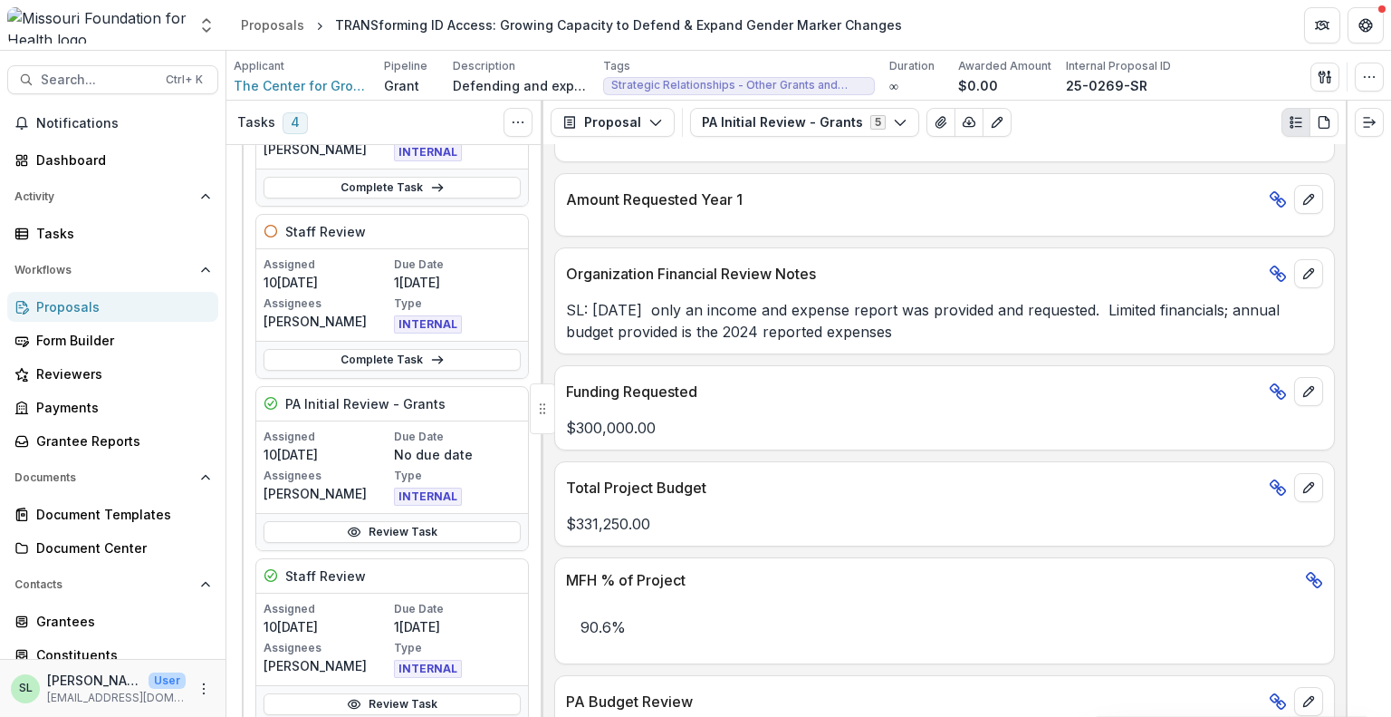
scroll to position [2989, 0]
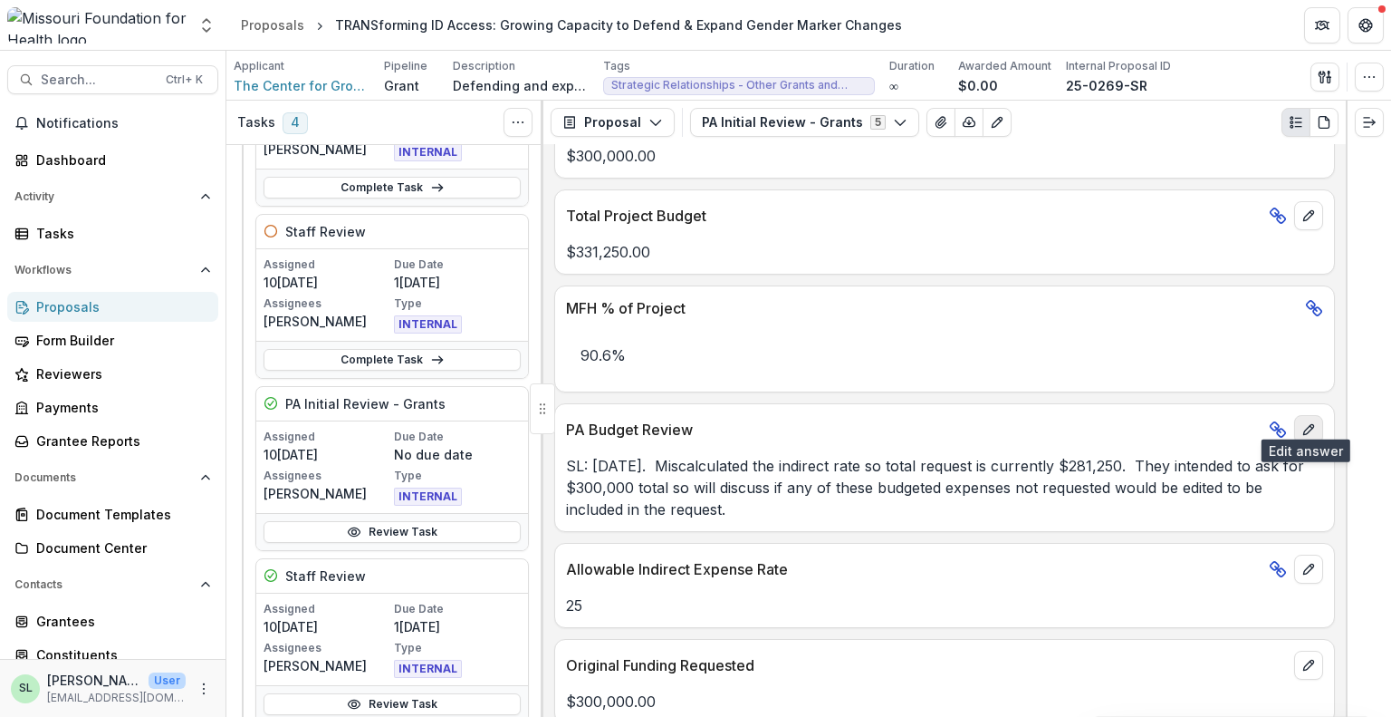
click at [1304, 425] on icon "edit" at bounding box center [1309, 430] width 10 height 10
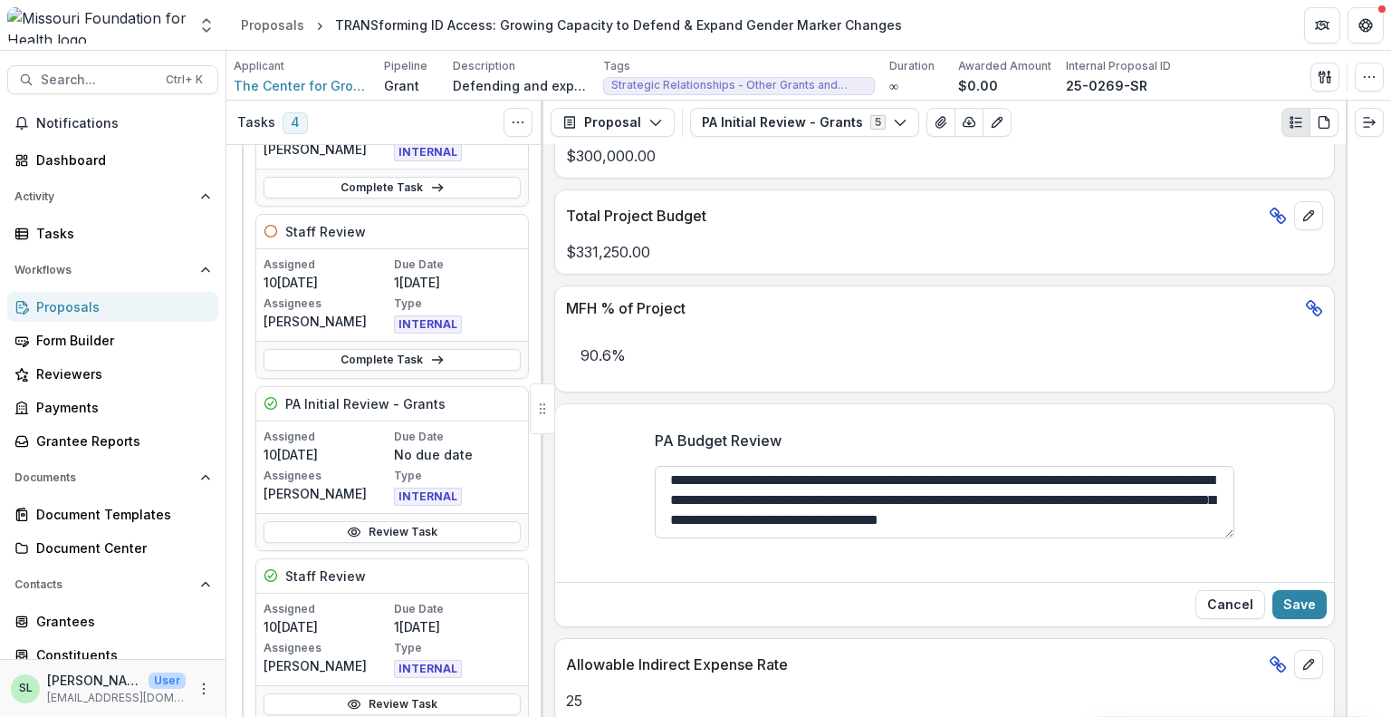
scroll to position [23, 0]
click at [980, 466] on textarea "**********" at bounding box center [945, 502] width 580 height 72
click at [1018, 468] on textarea "**********" at bounding box center [945, 502] width 580 height 72
drag, startPoint x: 709, startPoint y: 491, endPoint x: 736, endPoint y: 467, distance: 35.9
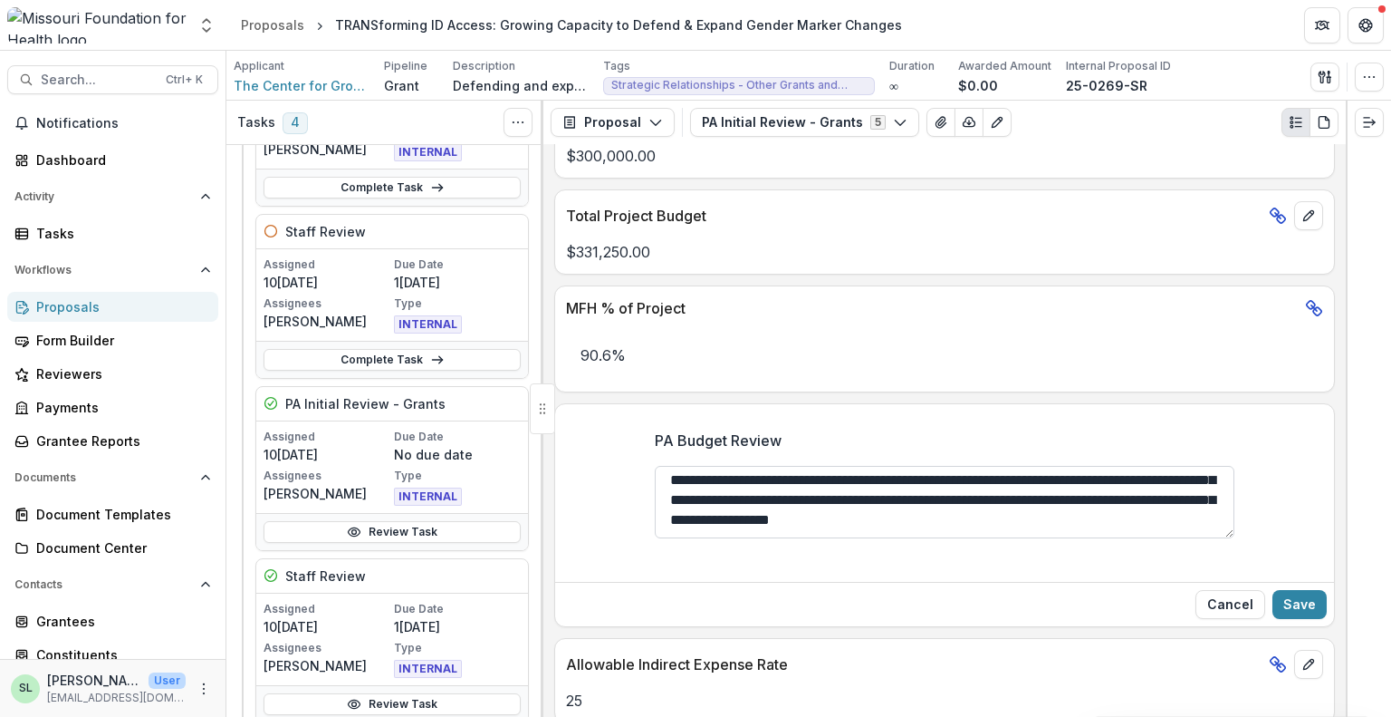
click at [708, 491] on textarea "**********" at bounding box center [945, 502] width 580 height 72
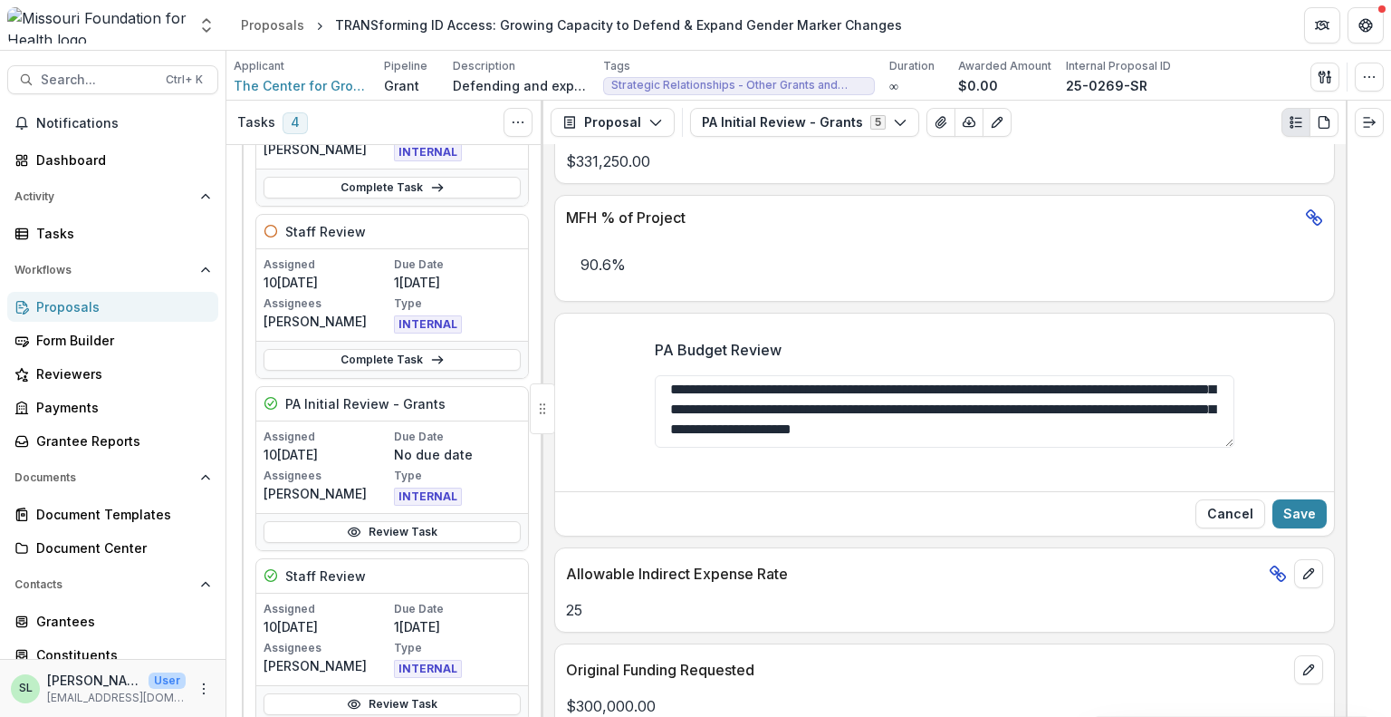
type textarea "**********"
click at [1289, 414] on div "**********" at bounding box center [944, 403] width 779 height 159
click at [1294, 502] on button "Save" at bounding box center [1300, 513] width 54 height 29
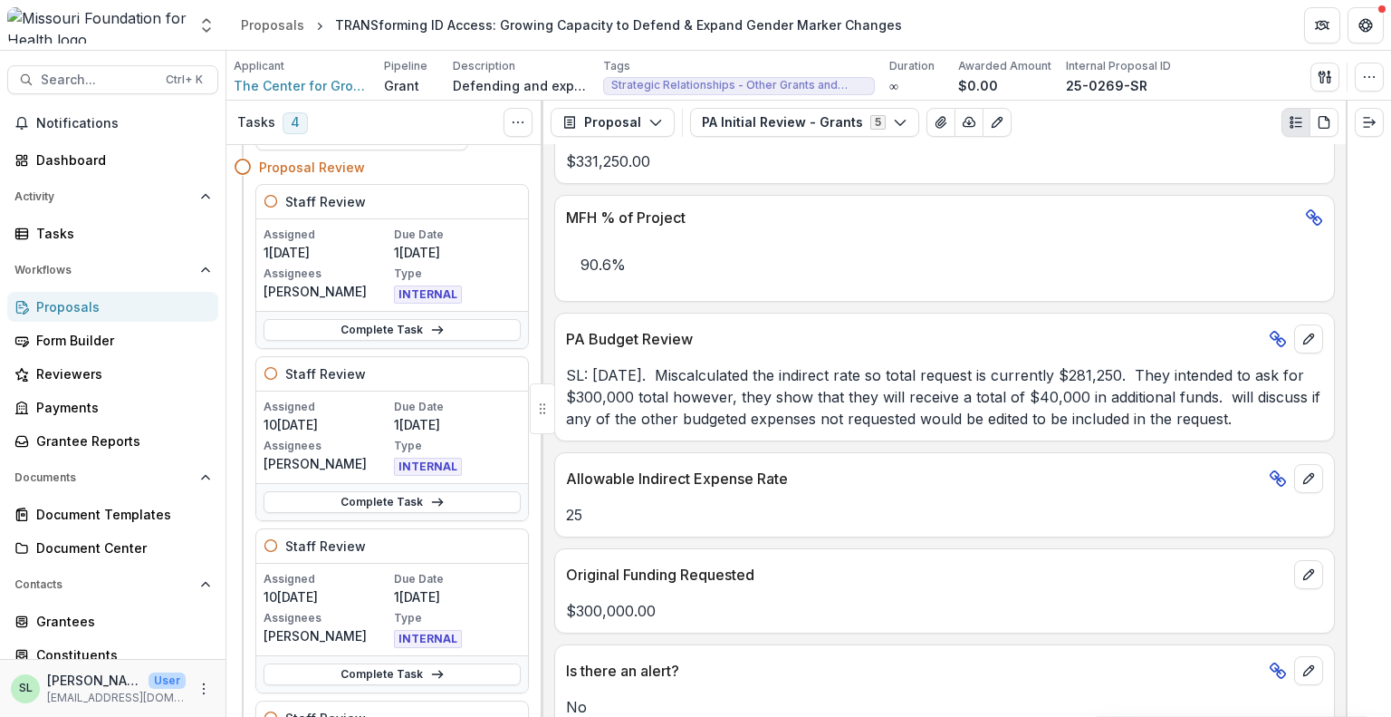
scroll to position [0, 0]
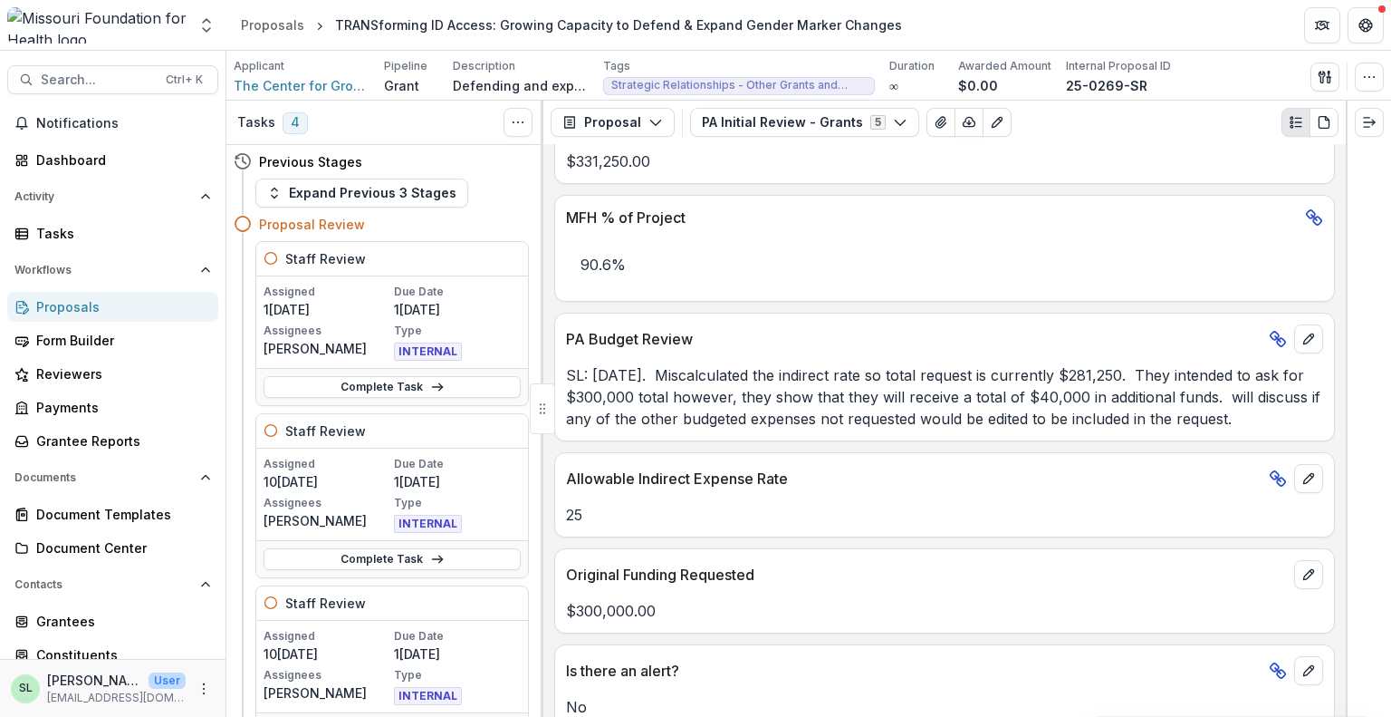
click at [86, 312] on div "Proposals" at bounding box center [120, 306] width 168 height 19
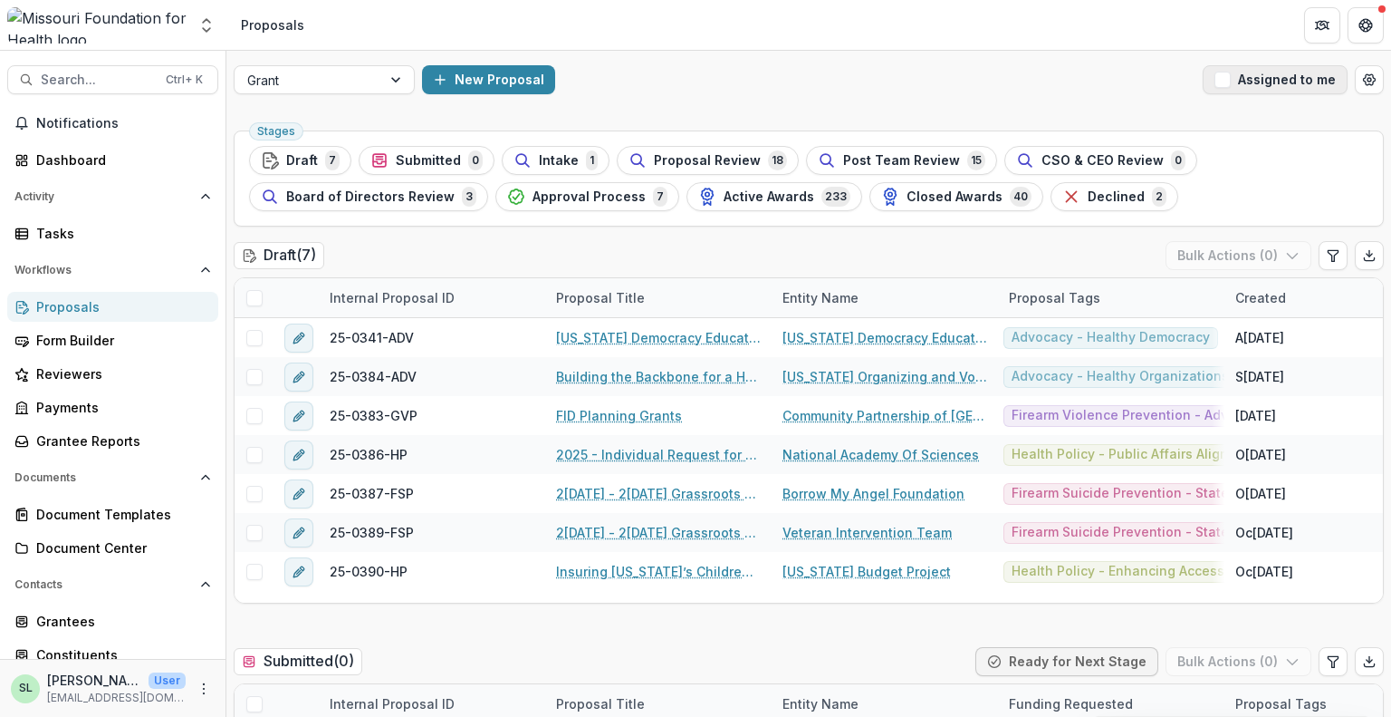
click at [1268, 71] on button "Assigned to me" at bounding box center [1275, 79] width 145 height 29
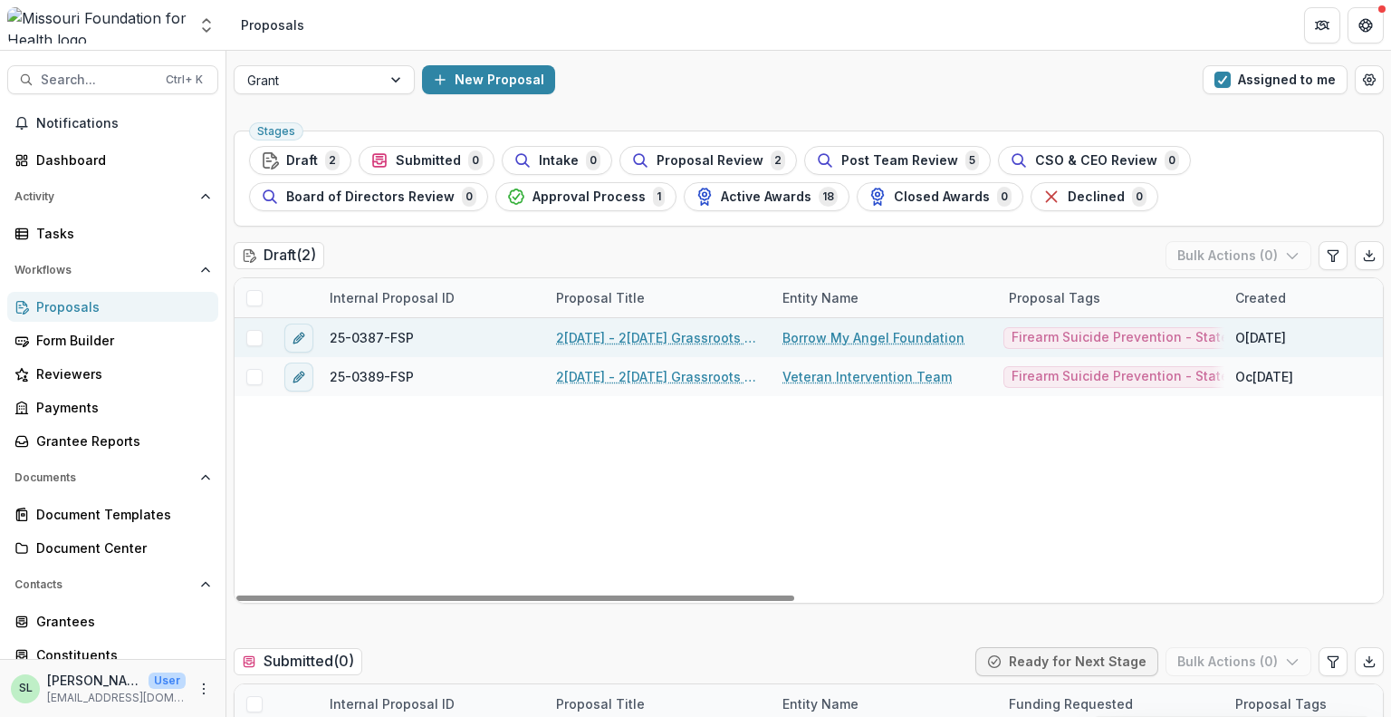
click at [642, 340] on link "2[DATE] - 2[DATE] Grassroots Efforts to Address FID - RFA" at bounding box center [658, 337] width 205 height 19
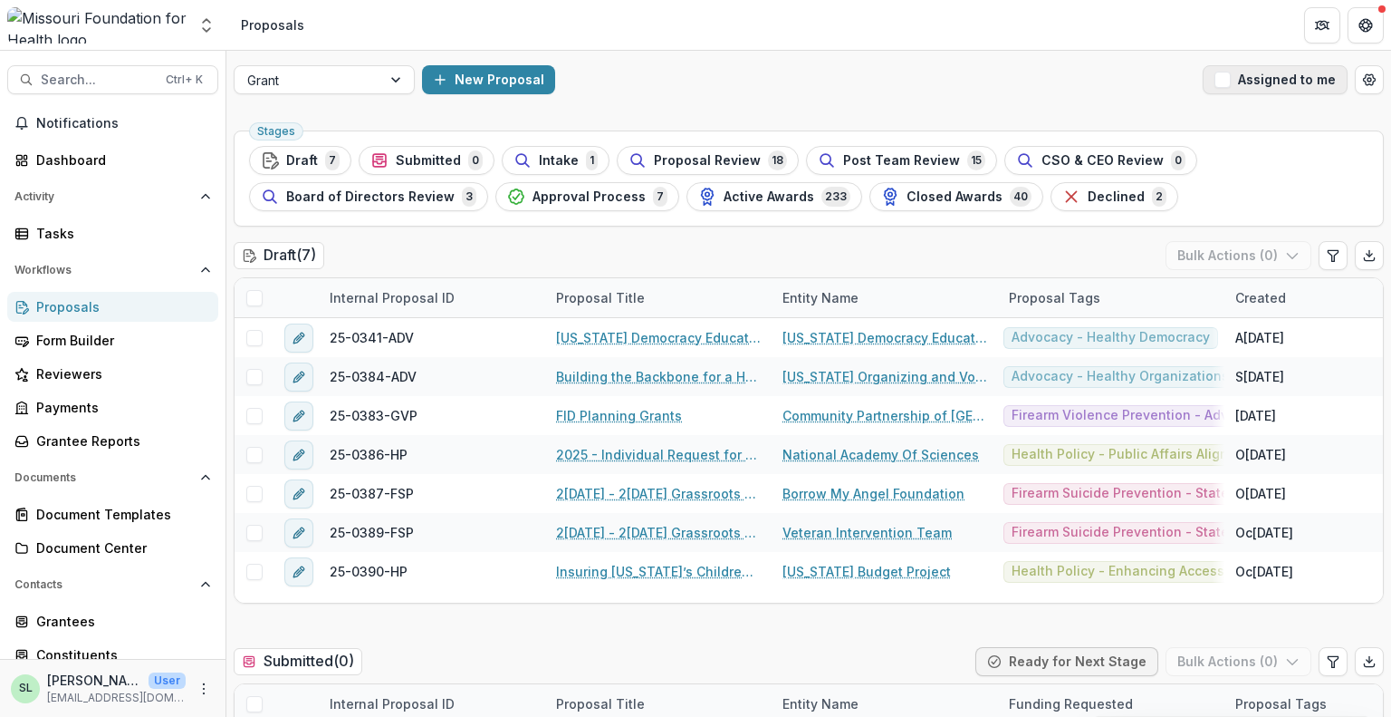
click at [1257, 82] on button "Assigned to me" at bounding box center [1275, 79] width 145 height 29
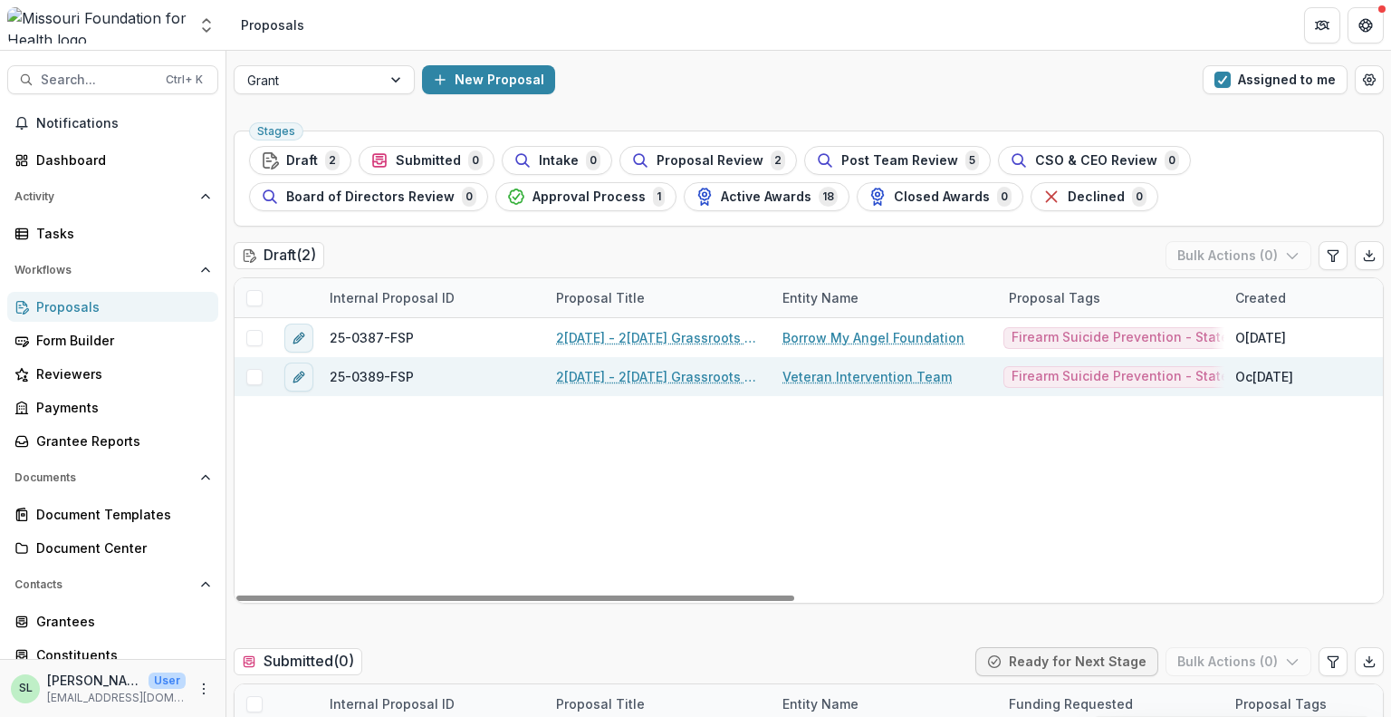
click at [616, 373] on link "2[DATE] - 2[DATE] Grassroots Efforts to Address FID - RFA" at bounding box center [658, 376] width 205 height 19
